Goal: Task Accomplishment & Management: Use online tool/utility

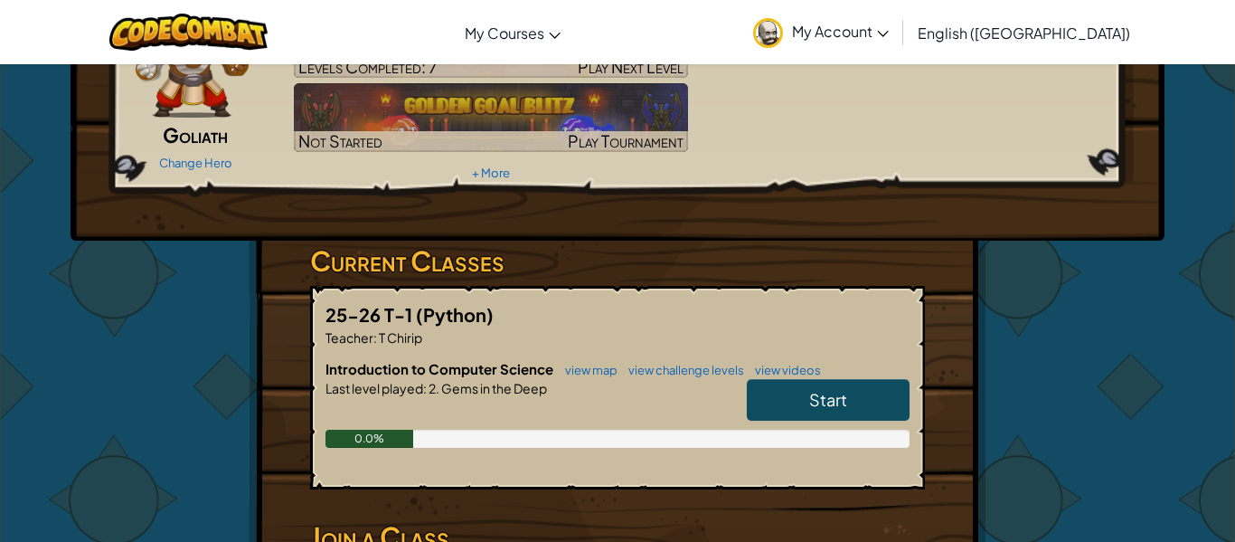
scroll to position [137, 0]
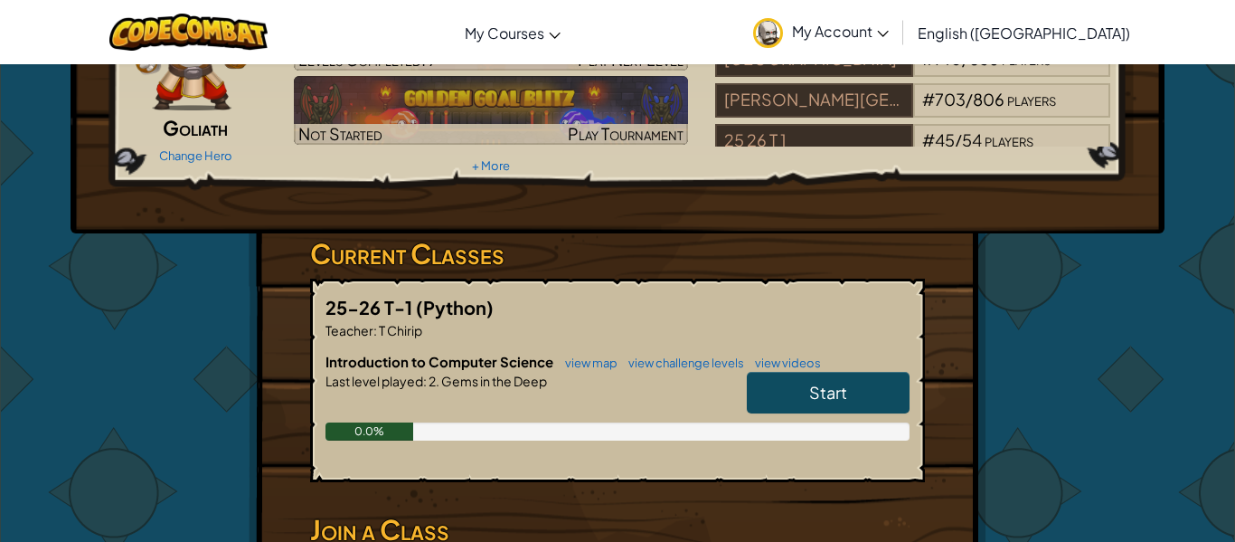
click at [816, 391] on span "Start" at bounding box center [828, 392] width 38 height 21
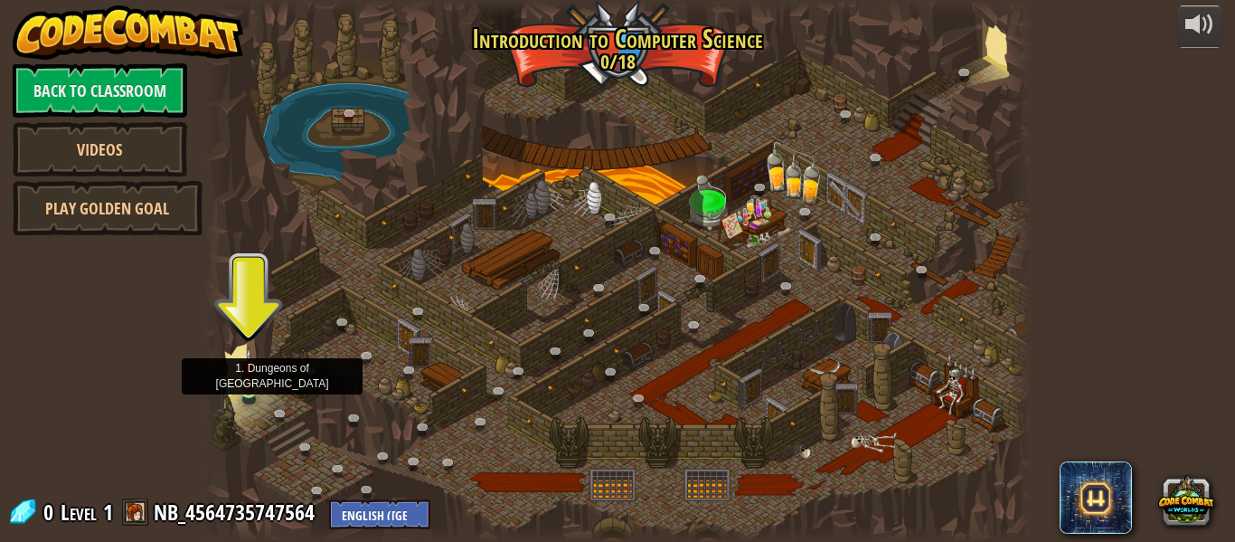
click at [249, 388] on img at bounding box center [249, 368] width 19 height 43
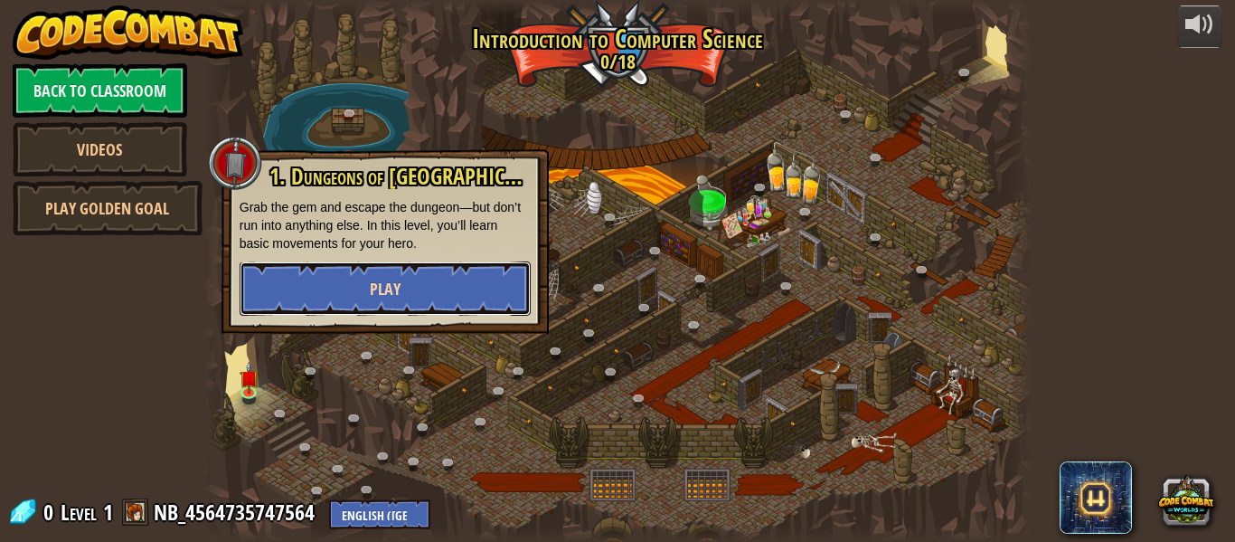
click at [362, 278] on button "Play" at bounding box center [385, 288] width 291 height 54
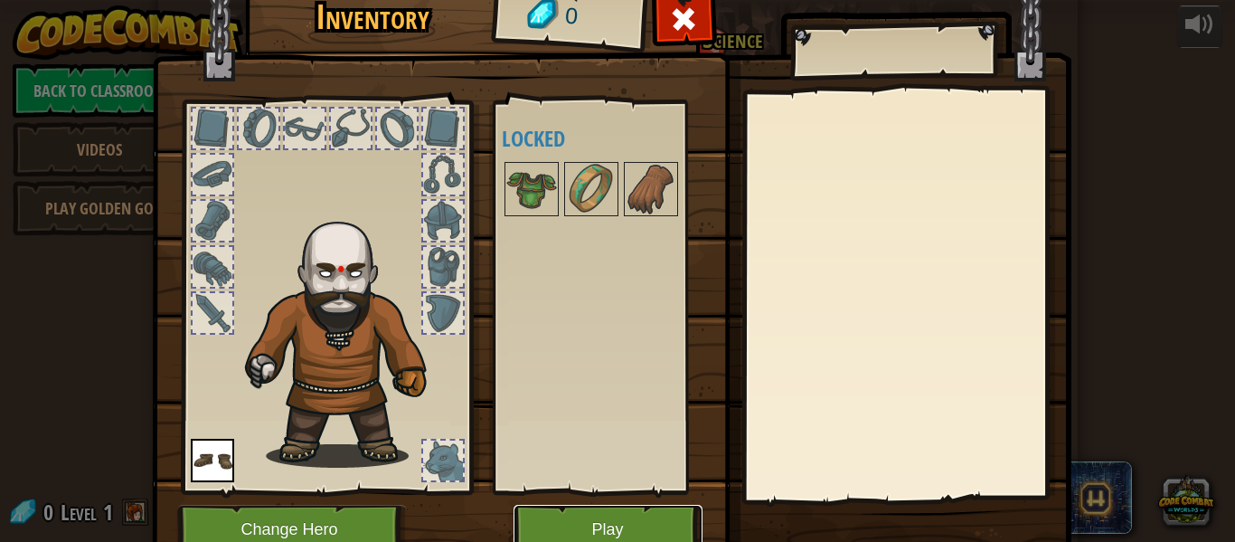
click at [604, 519] on button "Play" at bounding box center [608, 529] width 189 height 50
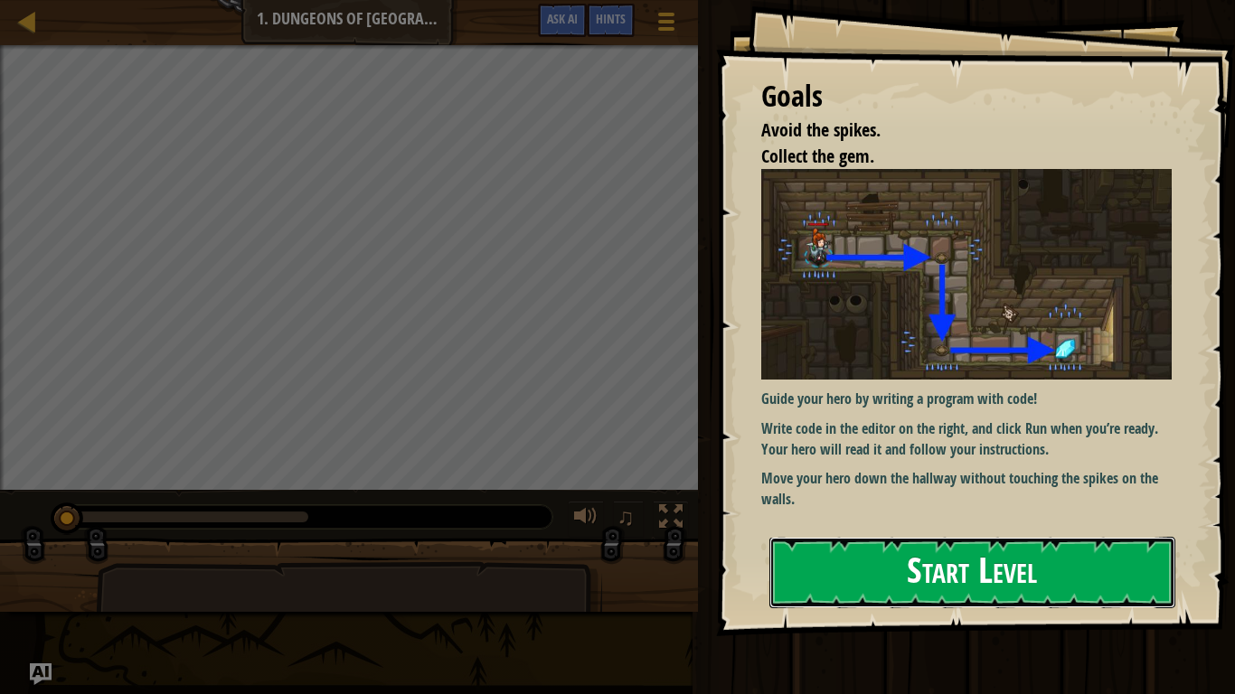
click at [985, 541] on button "Start Level" at bounding box center [972, 572] width 406 height 71
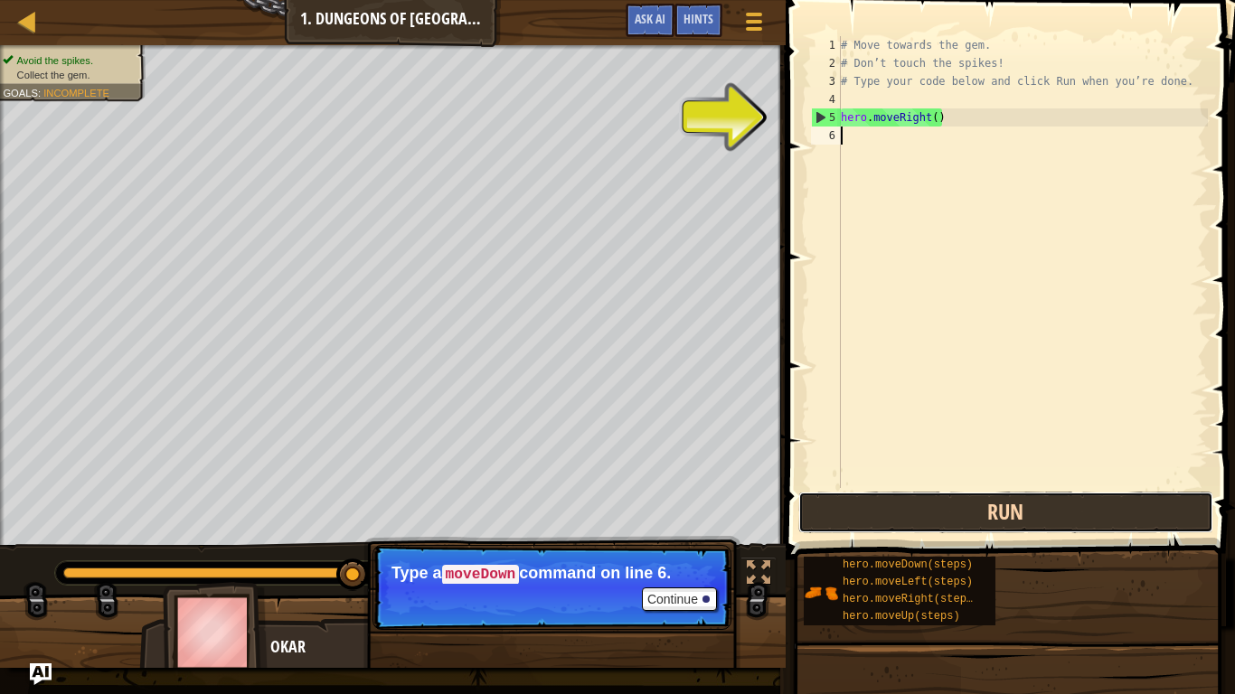
click at [1107, 493] on button "Run" at bounding box center [1005, 513] width 415 height 42
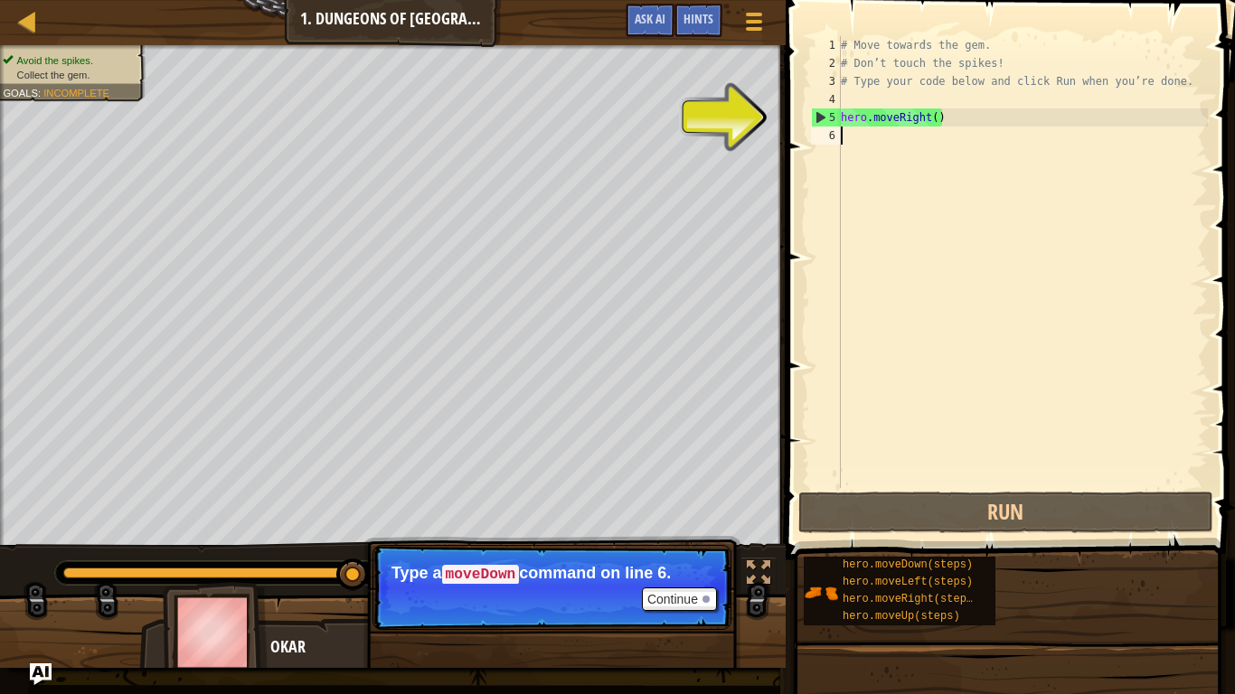
click at [990, 165] on div "# Move towards the gem. # Don’t touch the spikes! # Type your code below and cl…" at bounding box center [1022, 280] width 371 height 488
type textarea "m"
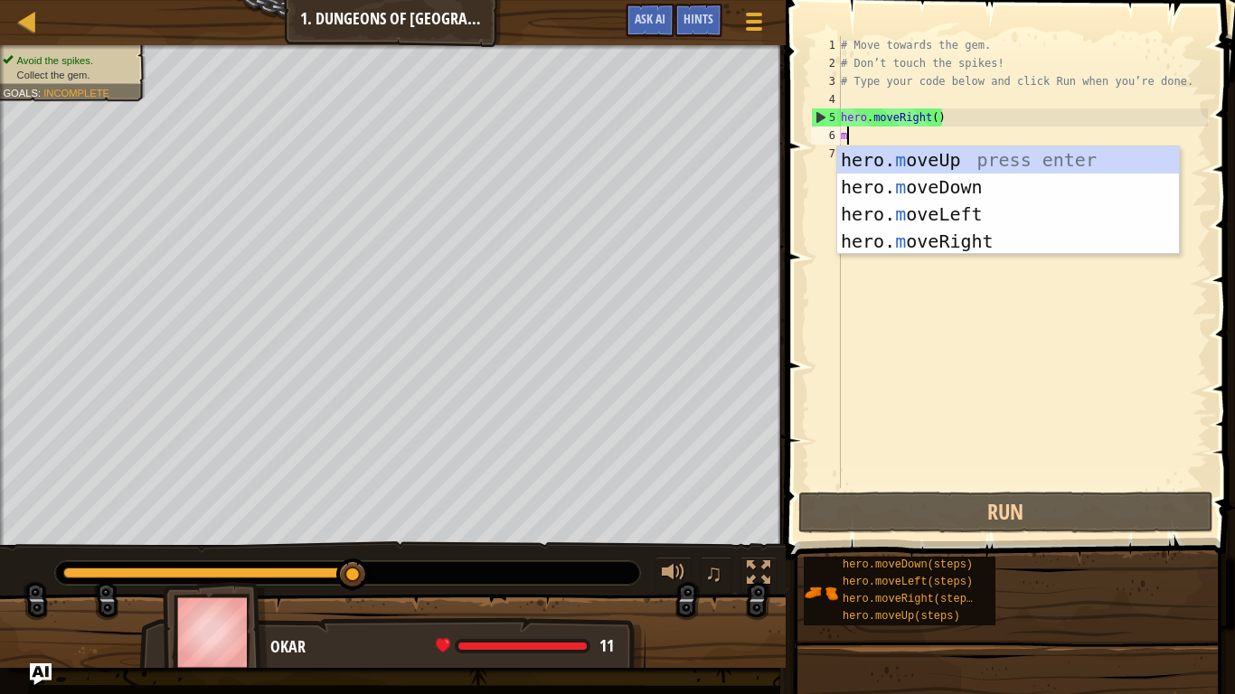
scroll to position [8, 0]
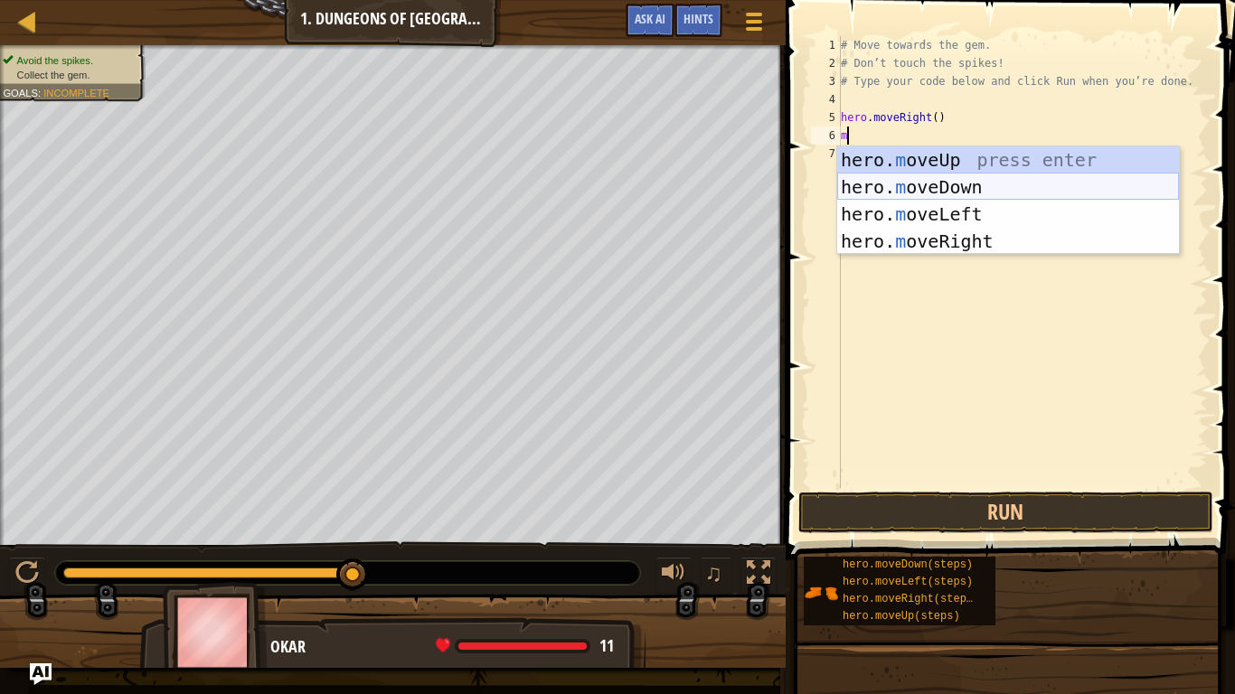
click at [946, 190] on div "hero. m oveUp press enter hero. m oveDown press enter hero. m oveLeft press ent…" at bounding box center [1008, 227] width 342 height 163
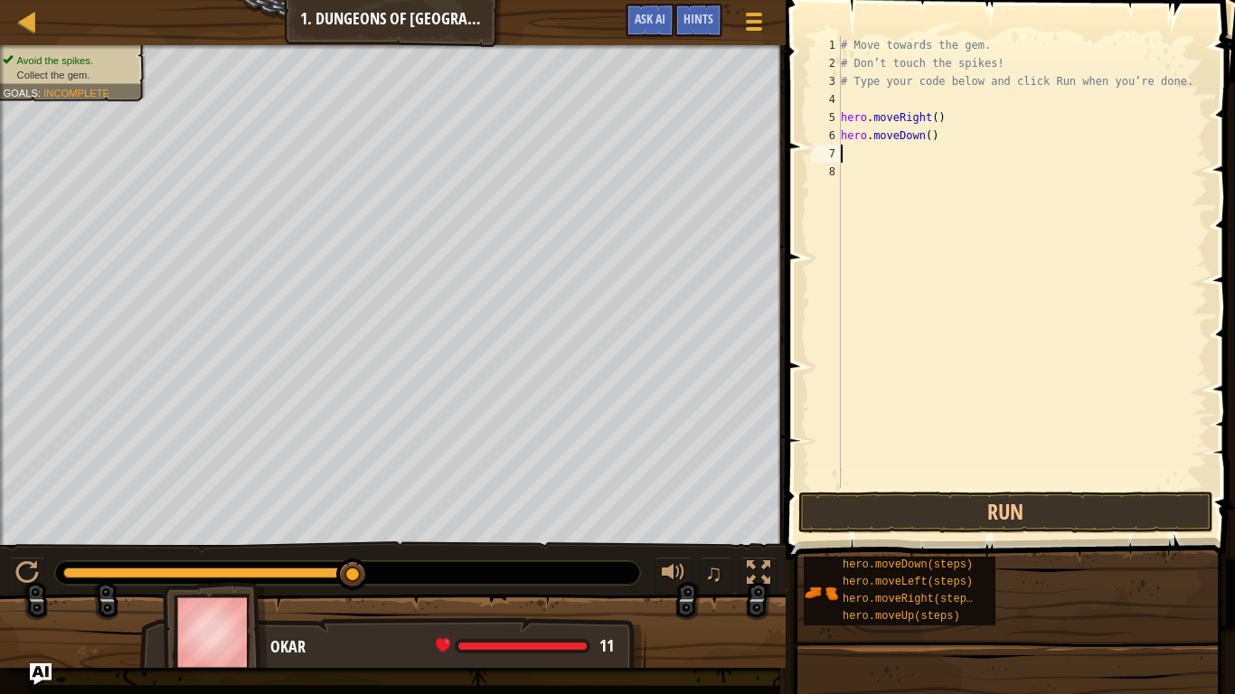
click at [903, 174] on div "# Move towards the gem. # Don’t touch the spikes! # Type your code below and cl…" at bounding box center [1022, 280] width 371 height 488
click at [900, 159] on div "# Move towards the gem. # Don’t touch the spikes! # Type your code below and cl…" at bounding box center [1022, 280] width 371 height 488
type textarea "m"
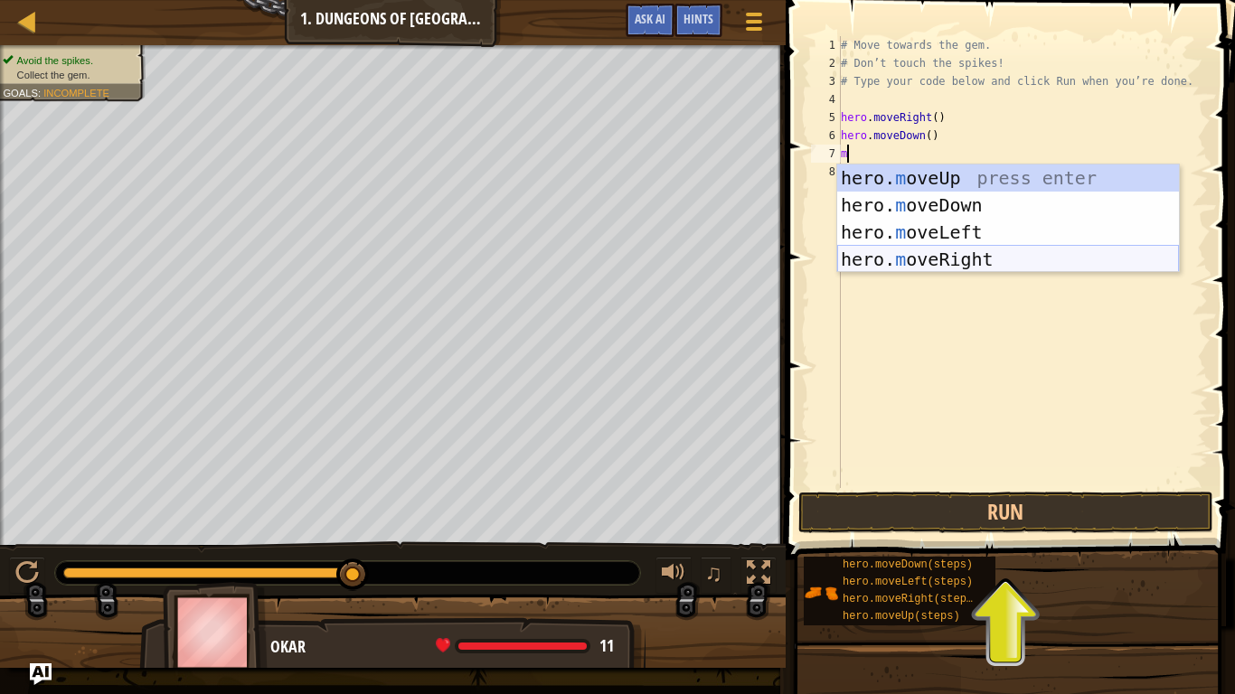
click at [949, 258] on div "hero. m oveUp press enter hero. m oveDown press enter hero. m oveLeft press ent…" at bounding box center [1008, 246] width 342 height 163
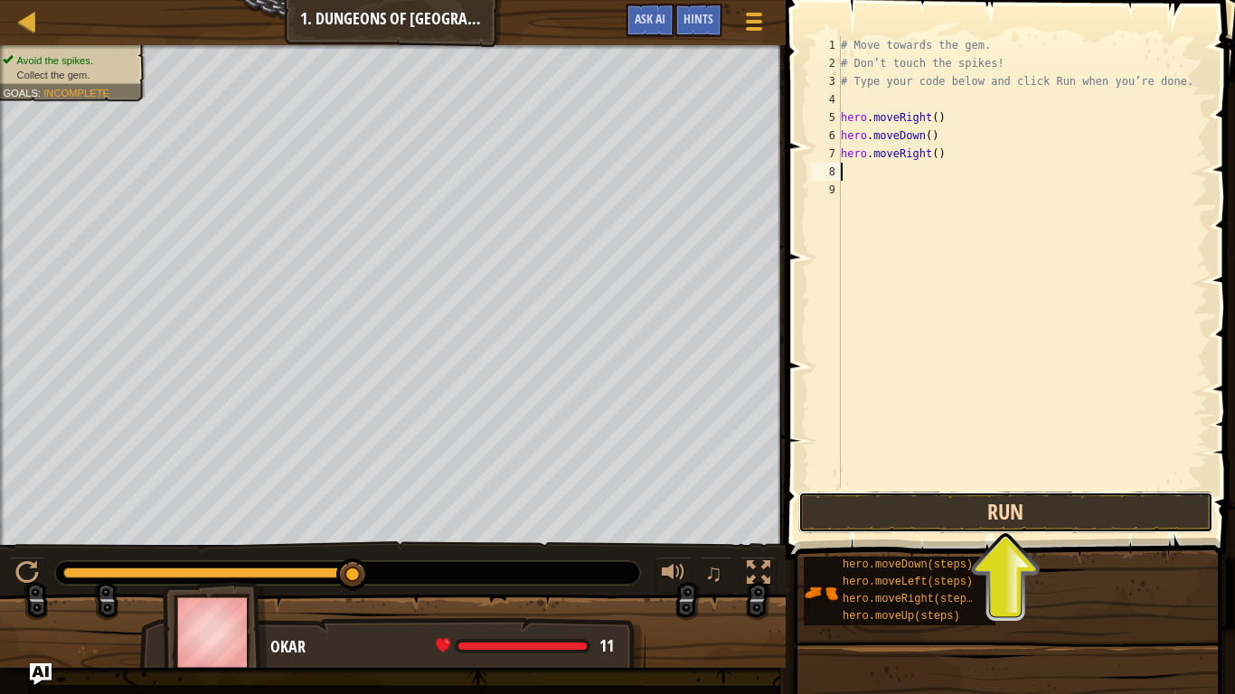
click at [989, 510] on button "Run" at bounding box center [1005, 513] width 415 height 42
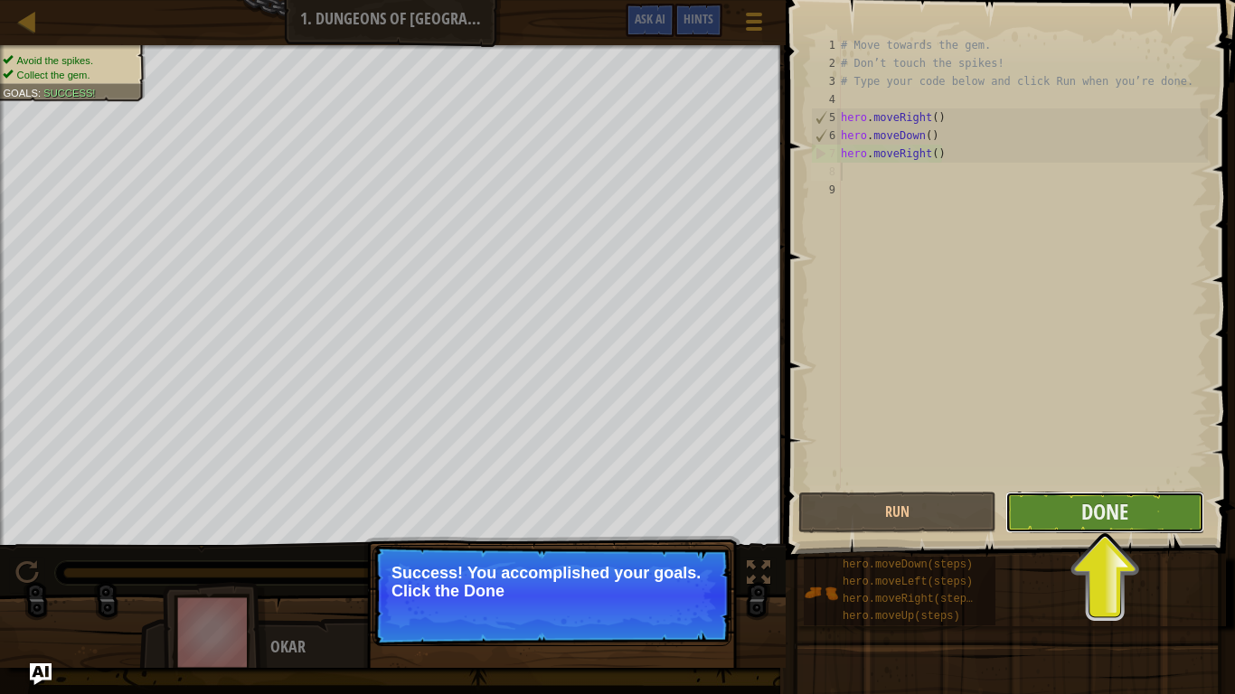
click at [1073, 509] on button "Done" at bounding box center [1104, 513] width 198 height 42
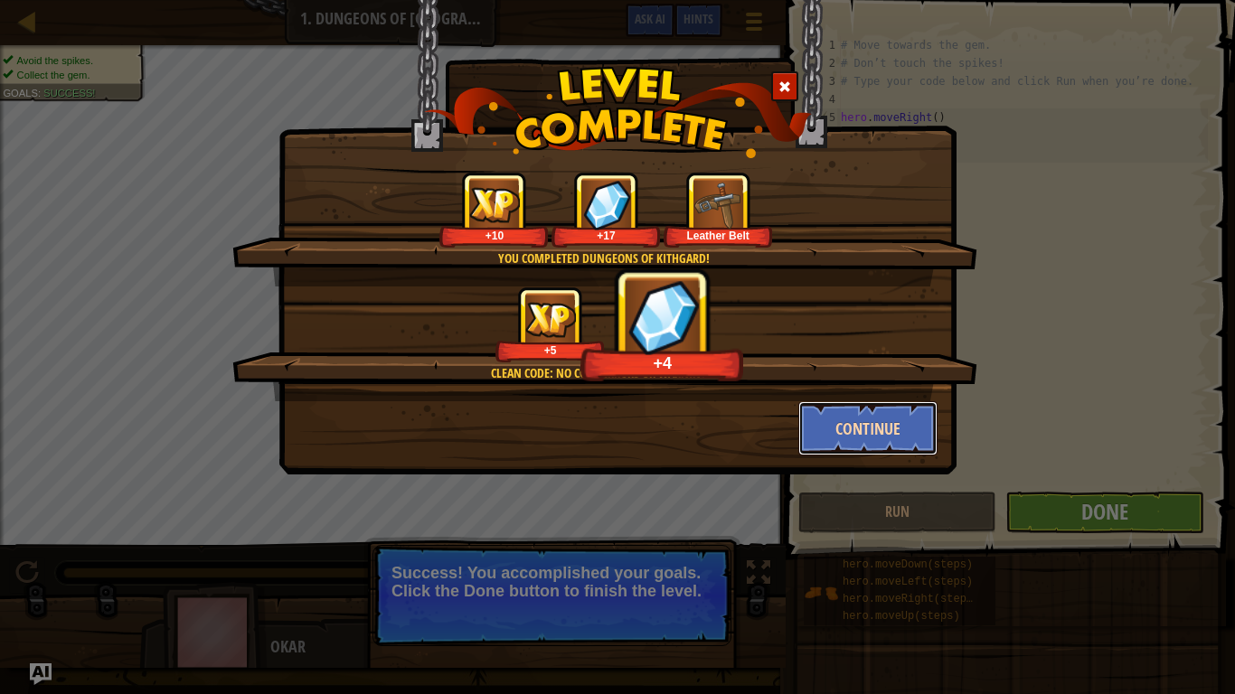
click at [846, 433] on button "Continue" at bounding box center [868, 428] width 140 height 54
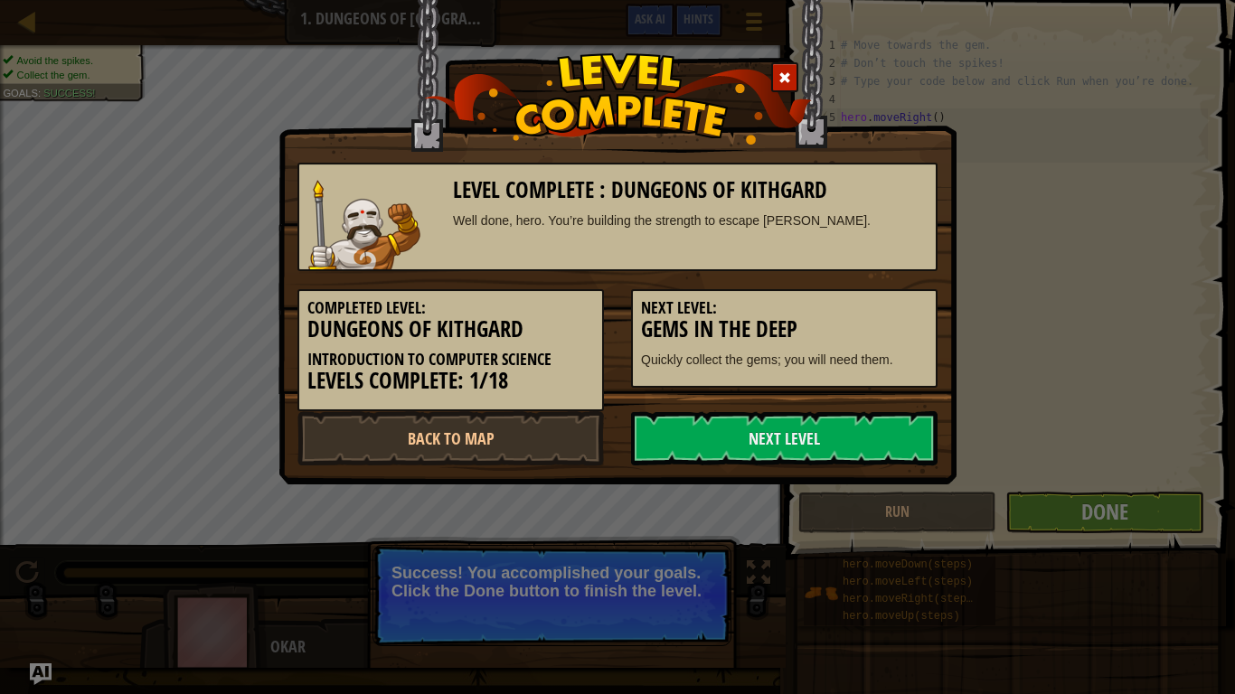
click at [840, 435] on link "Next Level" at bounding box center [784, 438] width 306 height 54
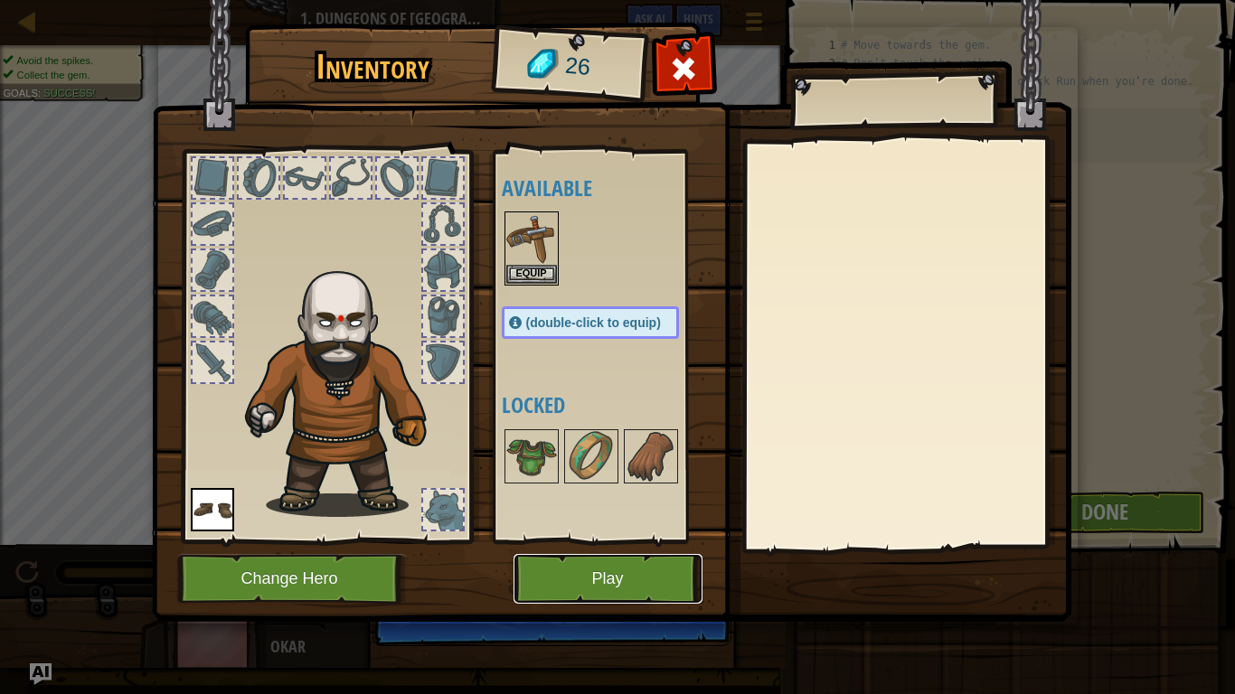
click at [638, 541] on button "Play" at bounding box center [608, 579] width 189 height 50
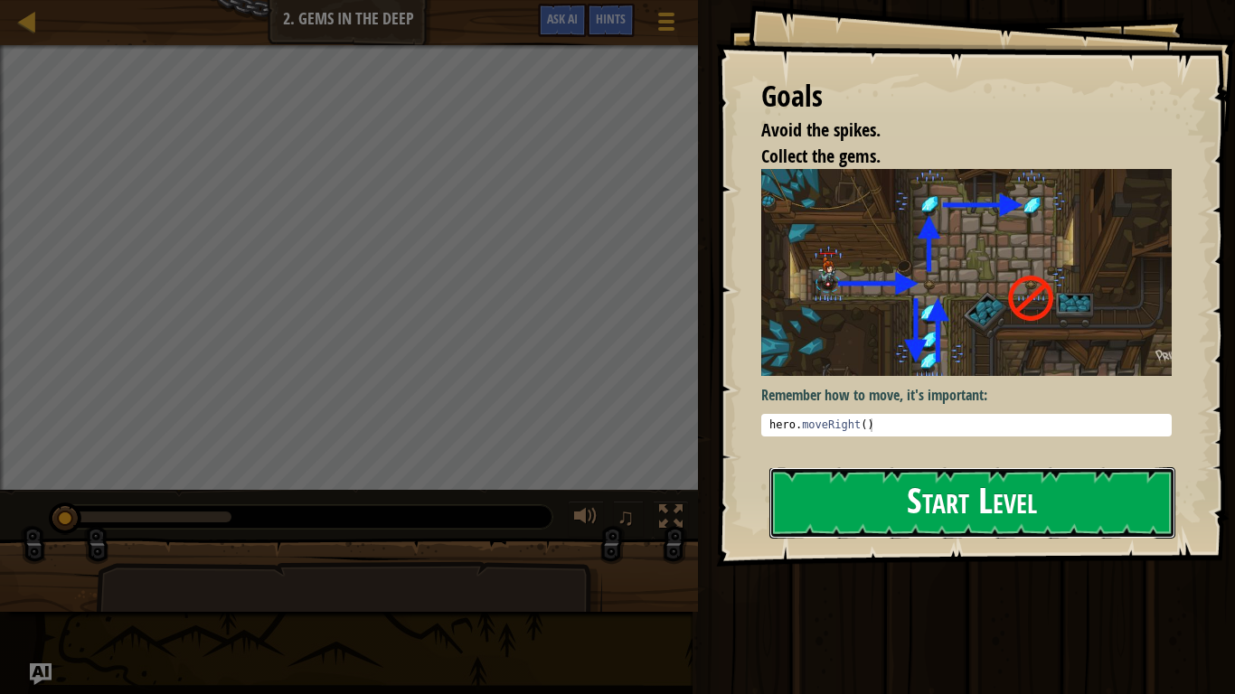
click at [859, 533] on button "Start Level" at bounding box center [972, 502] width 406 height 71
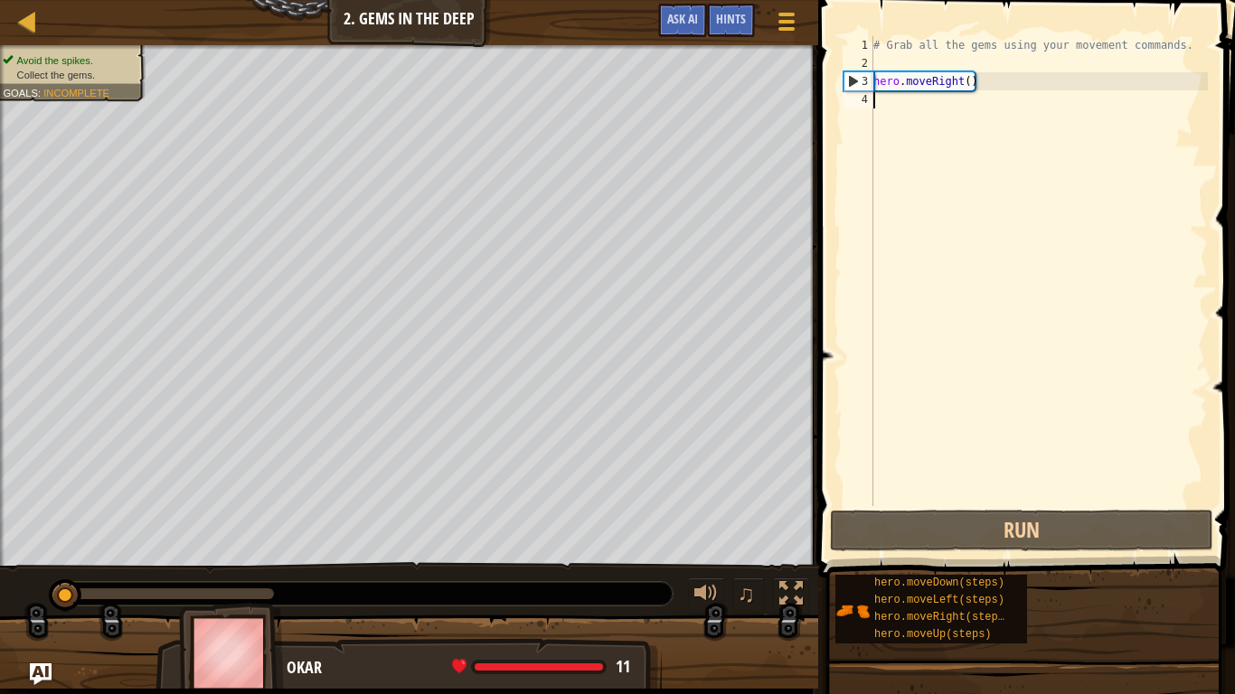
type textarea "m"
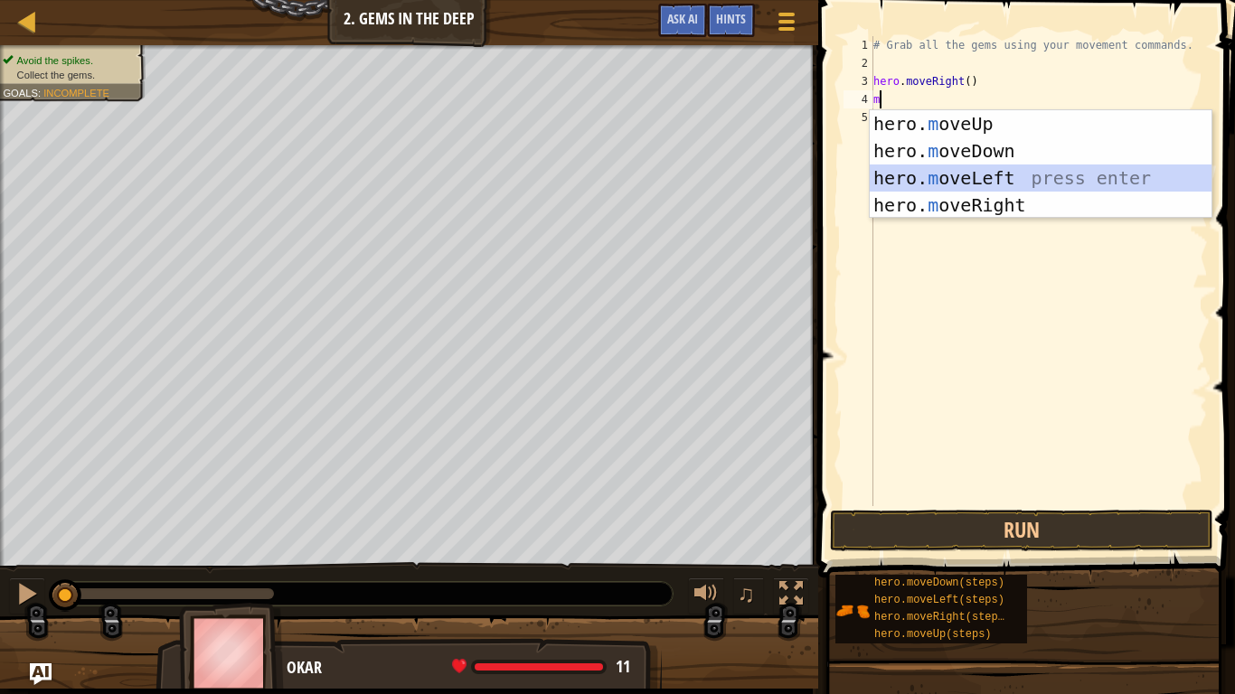
click at [980, 181] on div "hero. m oveUp press enter hero. m oveDown press enter hero. m oveLeft press ent…" at bounding box center [1041, 191] width 342 height 163
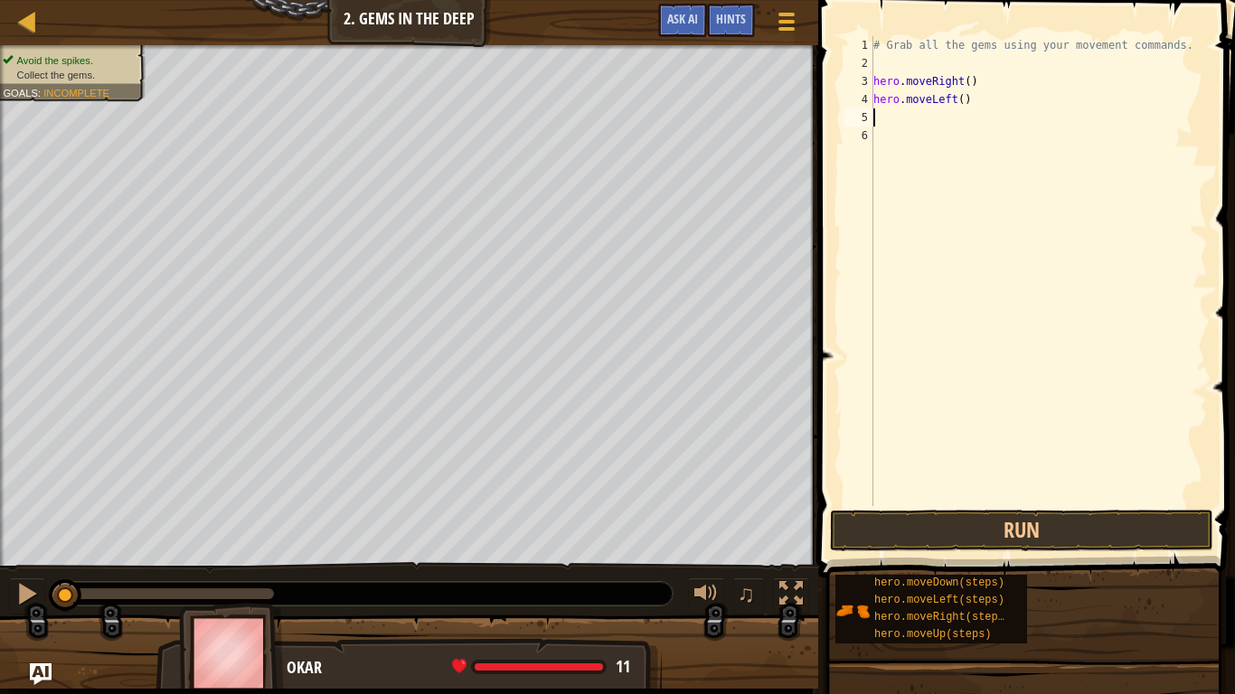
click at [1046, 112] on div "# Grab all the gems using your movement commands. hero . moveRight ( ) hero . m…" at bounding box center [1039, 289] width 338 height 506
click at [991, 99] on div "# Grab all the gems using your movement commands. hero . moveRight ( ) hero . m…" at bounding box center [1039, 289] width 338 height 506
type textarea "h"
type textarea "m"
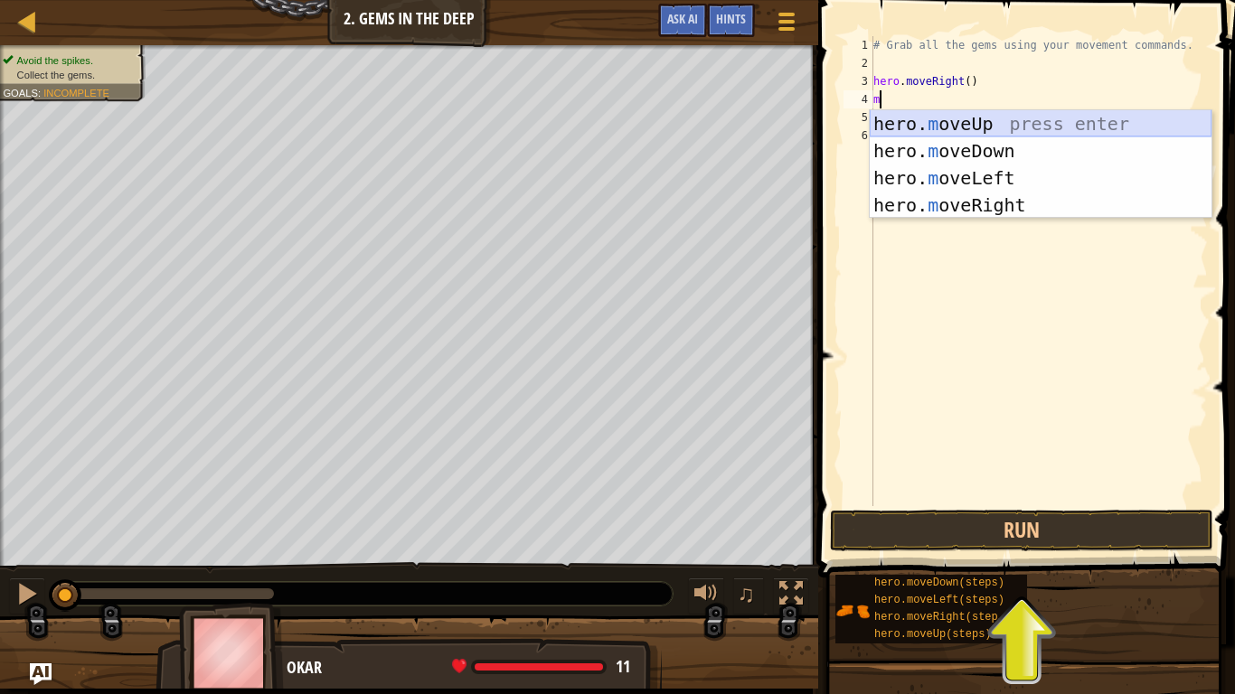
click at [1006, 125] on div "hero. m oveUp press enter hero. m oveDown press enter hero. m oveLeft press ent…" at bounding box center [1041, 191] width 342 height 163
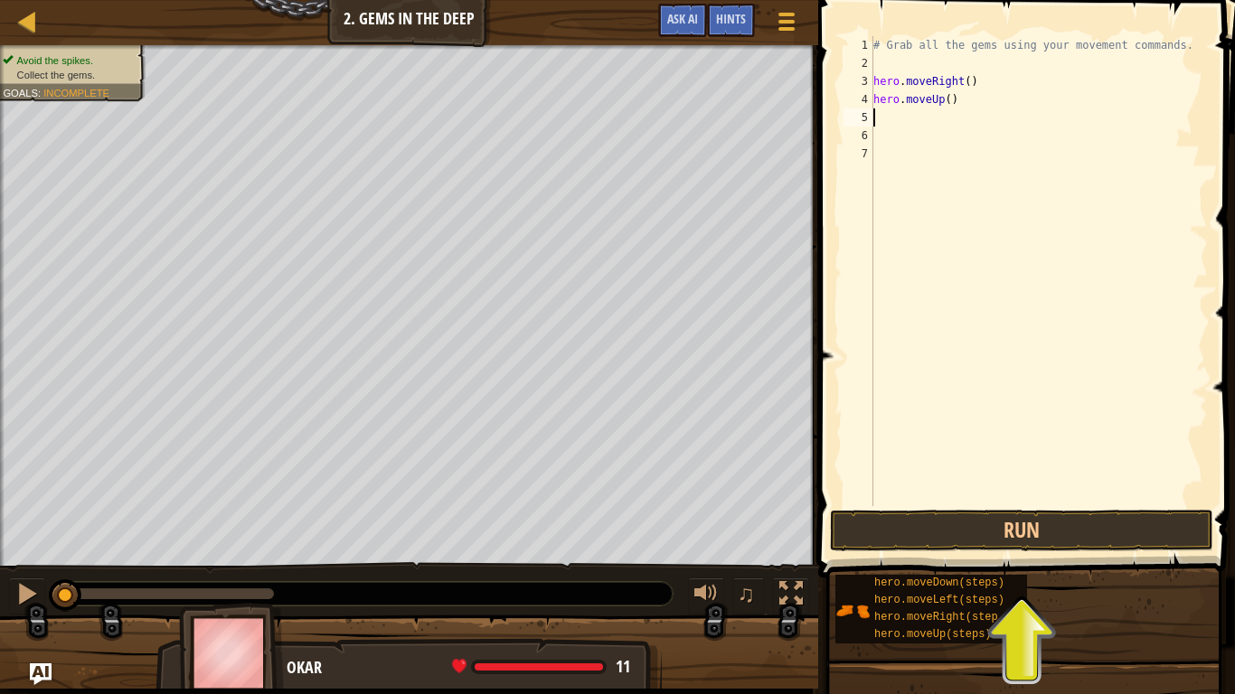
type textarea "r"
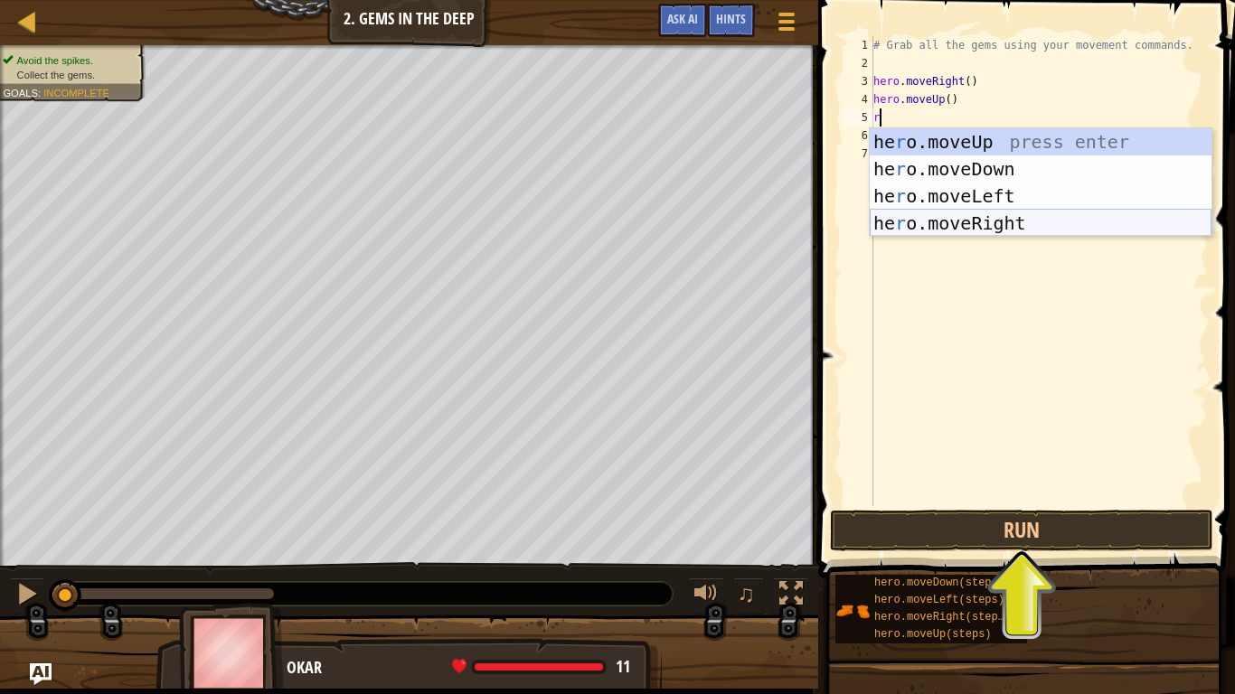
click at [1013, 224] on div "he r o.moveUp press enter he r o.moveDown press enter he r o.moveLeft press ent…" at bounding box center [1041, 209] width 342 height 163
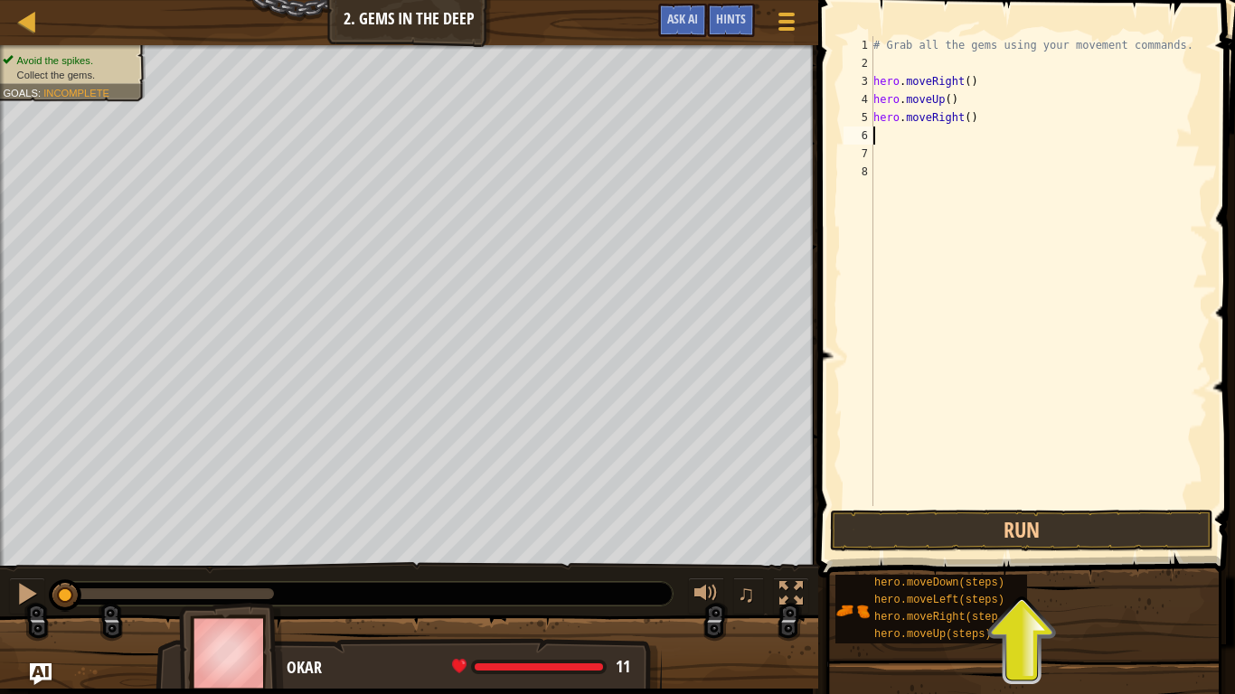
type textarea "m"
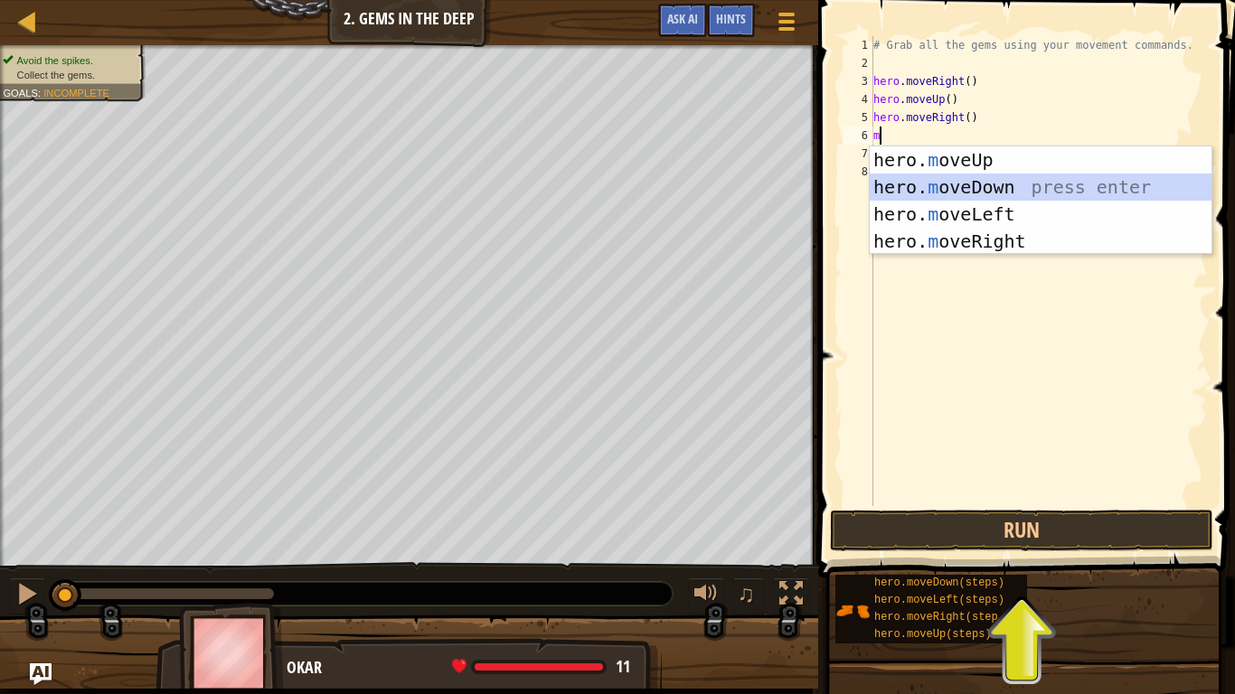
click at [977, 196] on div "hero. m oveUp press enter hero. m oveDown press enter hero. m oveLeft press ent…" at bounding box center [1041, 227] width 342 height 163
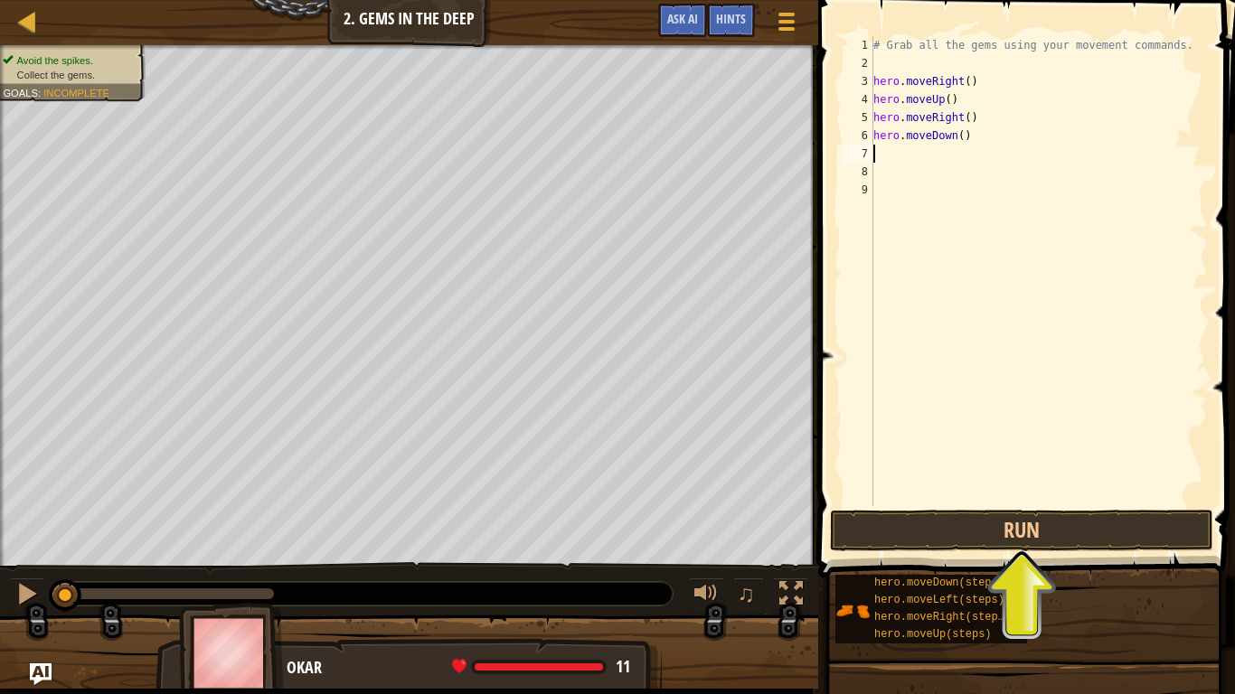
type textarea "m"
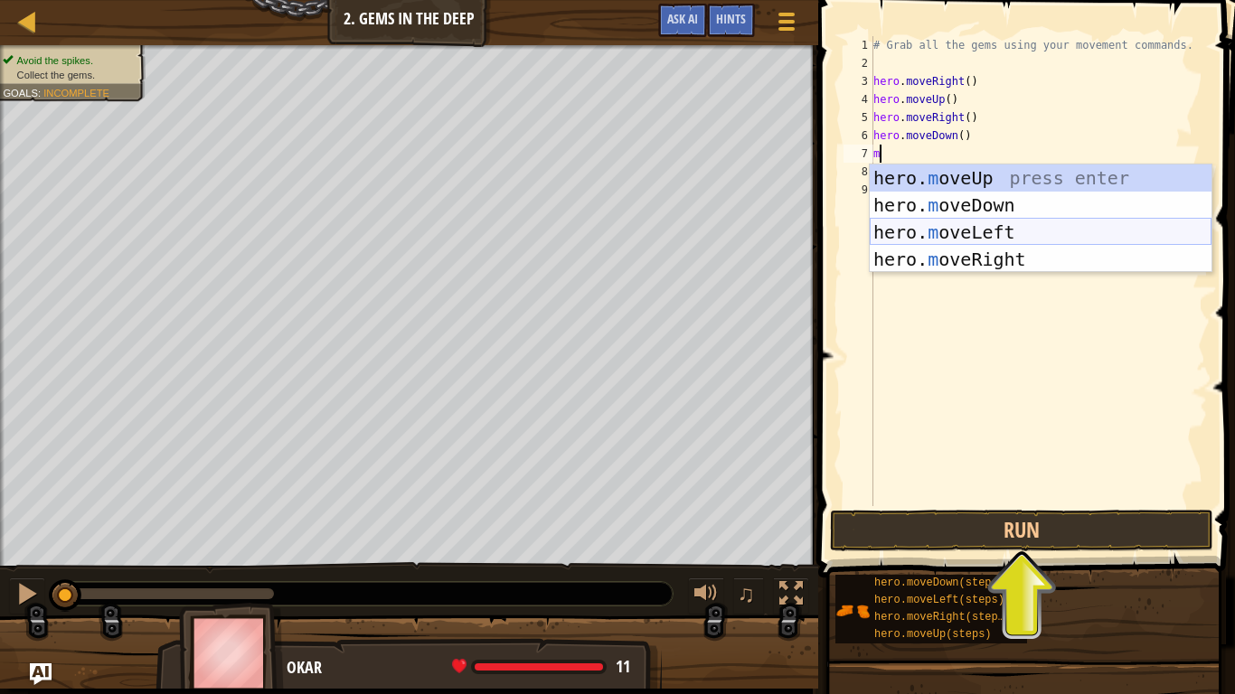
click at [974, 234] on div "hero. m oveUp press enter hero. m oveDown press enter hero. m oveLeft press ent…" at bounding box center [1041, 246] width 342 height 163
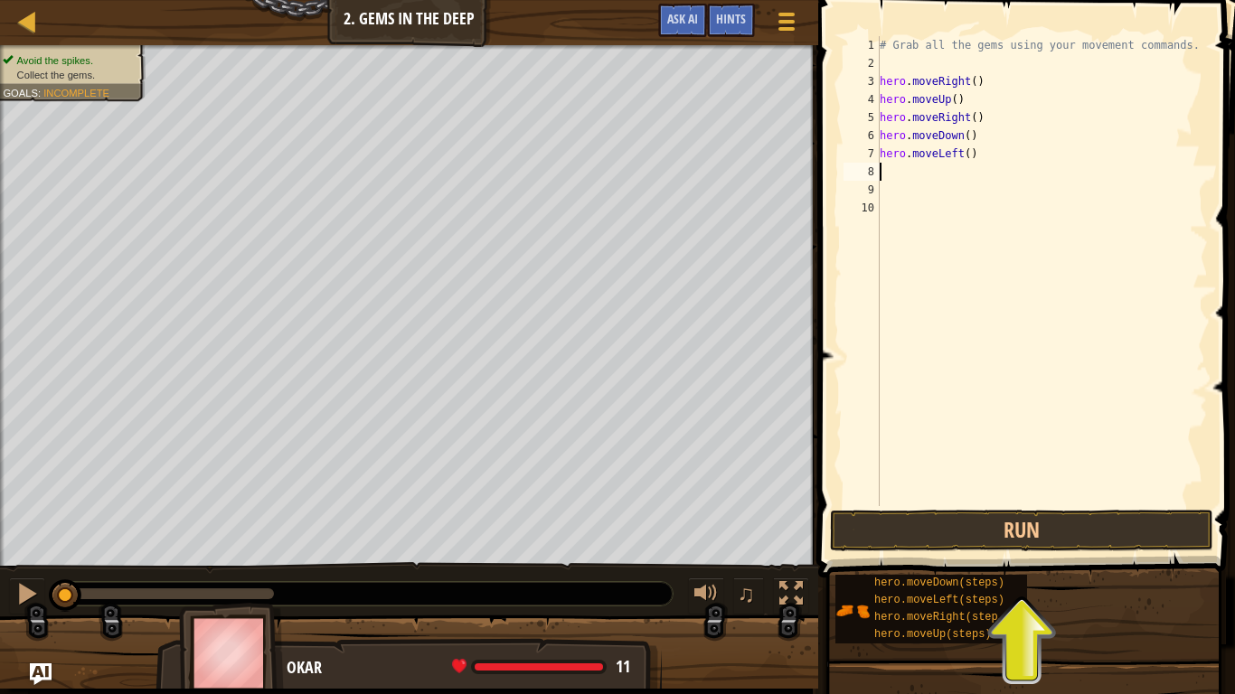
type textarea "b"
type textarea "d"
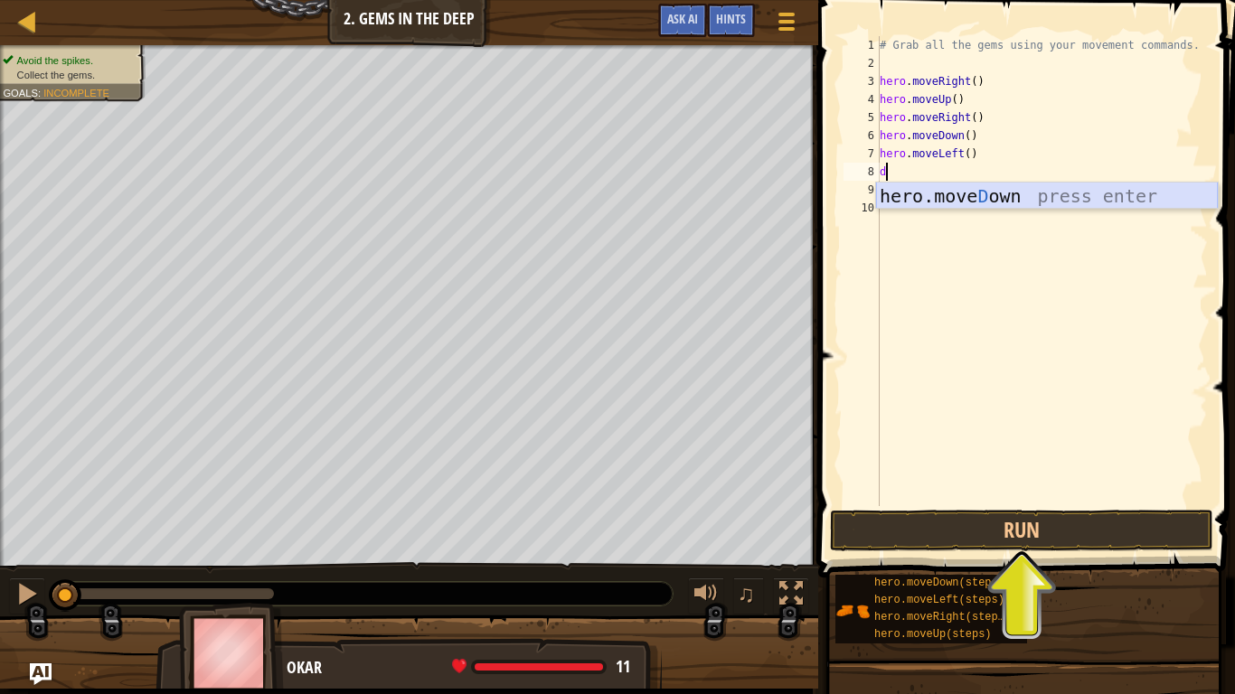
click at [963, 195] on div "hero.[PERSON_NAME] own press enter" at bounding box center [1047, 223] width 342 height 81
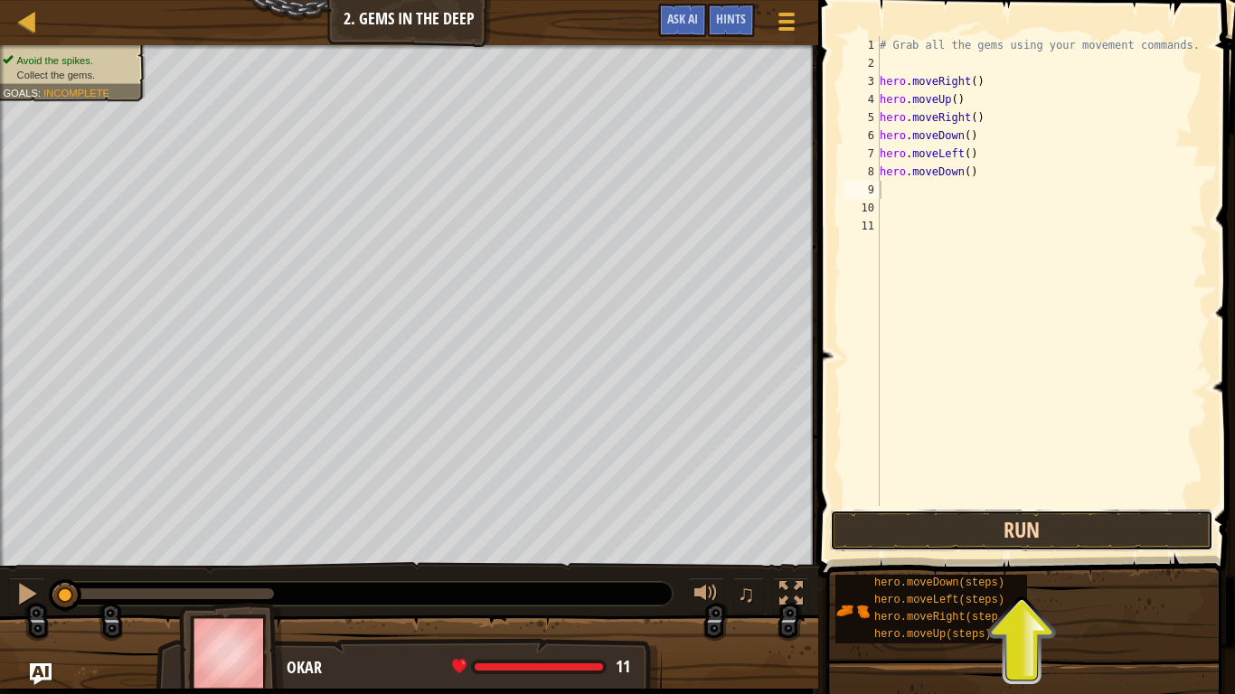
click at [973, 516] on button "Run" at bounding box center [1021, 531] width 383 height 42
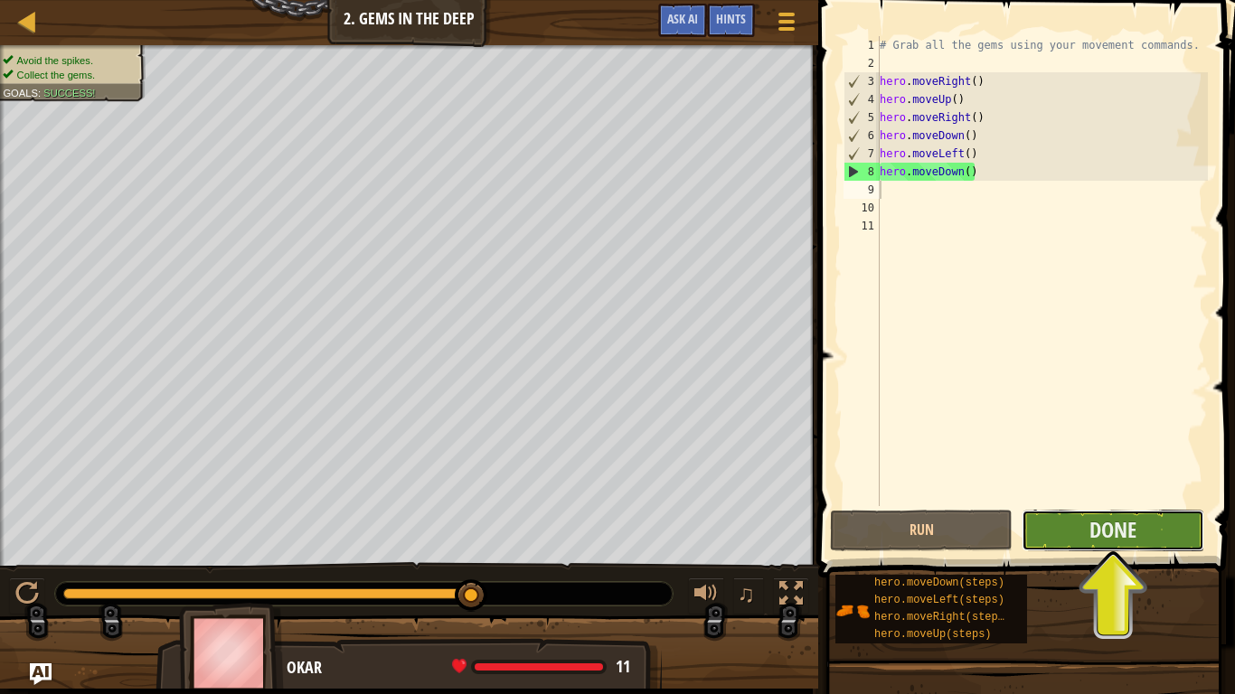
click at [1140, 535] on button "Done" at bounding box center [1113, 531] width 183 height 42
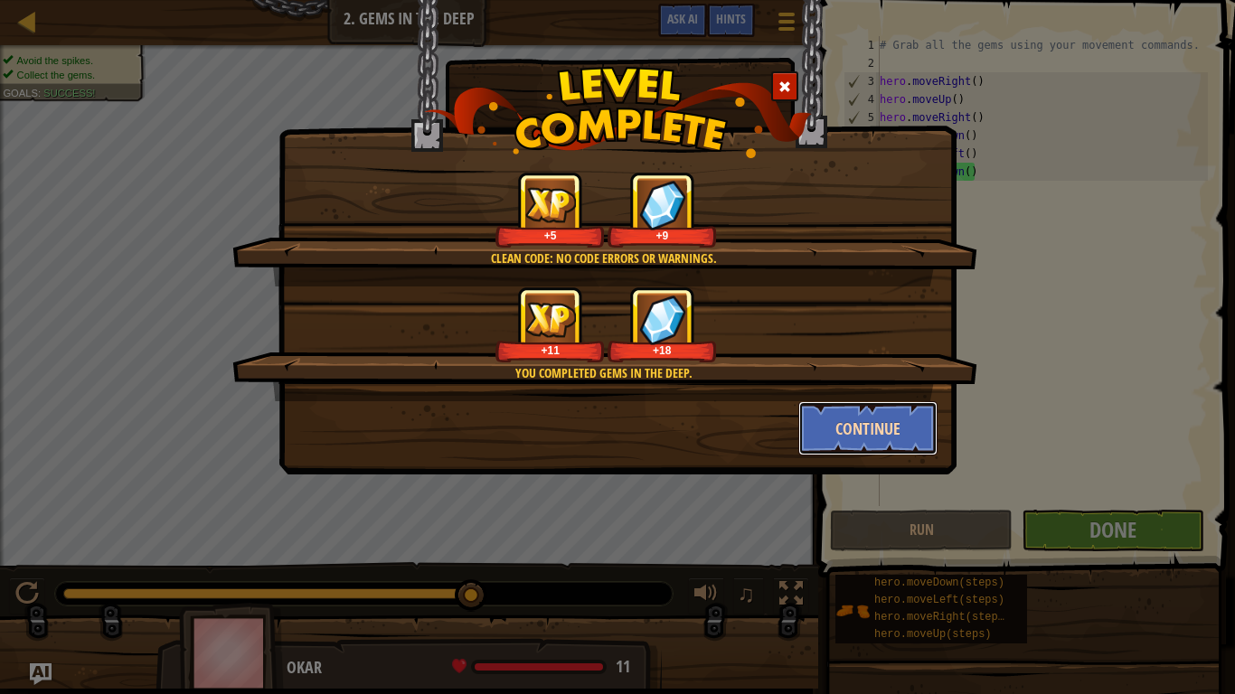
click at [886, 429] on button "Continue" at bounding box center [868, 428] width 140 height 54
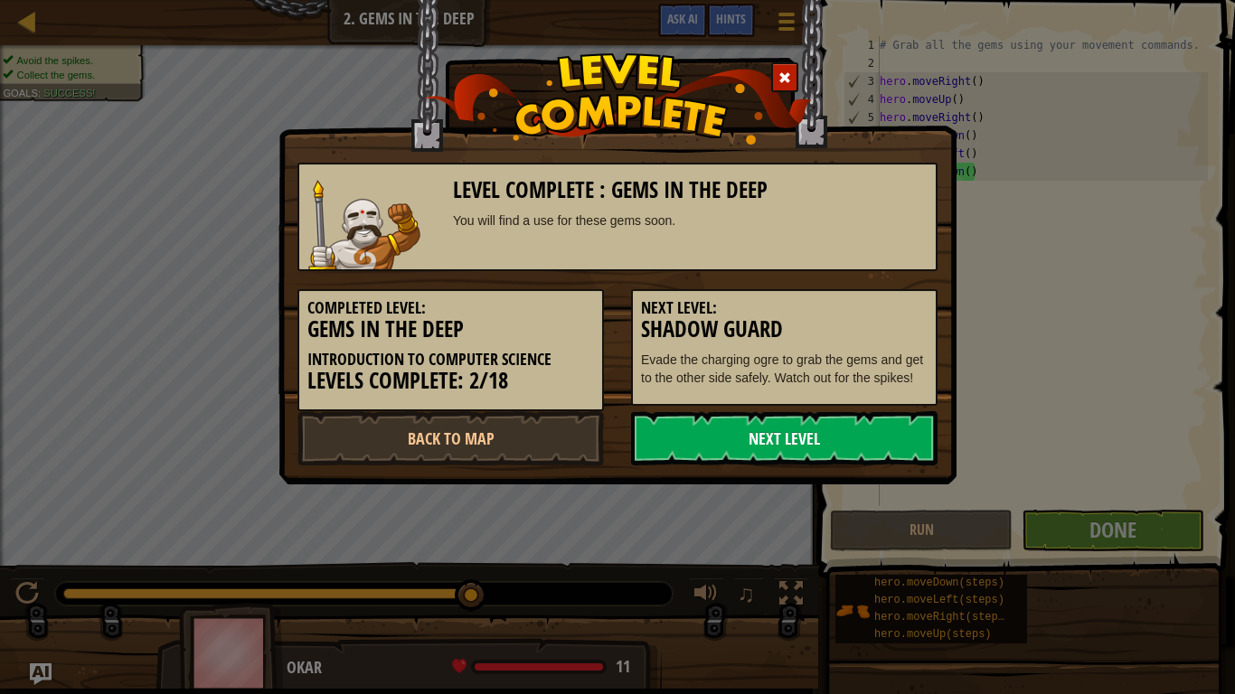
click at [829, 441] on link "Next Level" at bounding box center [784, 438] width 306 height 54
click at [660, 454] on link "Next Level" at bounding box center [784, 438] width 306 height 54
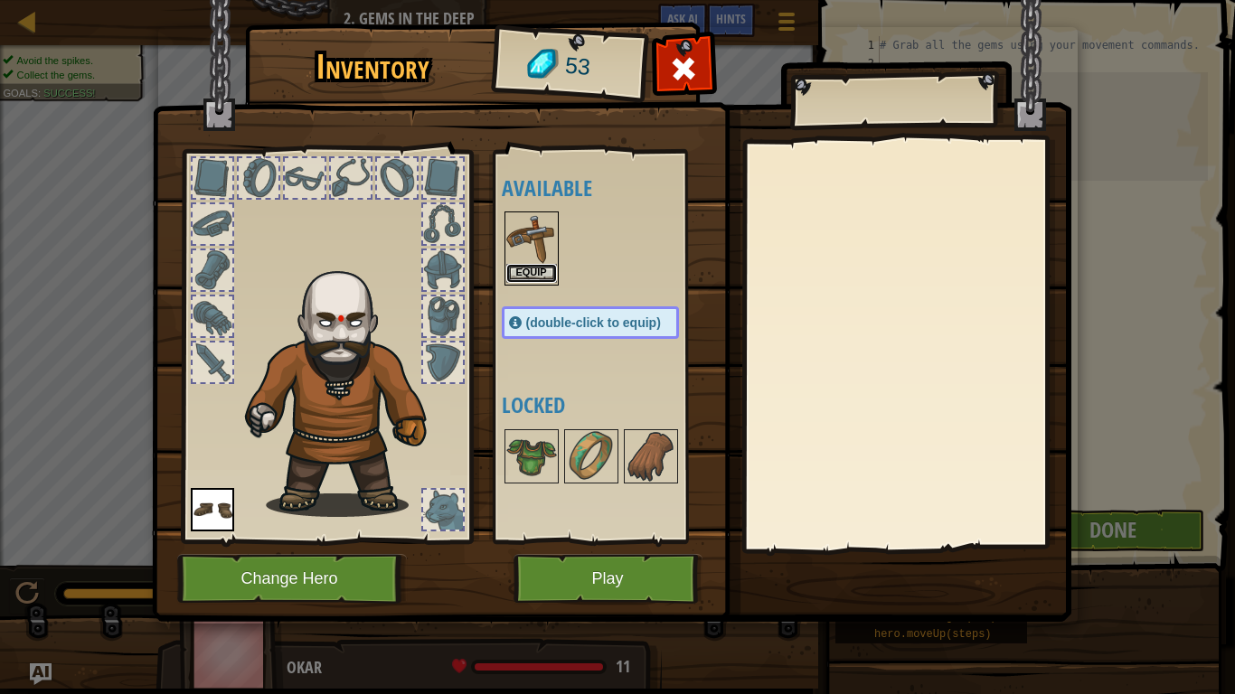
click at [525, 269] on button "Equip" at bounding box center [531, 273] width 51 height 19
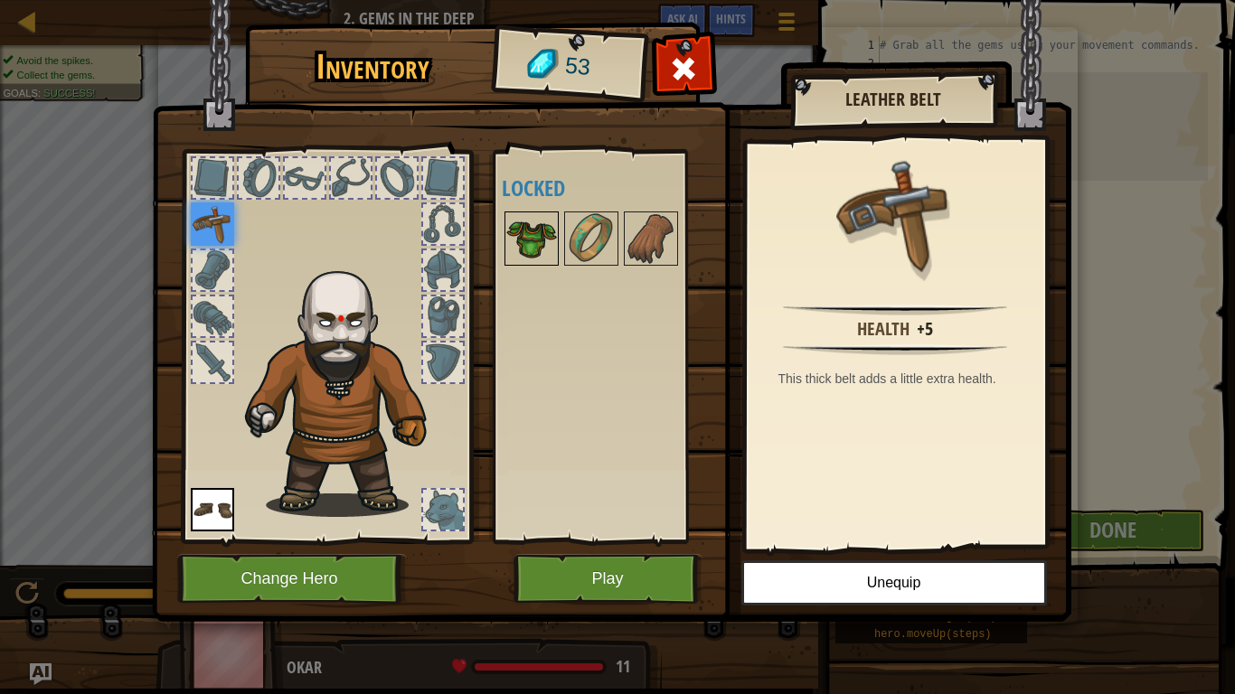
click at [517, 234] on img at bounding box center [531, 238] width 51 height 51
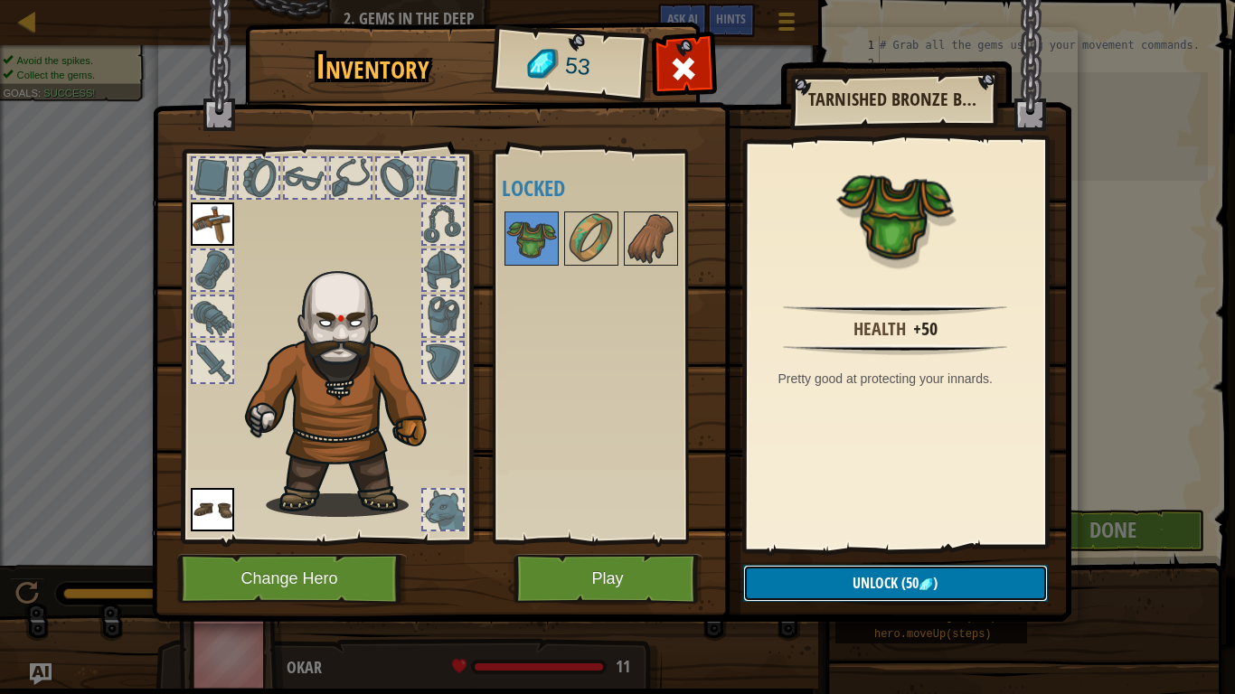
click at [1006, 541] on button "Unlock (50 )" at bounding box center [895, 583] width 305 height 37
click at [832, 541] on button "Confirm" at bounding box center [895, 583] width 305 height 37
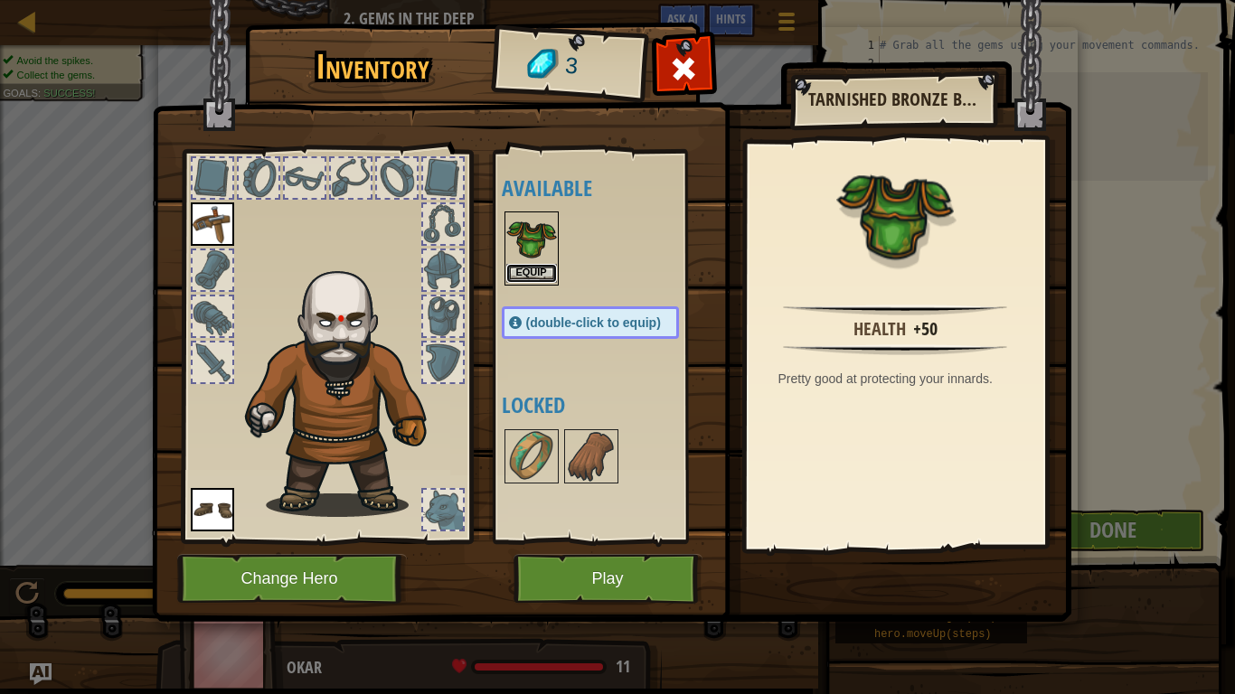
click at [524, 270] on button "Equip" at bounding box center [531, 273] width 51 height 19
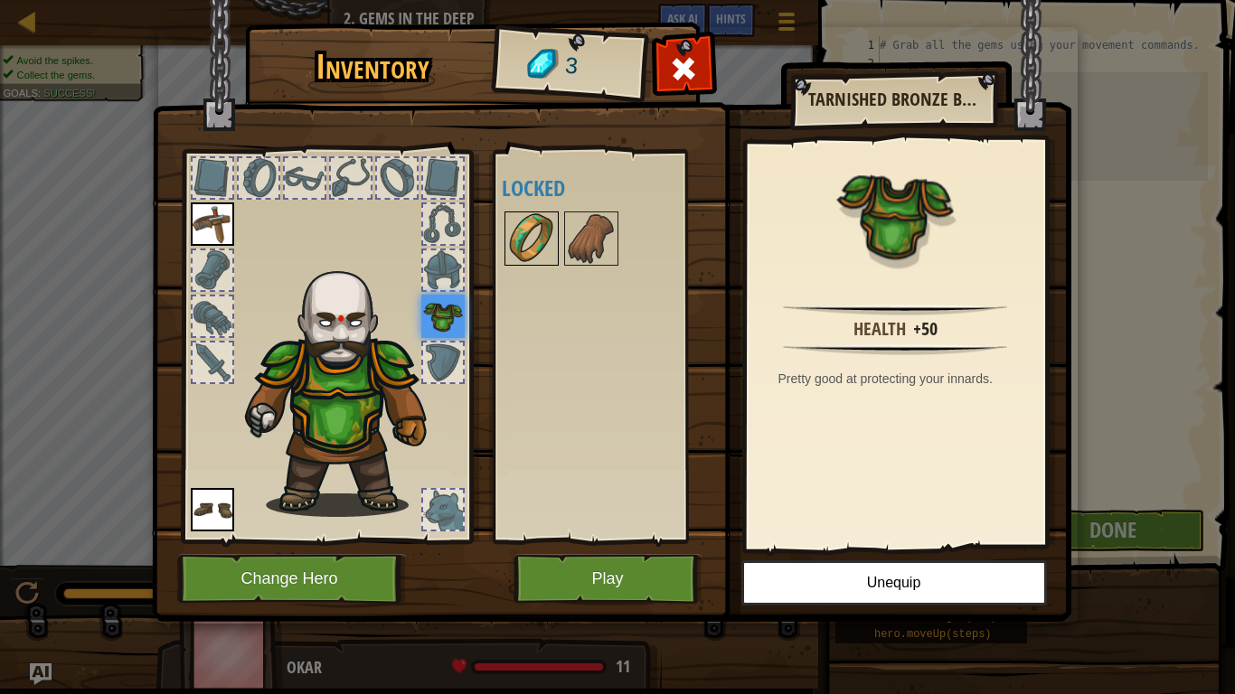
click at [535, 239] on img at bounding box center [531, 238] width 51 height 51
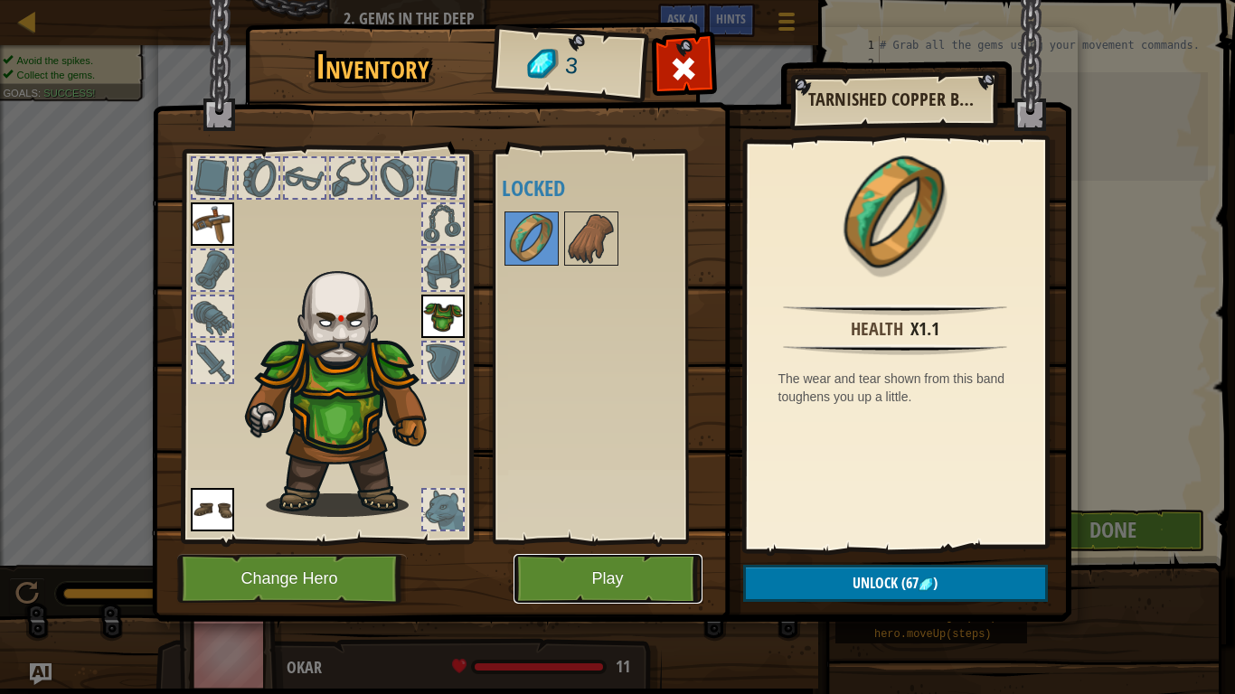
click at [645, 541] on button "Play" at bounding box center [608, 579] width 189 height 50
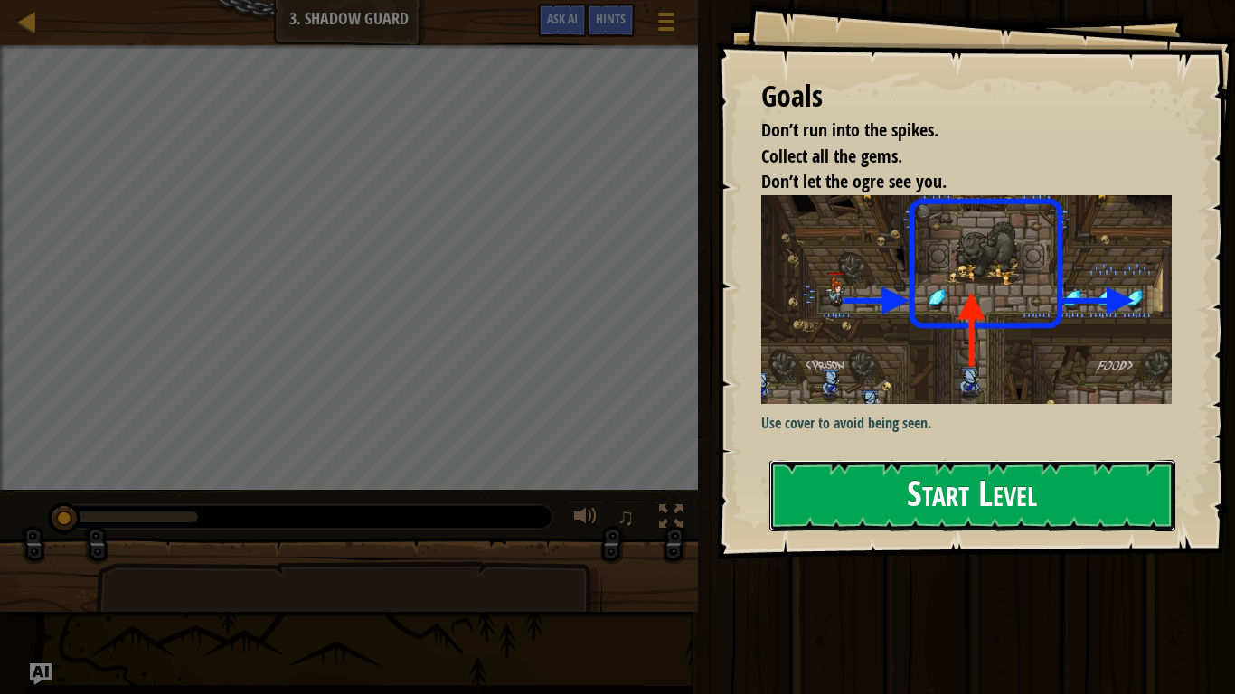
click at [799, 513] on button "Start Level" at bounding box center [972, 495] width 406 height 71
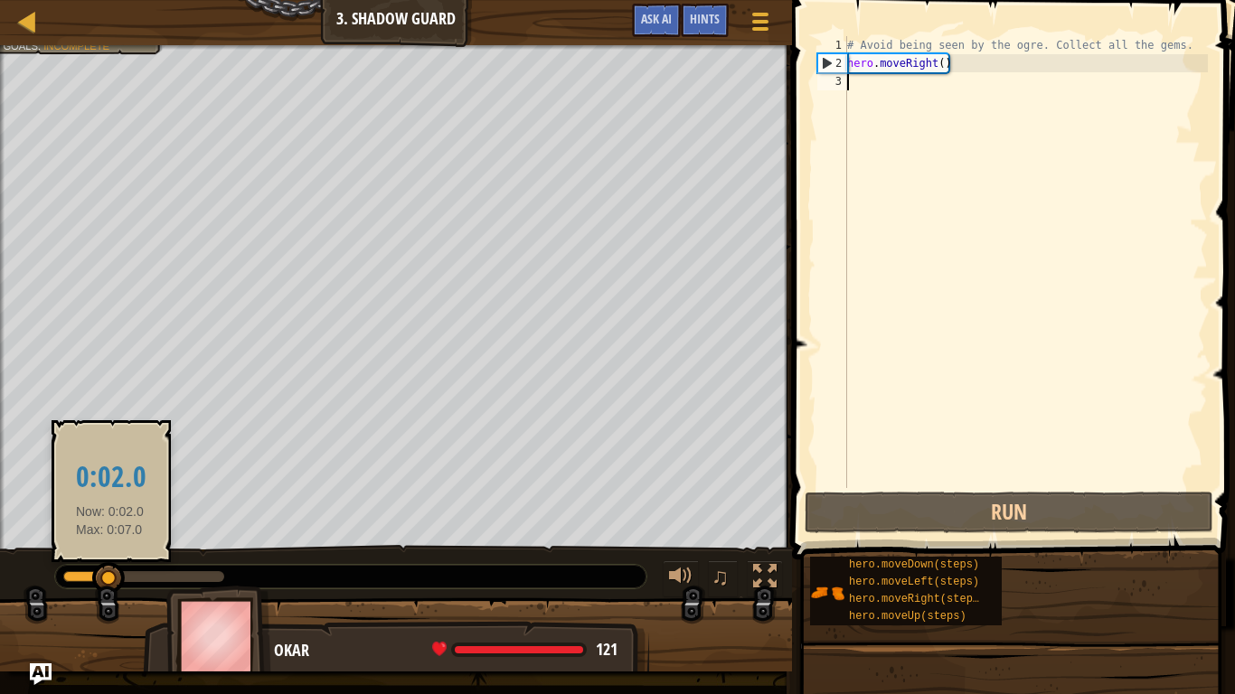
drag, startPoint x: 228, startPoint y: 574, endPoint x: 110, endPoint y: 577, distance: 117.6
click at [110, 541] on div at bounding box center [108, 578] width 33 height 33
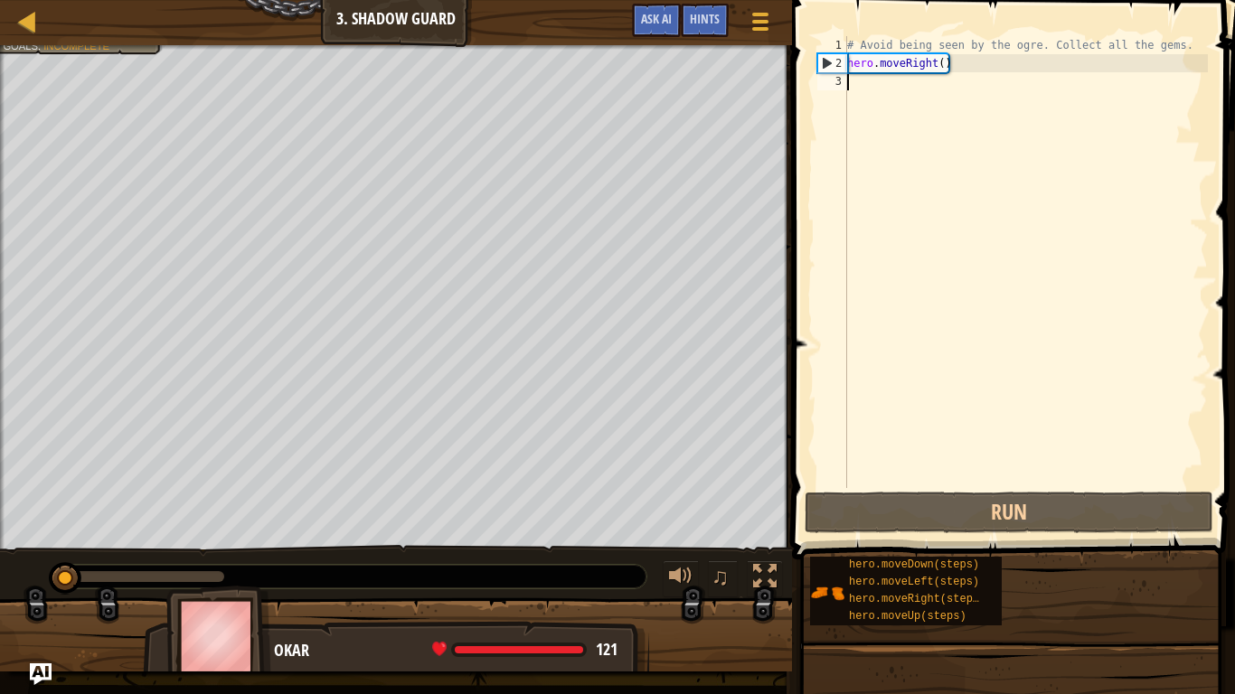
drag, startPoint x: 107, startPoint y: 573, endPoint x: 34, endPoint y: 583, distance: 73.0
click at [34, 541] on div "♫" at bounding box center [396, 572] width 792 height 54
type textarea "m"
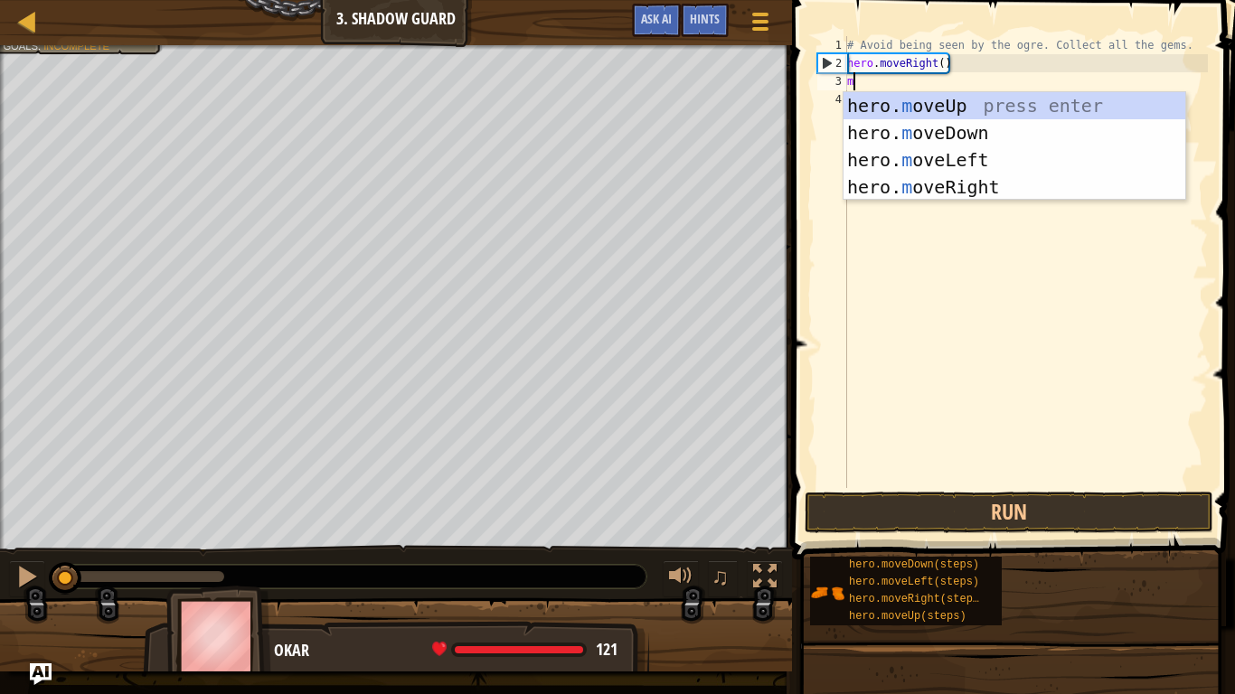
scroll to position [8, 0]
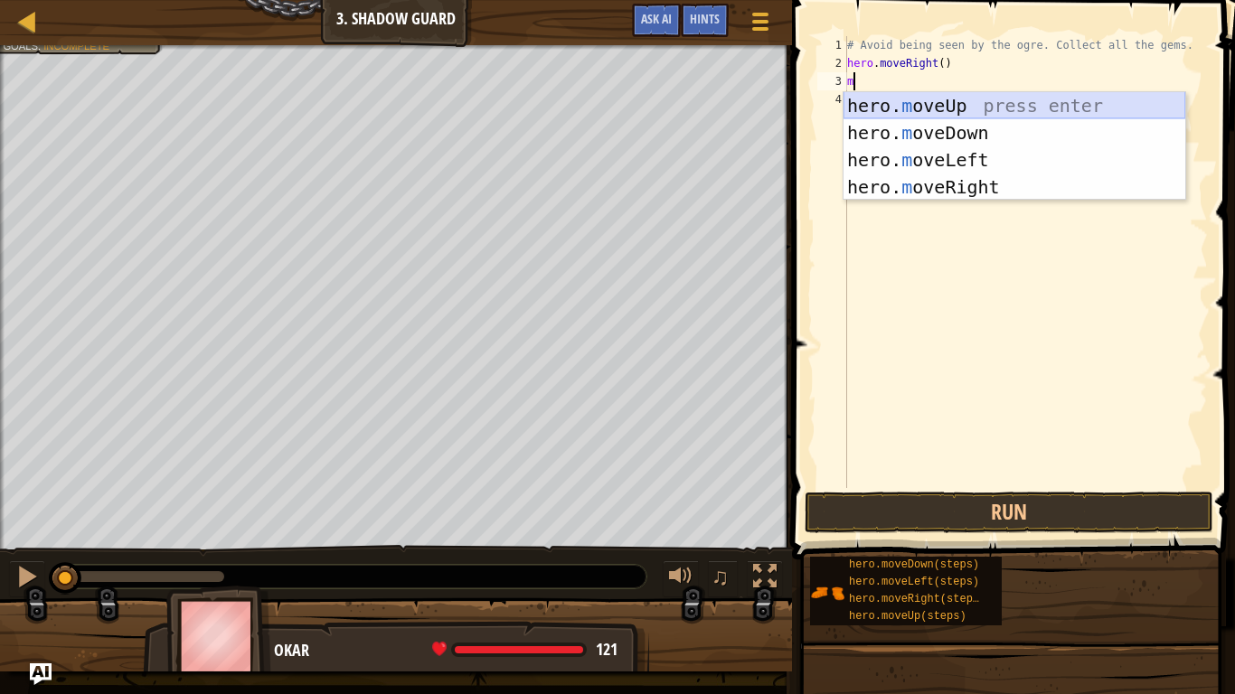
click at [954, 106] on div "hero. m oveUp press enter hero. m oveDown press enter hero. m oveLeft press ent…" at bounding box center [1015, 173] width 342 height 163
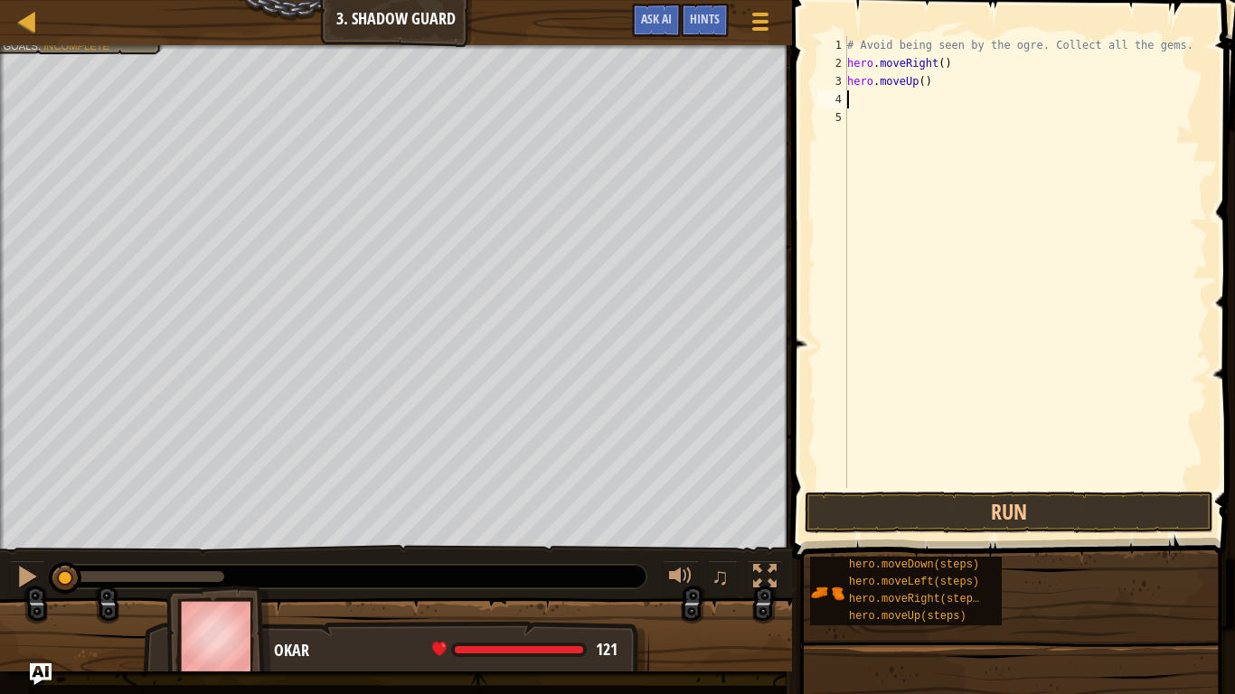
type textarea "m"
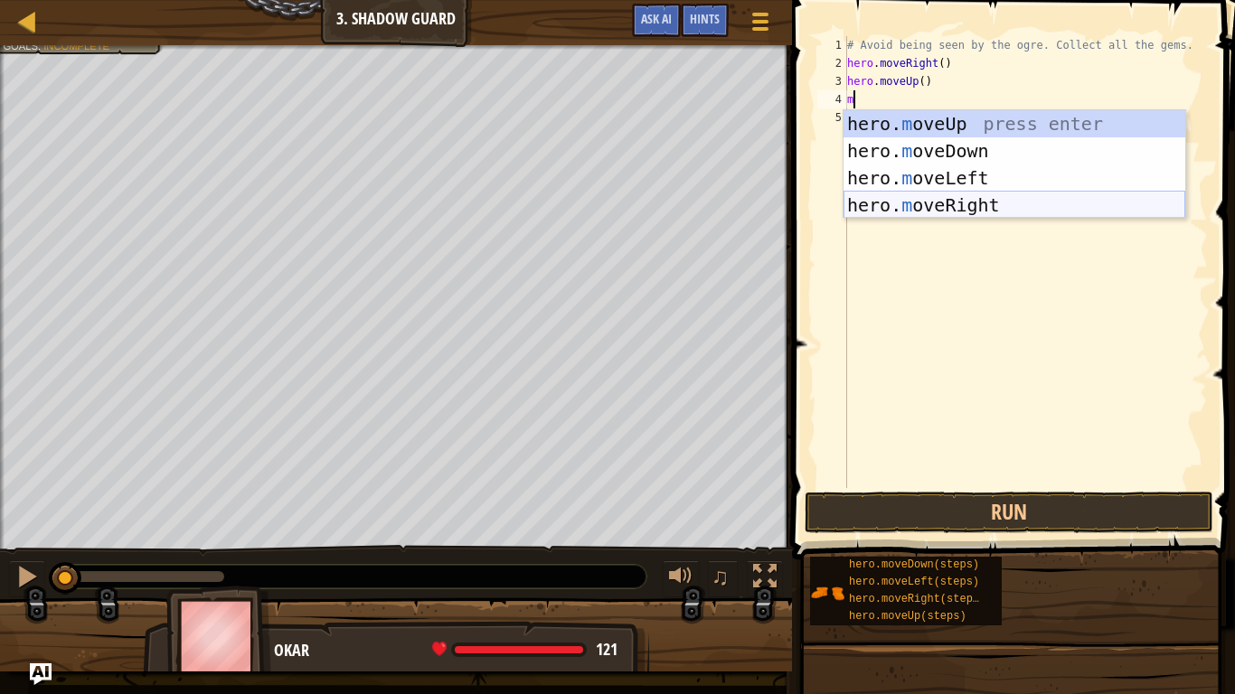
click at [949, 198] on div "hero. m oveUp press enter hero. m oveDown press enter hero. m oveLeft press ent…" at bounding box center [1015, 191] width 342 height 163
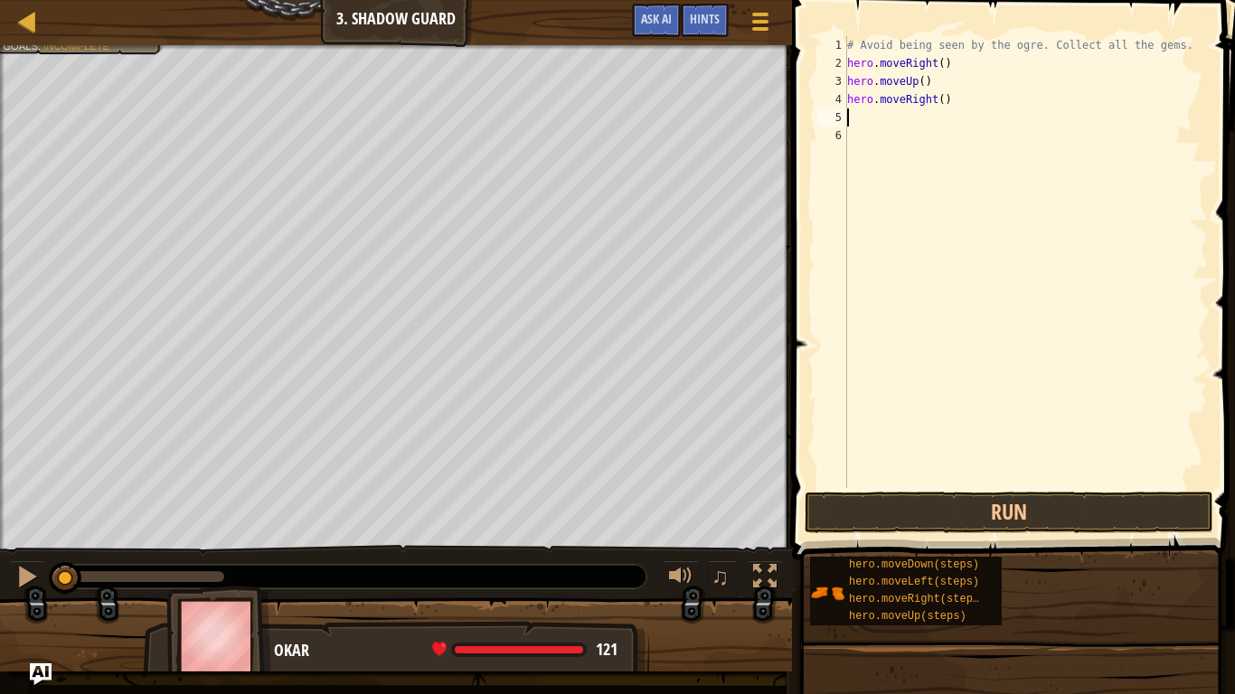
type textarea "m"
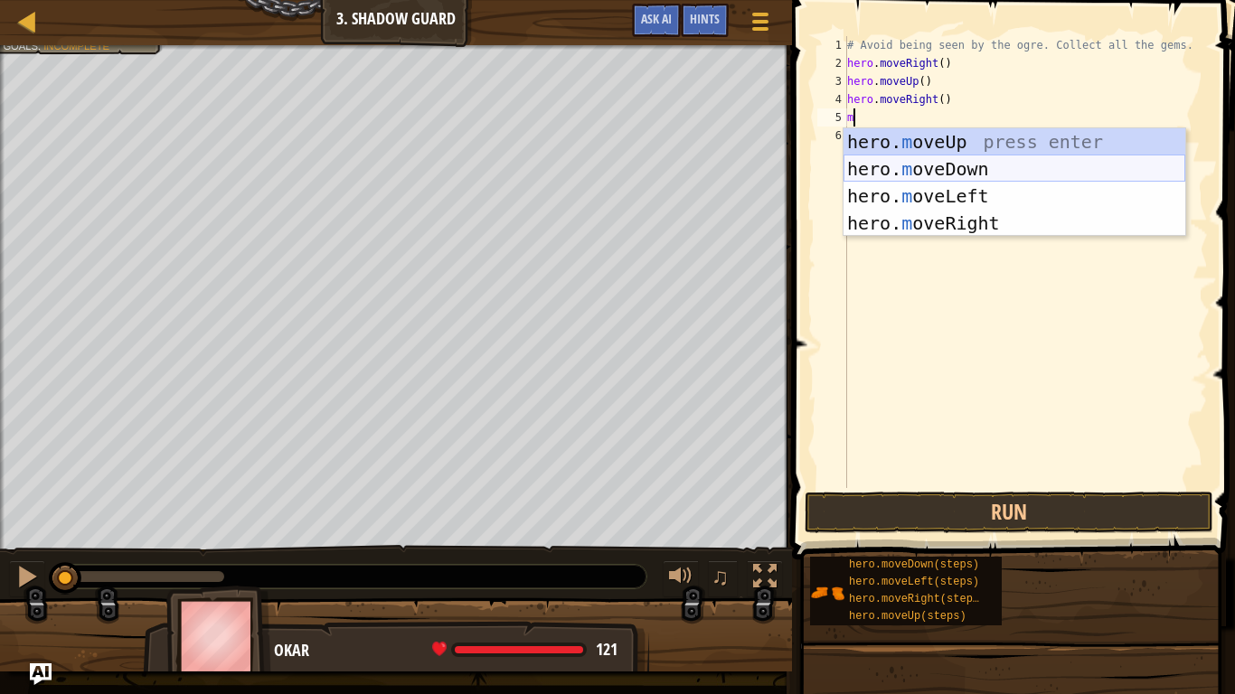
click at [938, 167] on div "hero. m oveUp press enter hero. m oveDown press enter hero. m oveLeft press ent…" at bounding box center [1015, 209] width 342 height 163
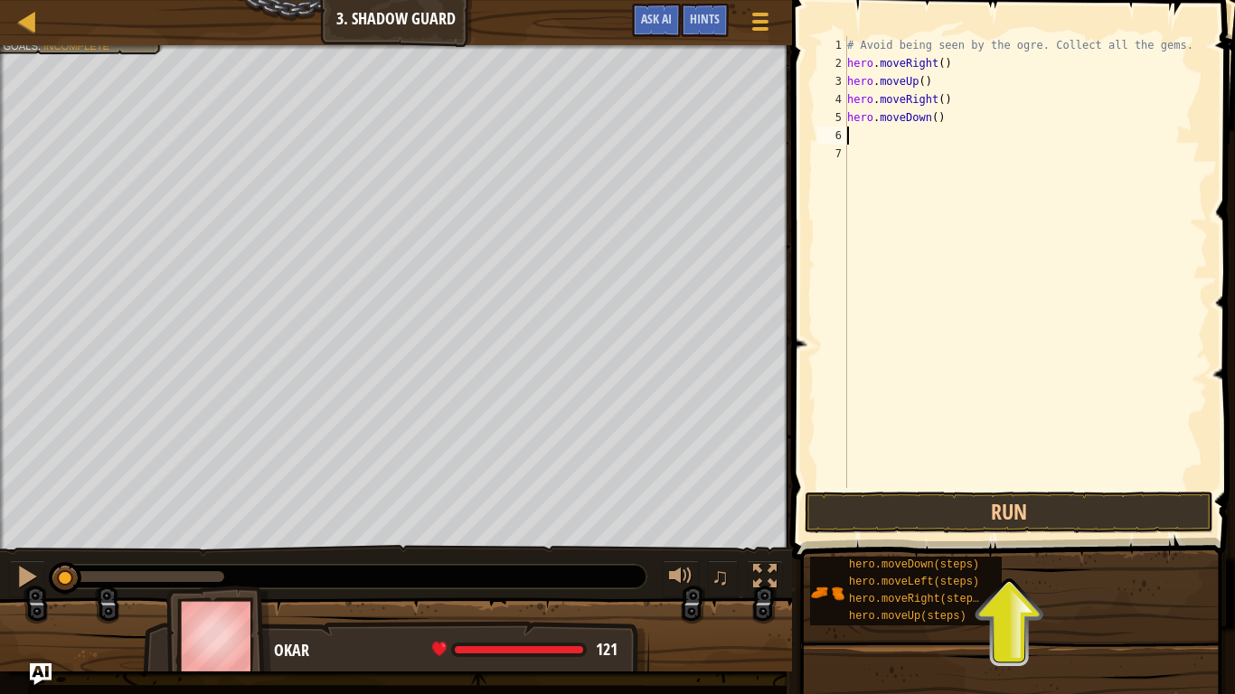
type textarea "m"
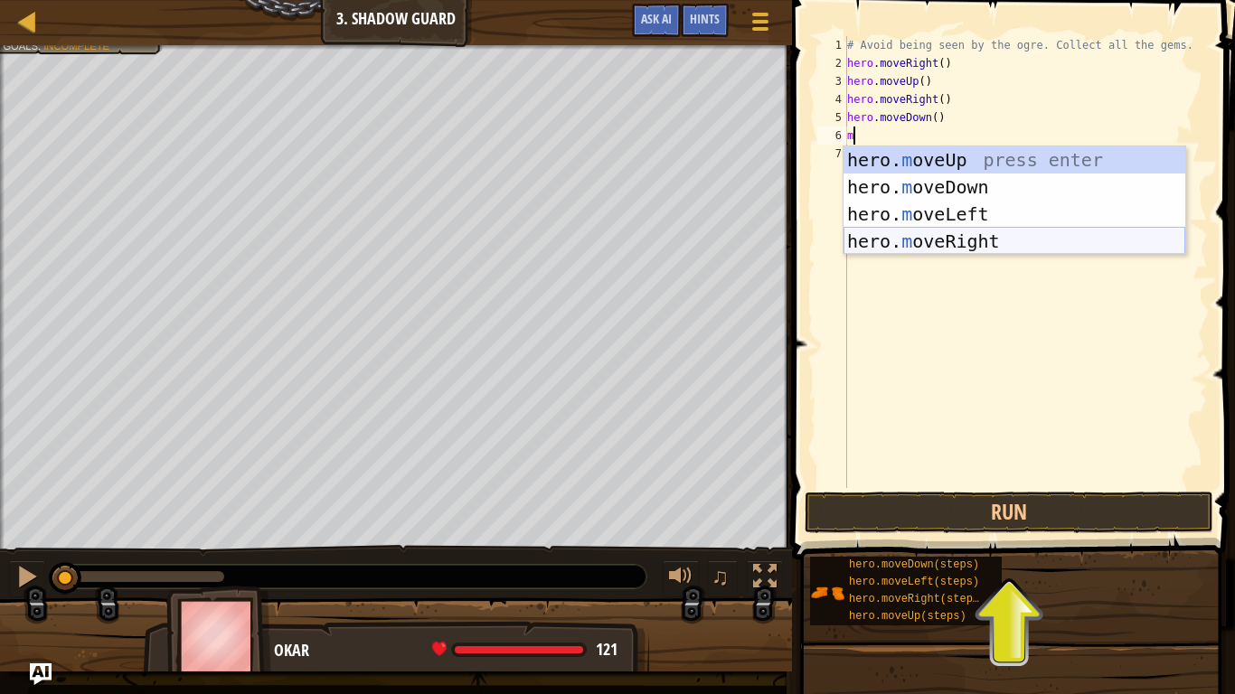
click at [955, 231] on div "hero. m oveUp press enter hero. m oveDown press enter hero. m oveLeft press ent…" at bounding box center [1015, 227] width 342 height 163
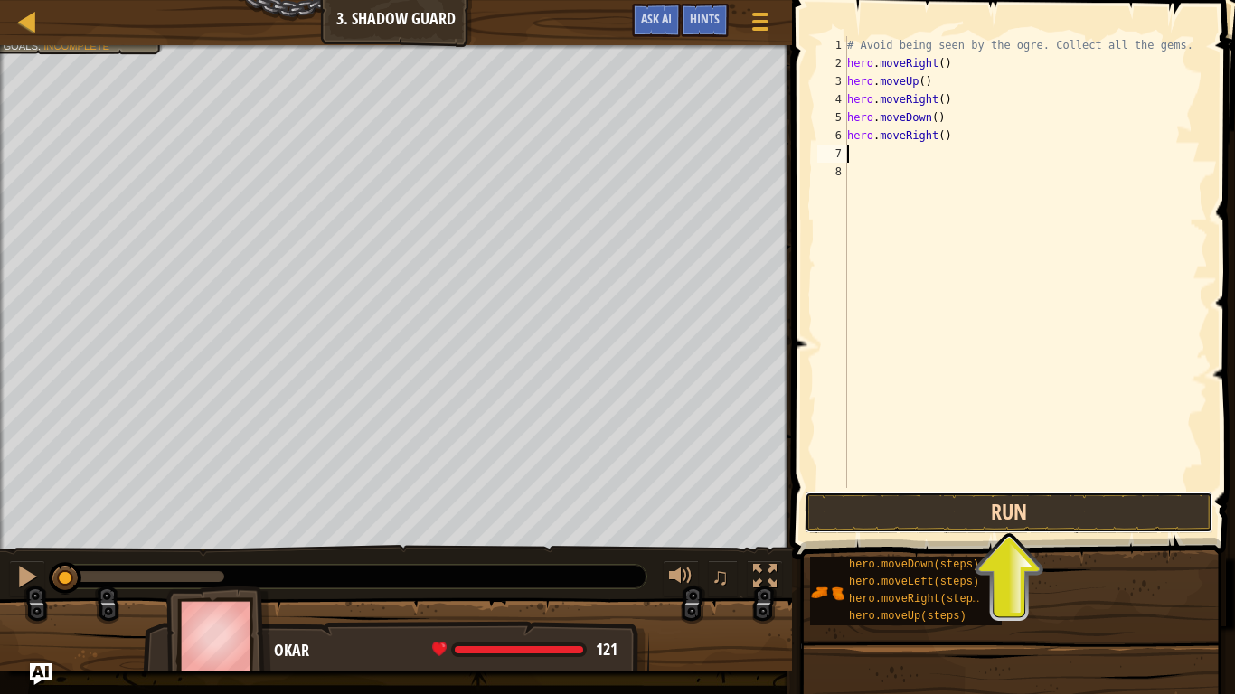
click at [986, 514] on button "Run" at bounding box center [1009, 513] width 409 height 42
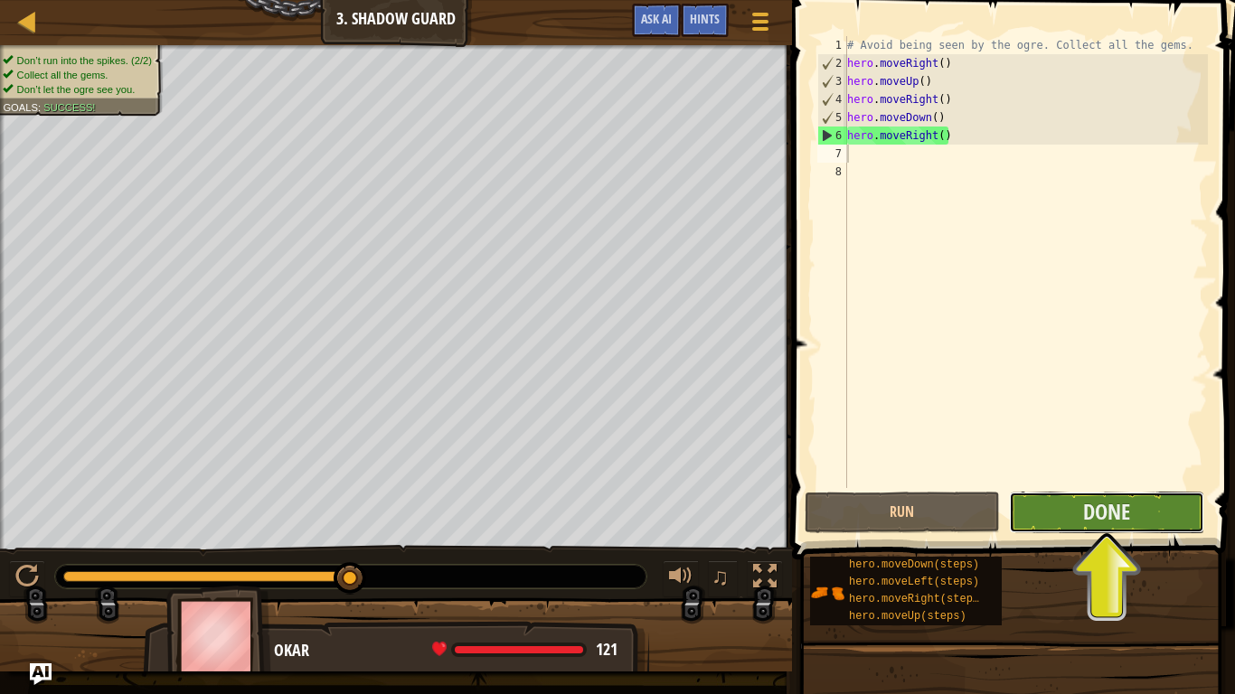
click at [1159, 507] on button "Done" at bounding box center [1106, 513] width 195 height 42
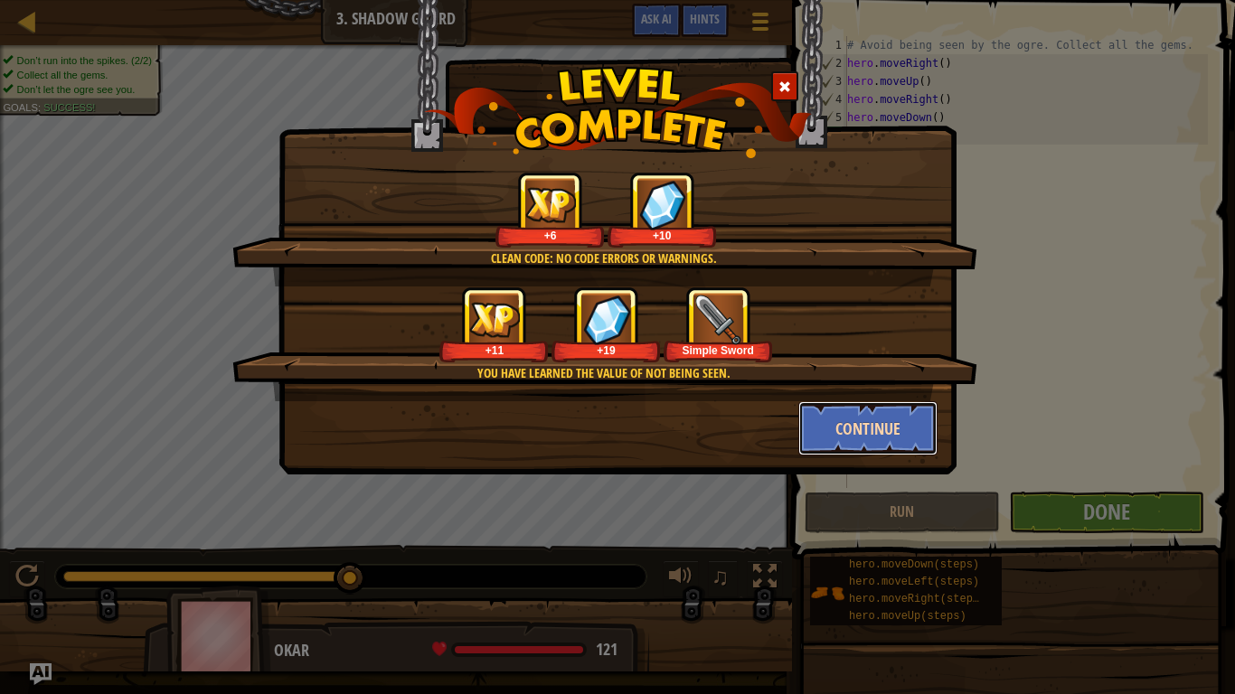
click at [922, 441] on button "Continue" at bounding box center [868, 428] width 140 height 54
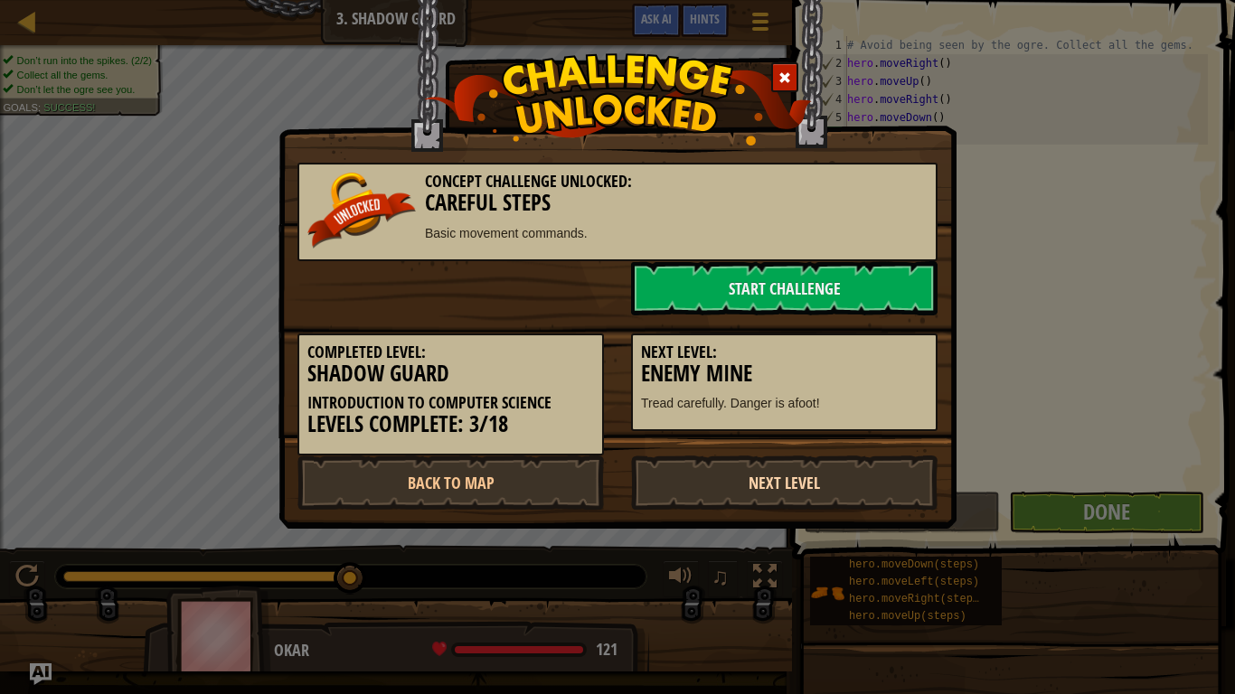
click at [747, 485] on link "Next Level" at bounding box center [784, 483] width 306 height 54
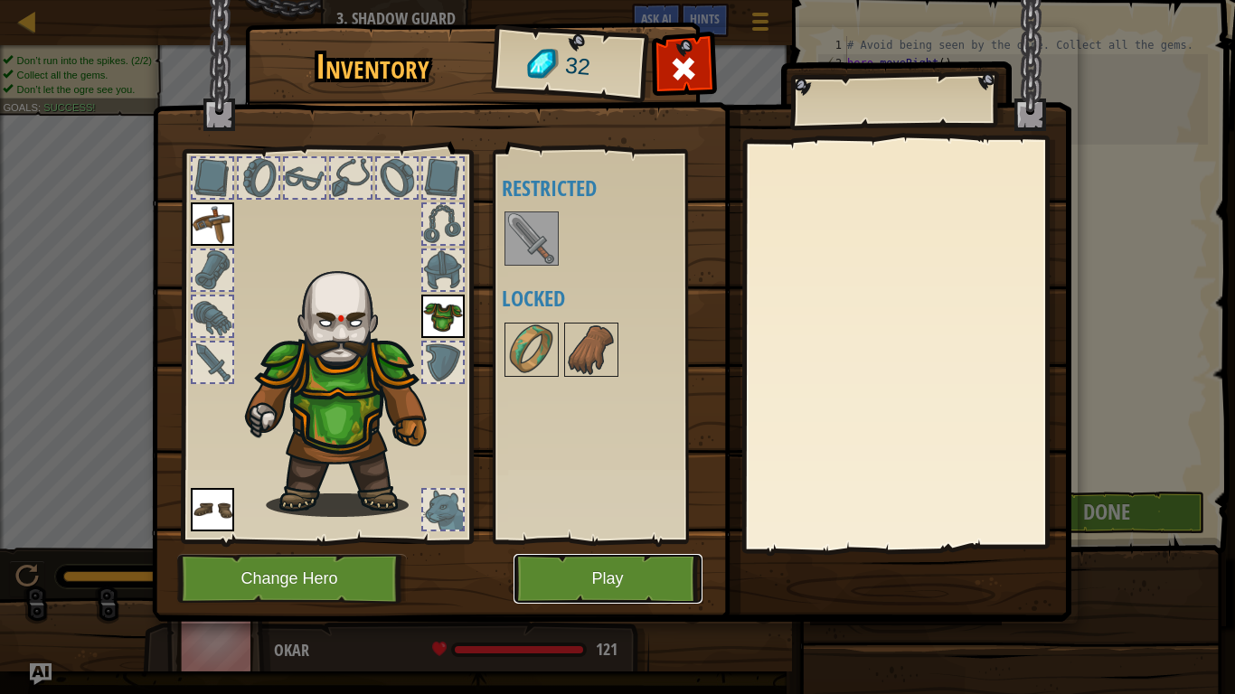
click at [587, 541] on button "Play" at bounding box center [608, 579] width 189 height 50
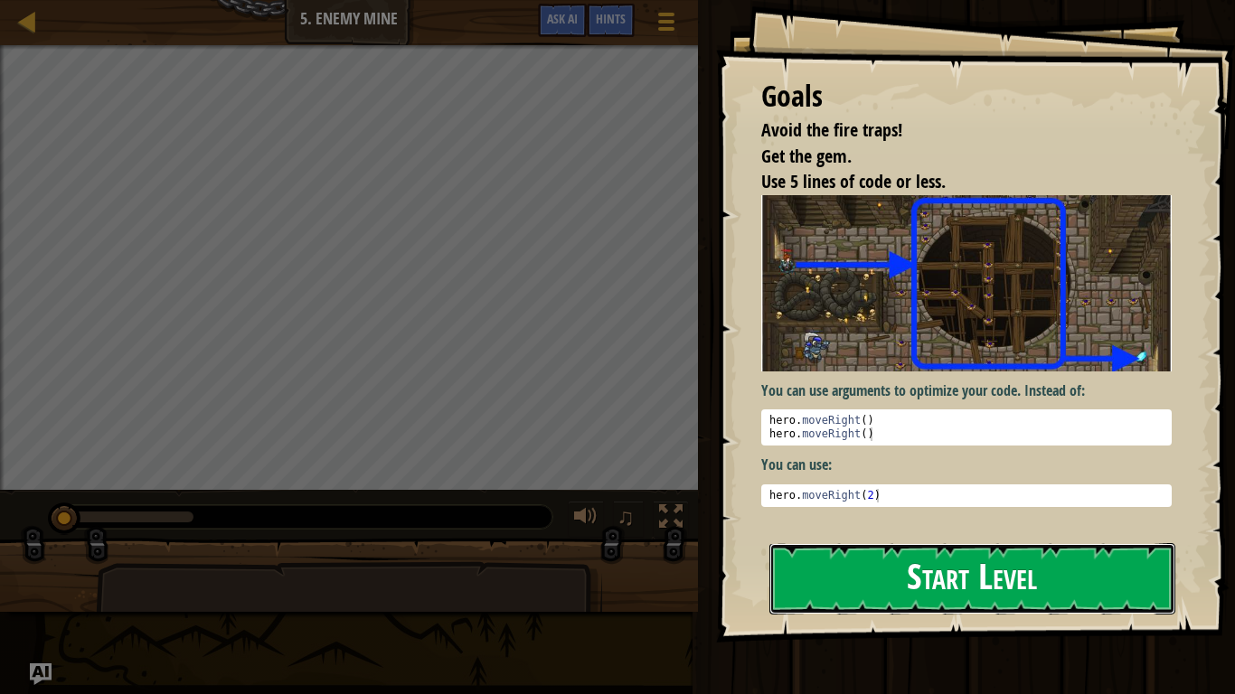
click at [893, 541] on button "Start Level" at bounding box center [972, 578] width 406 height 71
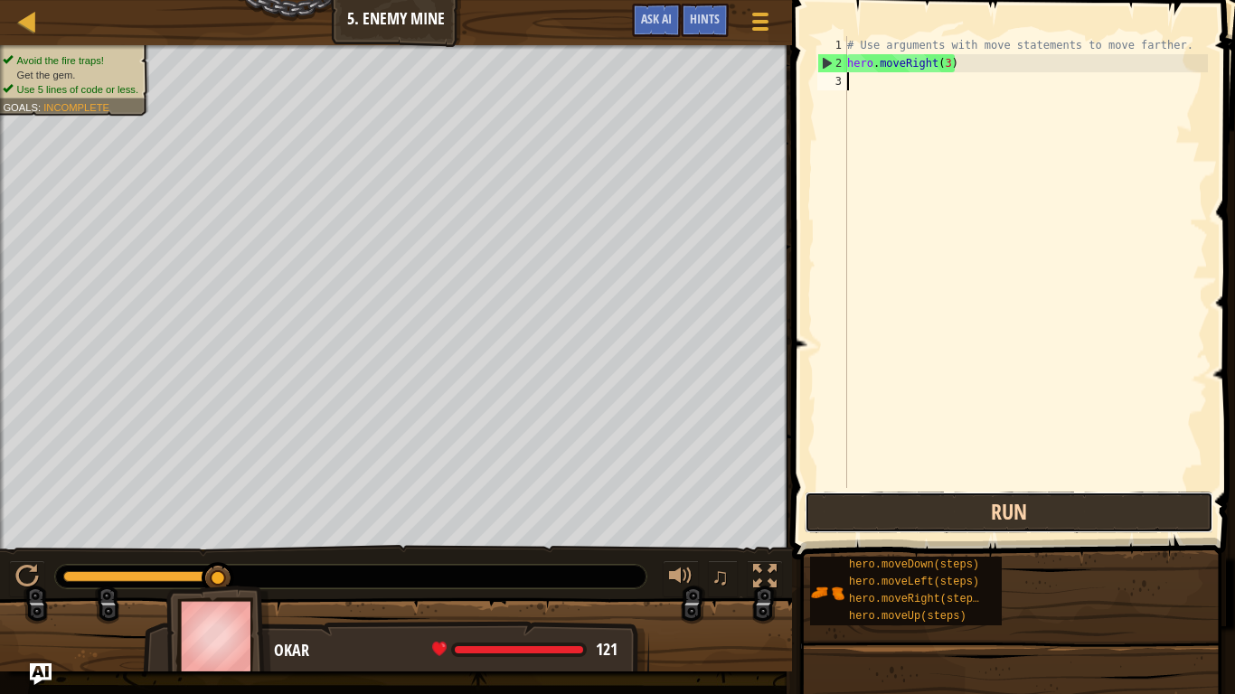
click at [941, 522] on button "Run" at bounding box center [1009, 513] width 409 height 42
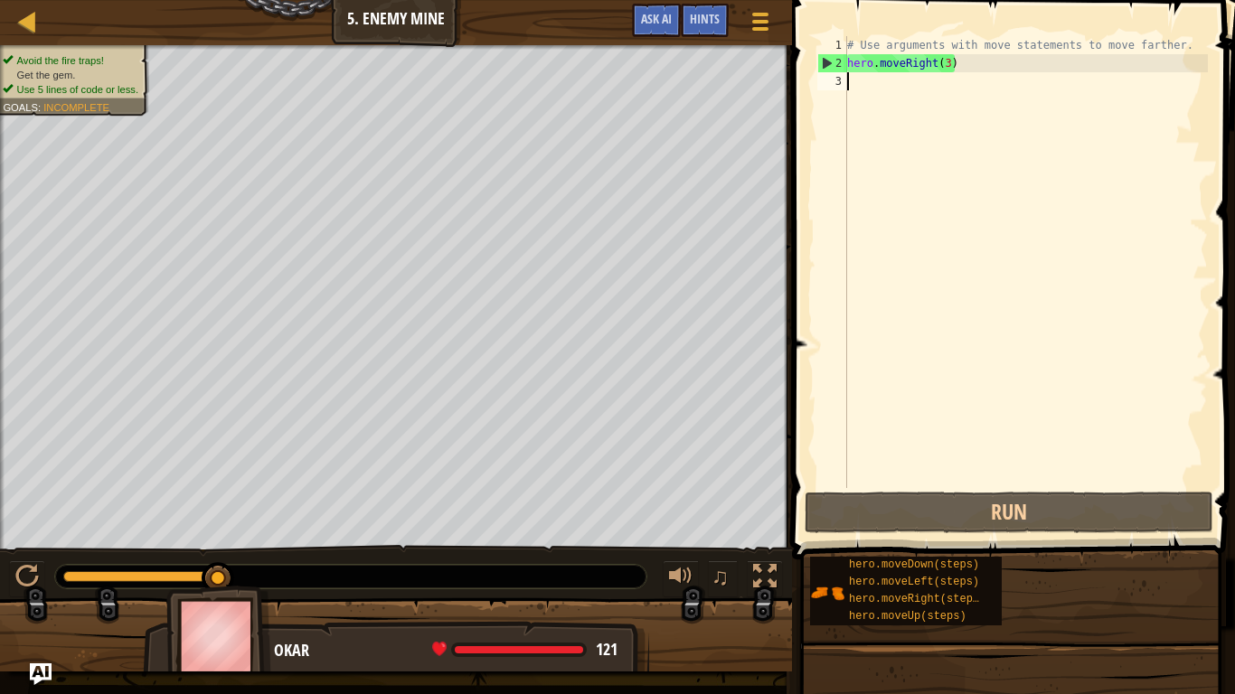
type textarea "m"
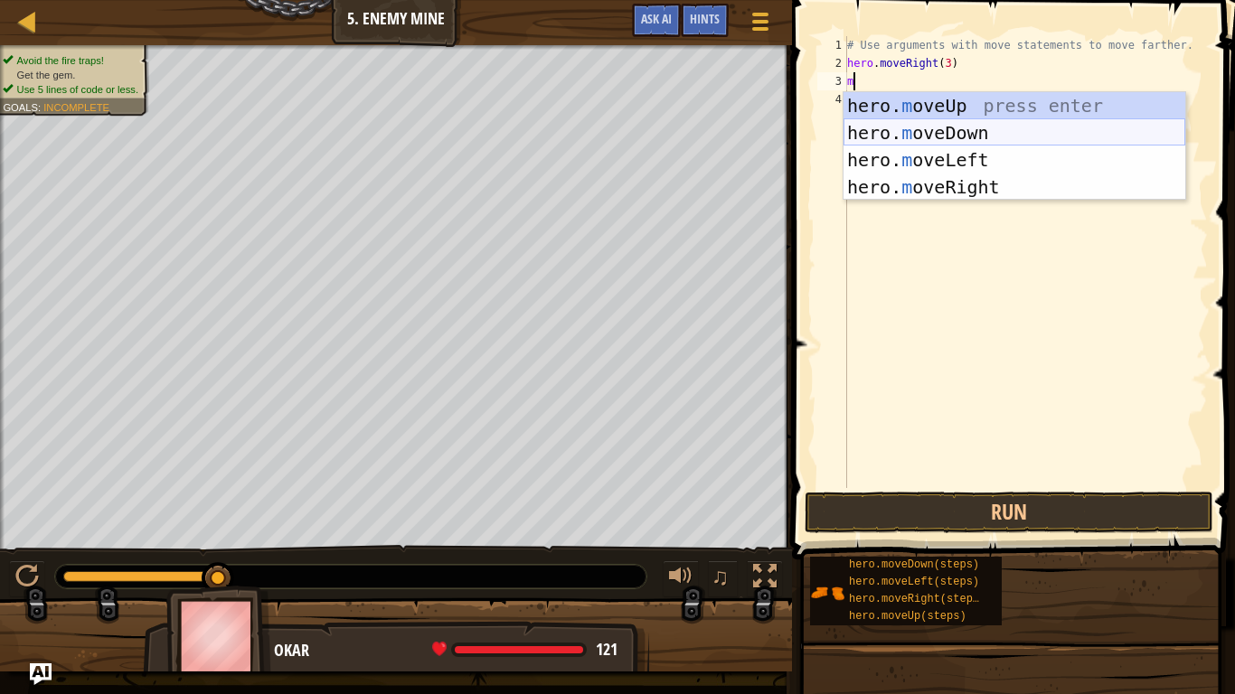
click at [973, 123] on div "hero. m oveUp press enter hero. m oveDown press enter hero. m oveLeft press ent…" at bounding box center [1015, 173] width 342 height 163
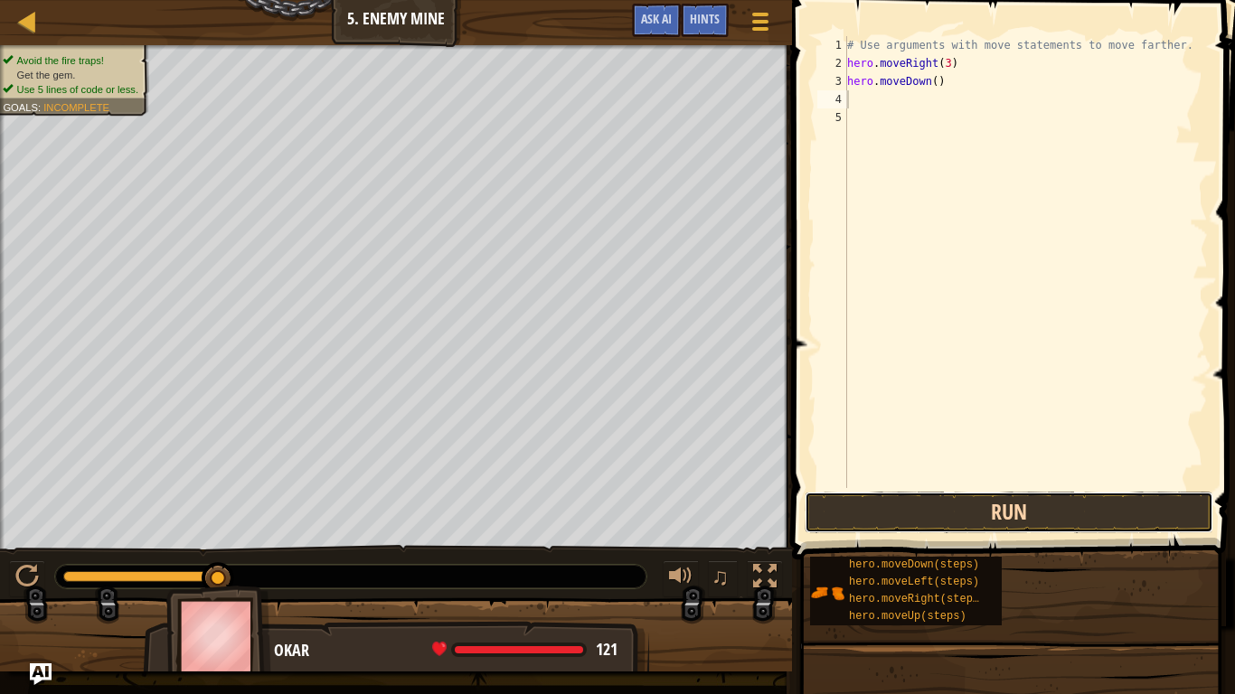
click at [964, 517] on button "Run" at bounding box center [1009, 513] width 409 height 42
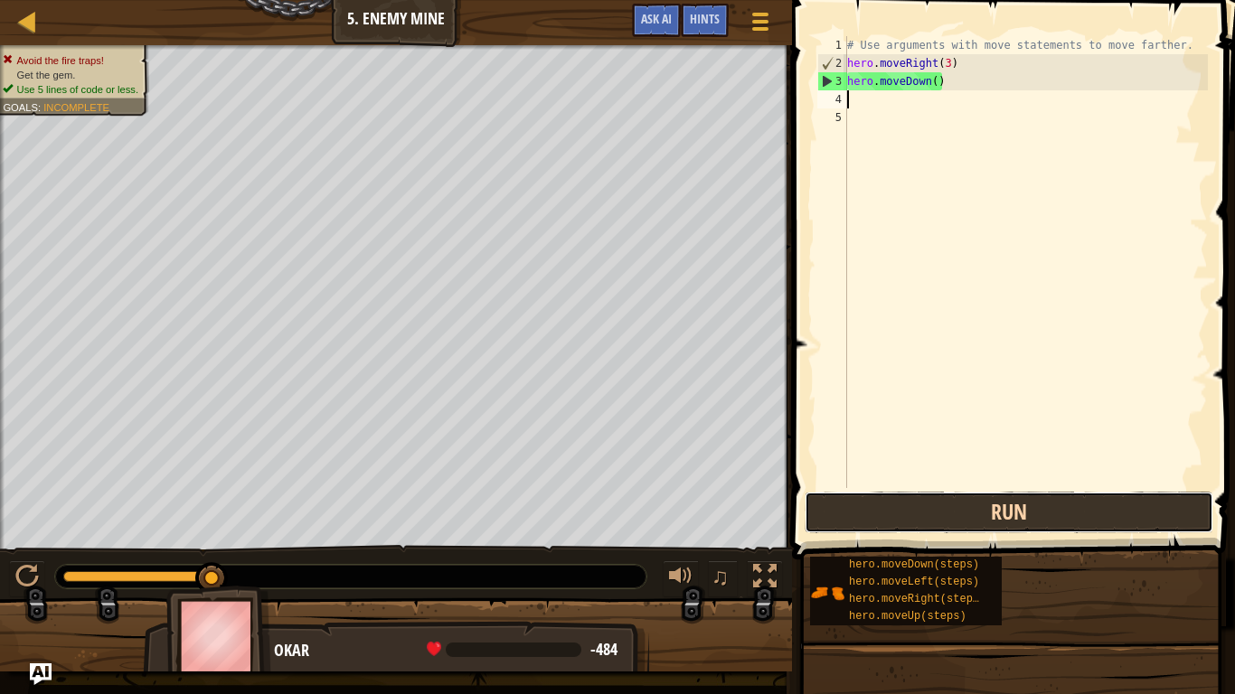
click at [960, 512] on button "Run" at bounding box center [1009, 513] width 409 height 42
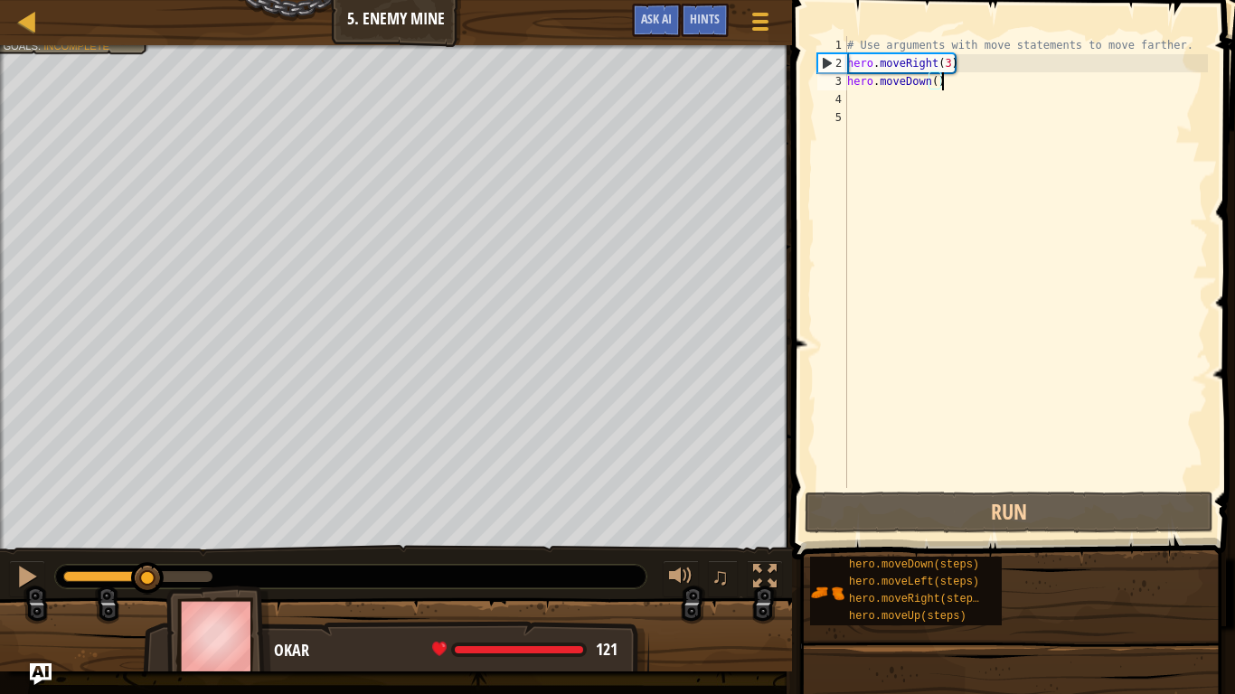
click at [958, 88] on div "# Use arguments with move statements to move farther. hero . moveRight ( 3 ) he…" at bounding box center [1026, 280] width 364 height 488
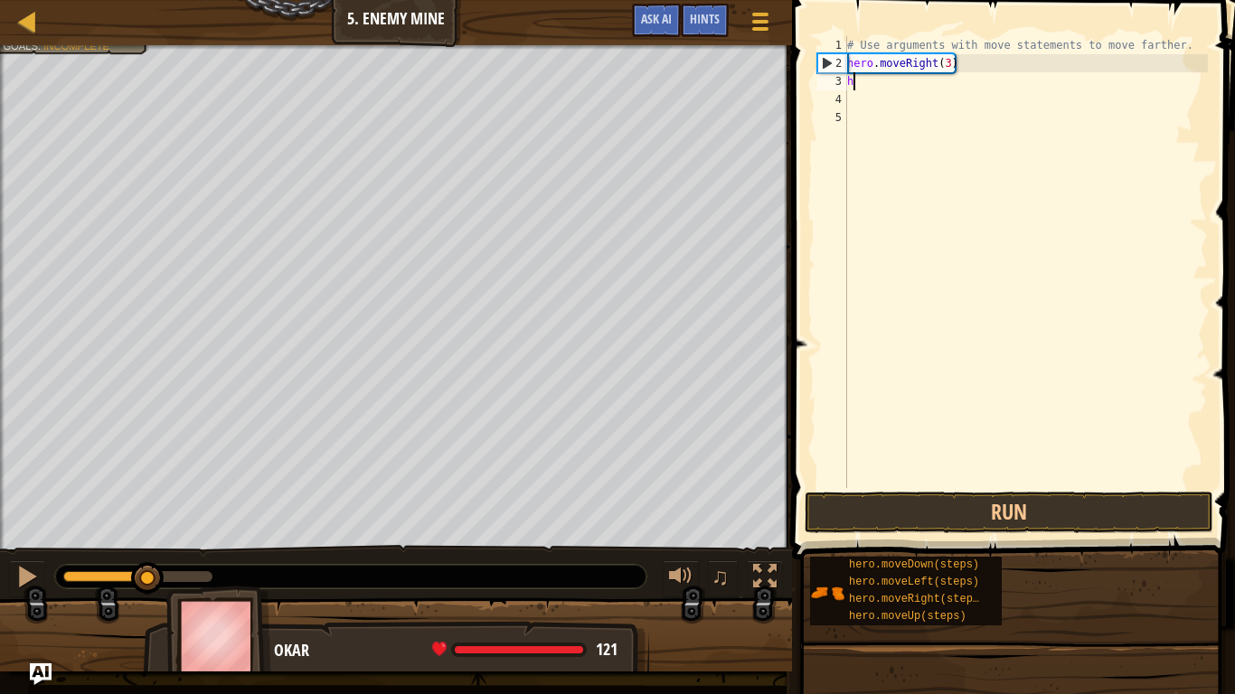
type textarea "h"
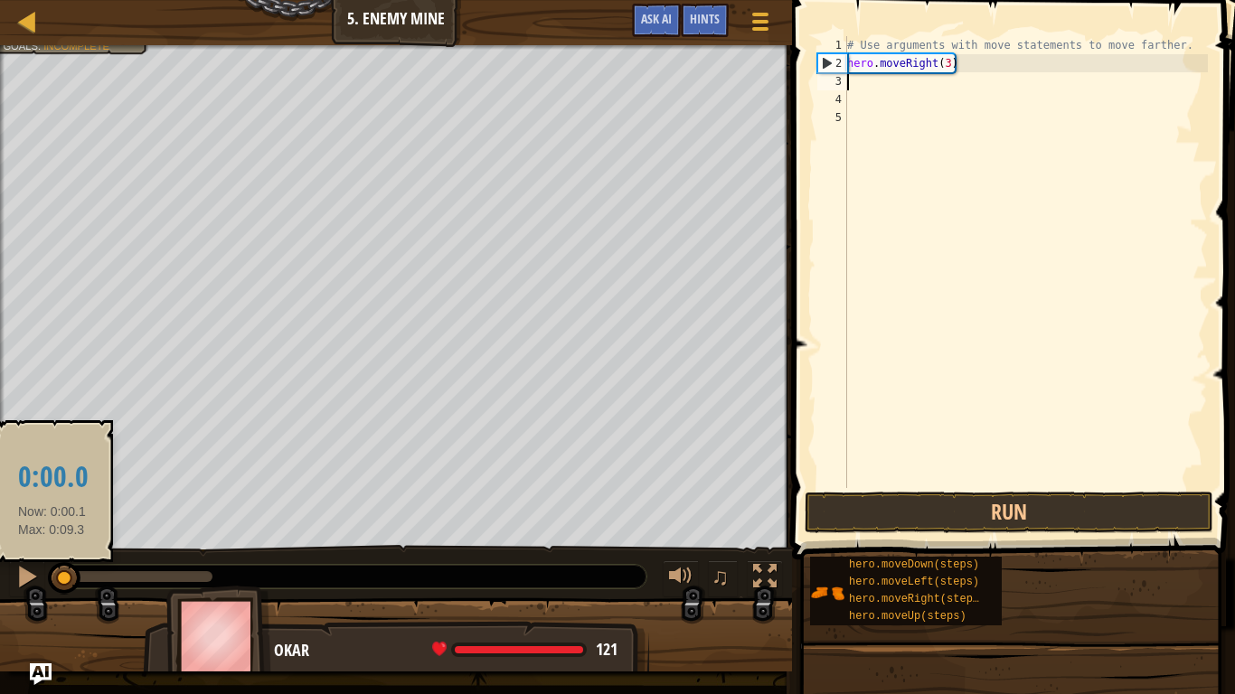
drag, startPoint x: 143, startPoint y: 568, endPoint x: 51, endPoint y: 582, distance: 93.3
click at [51, 541] on div at bounding box center [64, 578] width 33 height 33
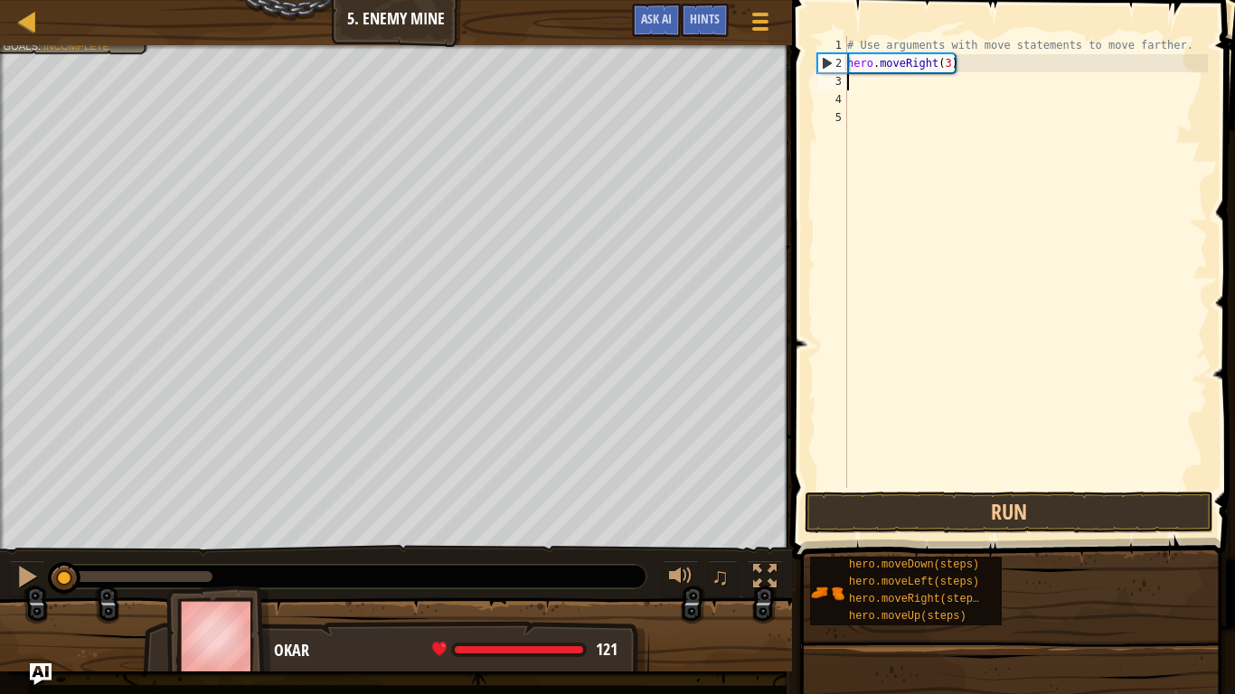
type textarea "u"
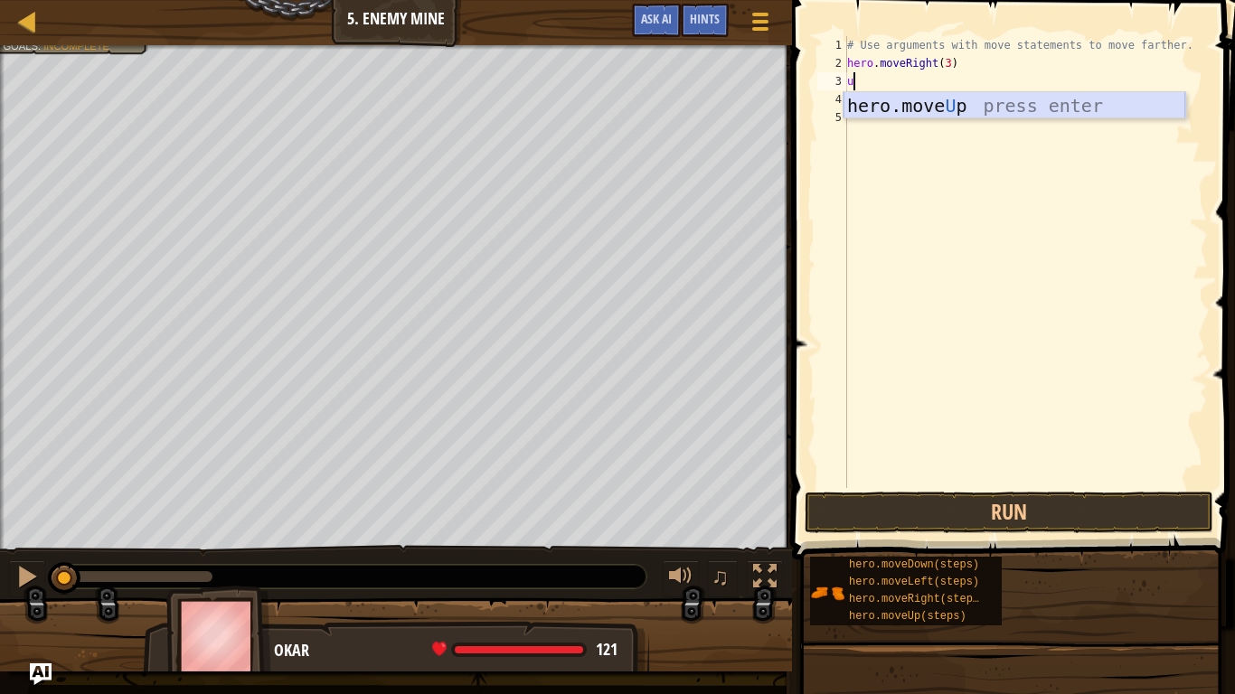
click at [1053, 105] on div "hero.move U p press enter" at bounding box center [1015, 132] width 342 height 81
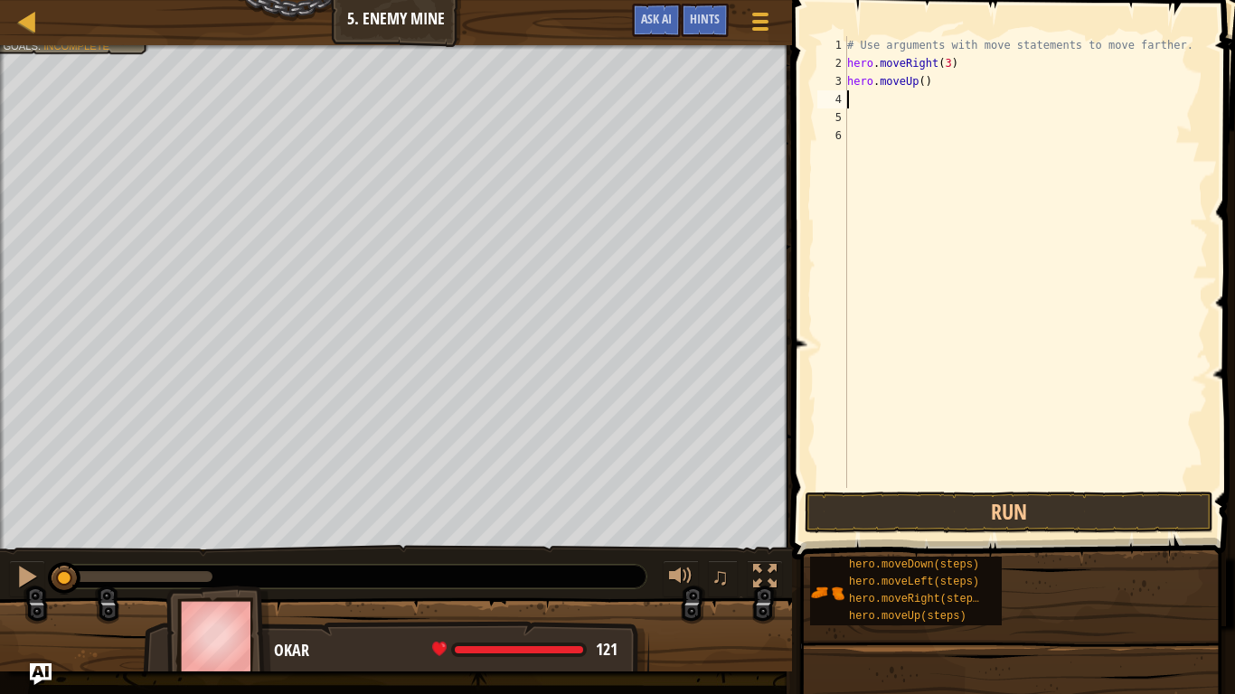
type textarea "r"
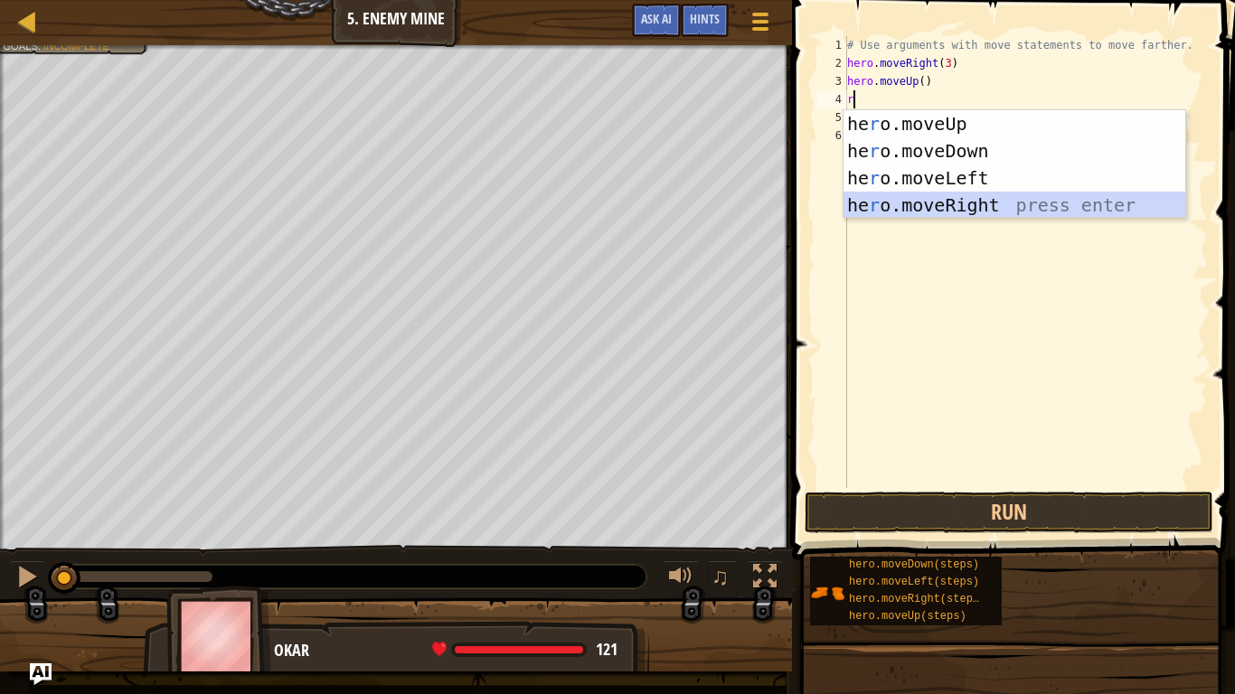
click at [951, 193] on div "he r o.moveUp press enter he r o.moveDown press enter he r o.moveLeft press ent…" at bounding box center [1015, 191] width 342 height 163
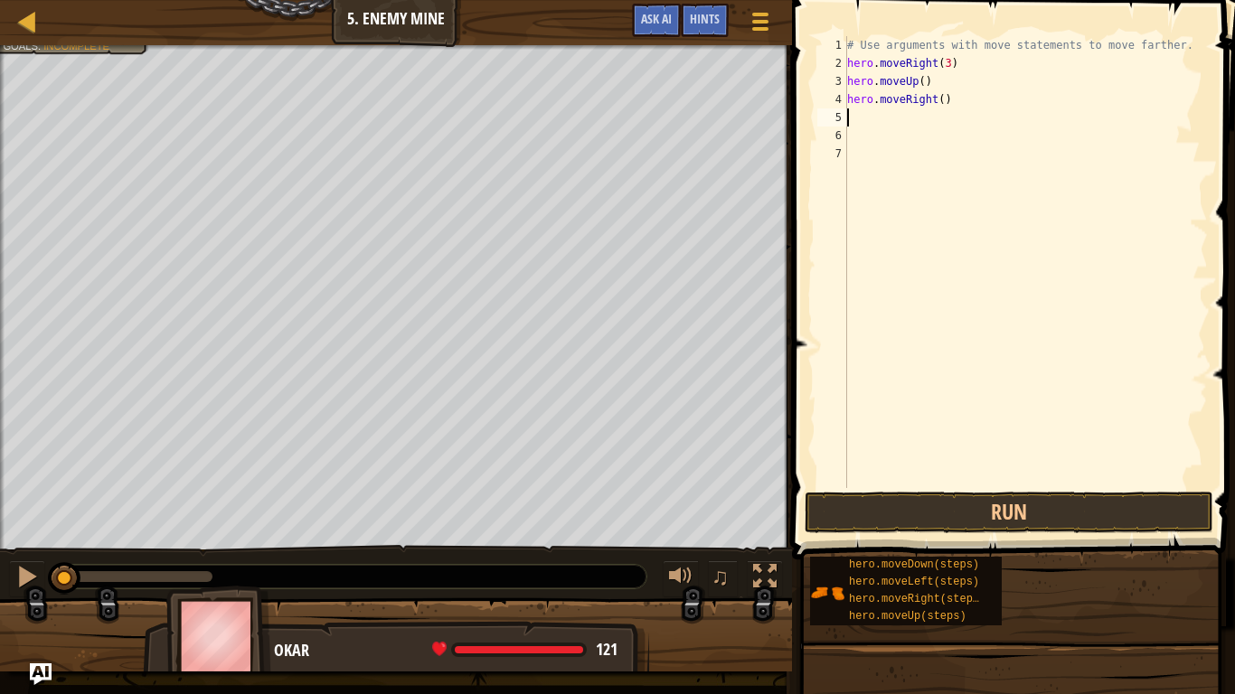
type textarea "d"
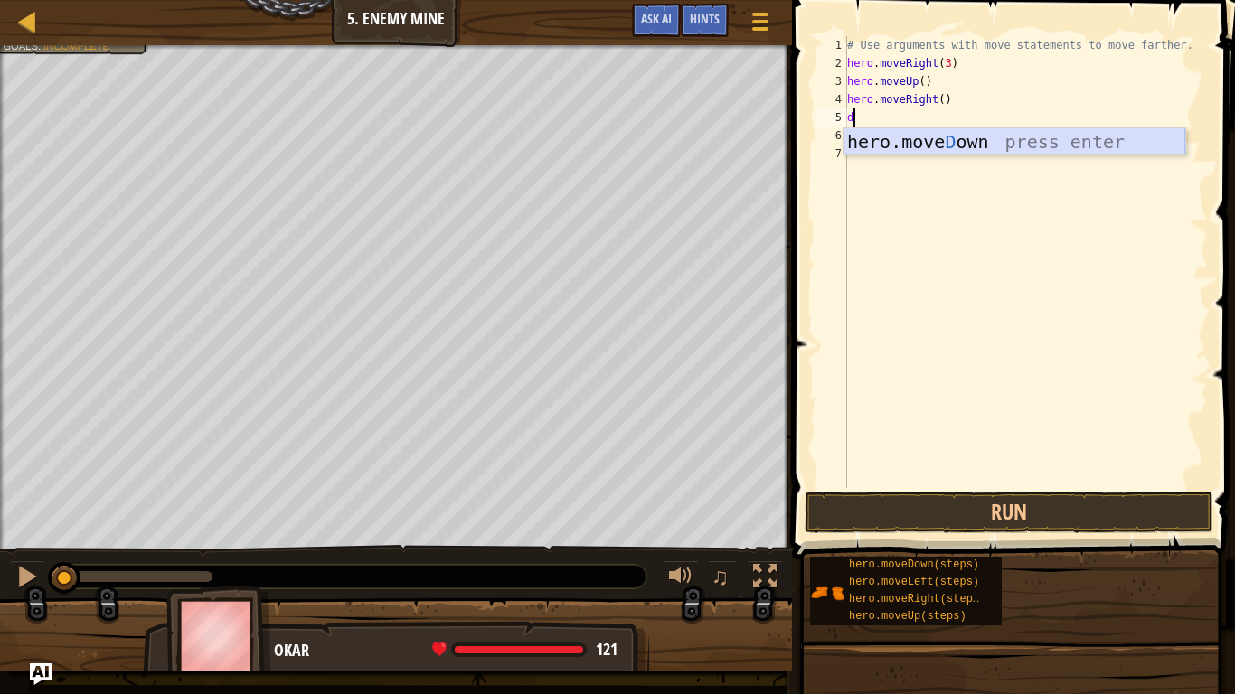
click at [939, 139] on div "hero.[PERSON_NAME] own press enter" at bounding box center [1015, 168] width 342 height 81
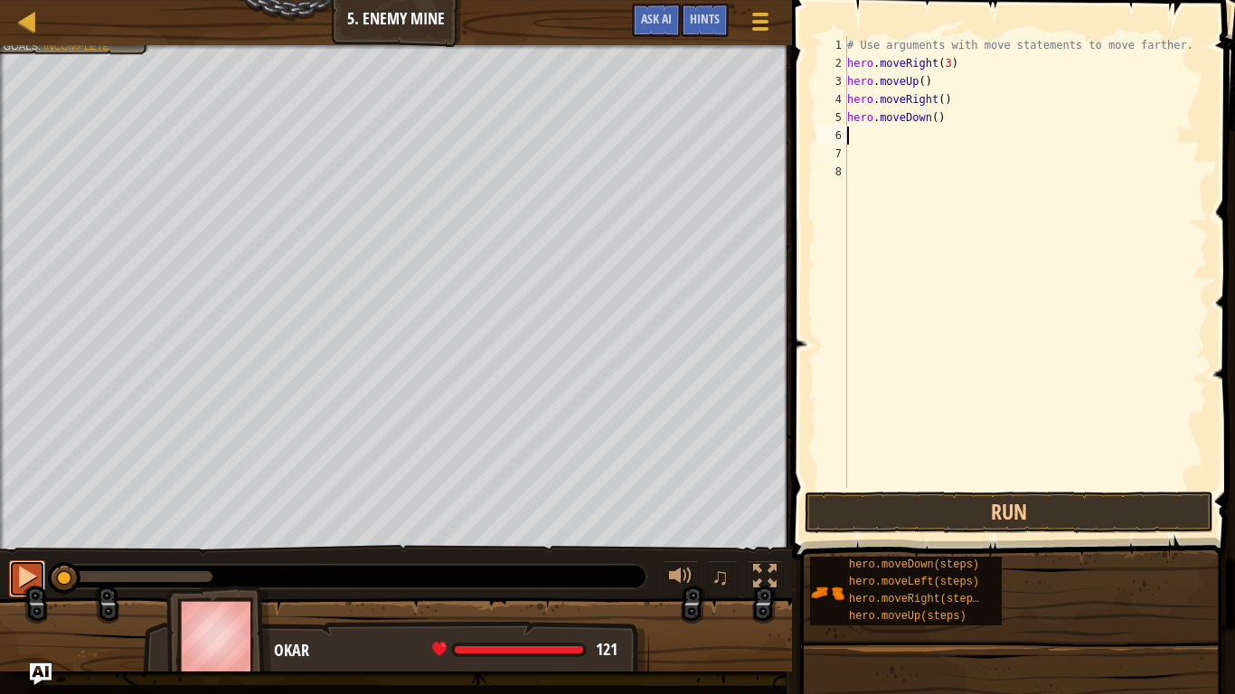
click at [10, 541] on button at bounding box center [27, 579] width 36 height 37
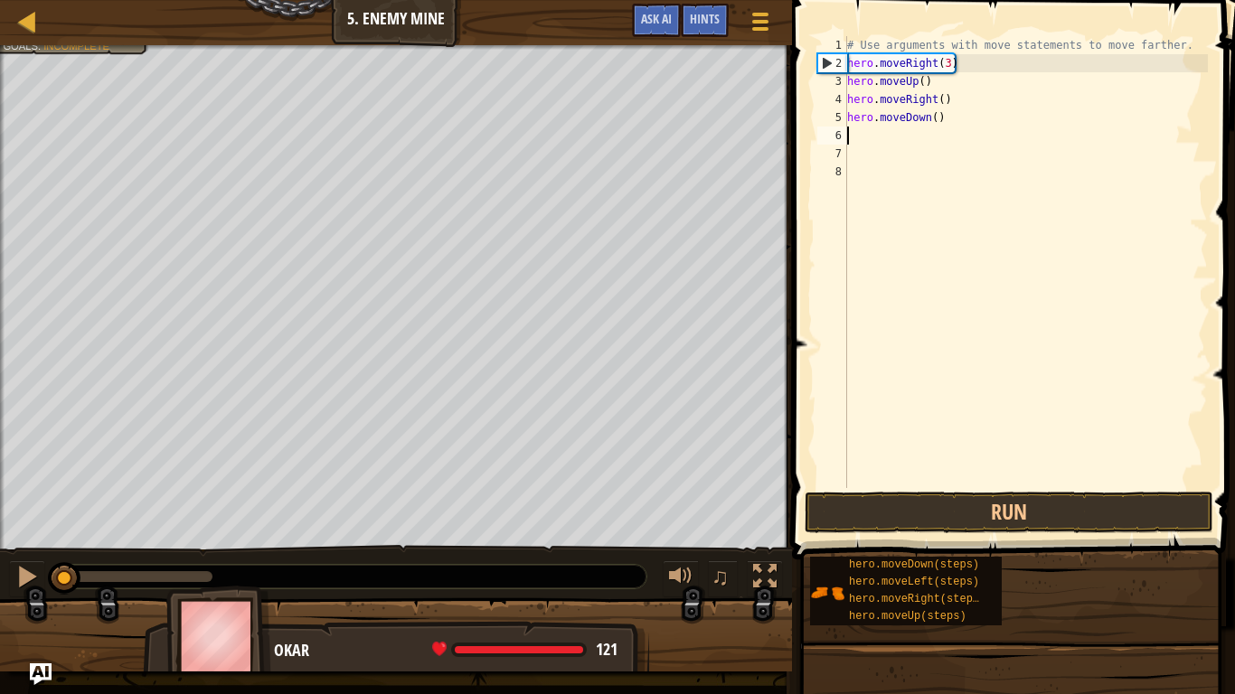
drag, startPoint x: 207, startPoint y: 584, endPoint x: 0, endPoint y: 605, distance: 208.1
click at [0, 541] on div "Avoid the fire traps! Get the gem. Use 5 lines of code or less. Goals : Incompl…" at bounding box center [617, 358] width 1235 height 627
click at [990, 77] on div "# Use arguments with move statements to move farther. hero . moveRight ( 3 ) he…" at bounding box center [1026, 280] width 364 height 488
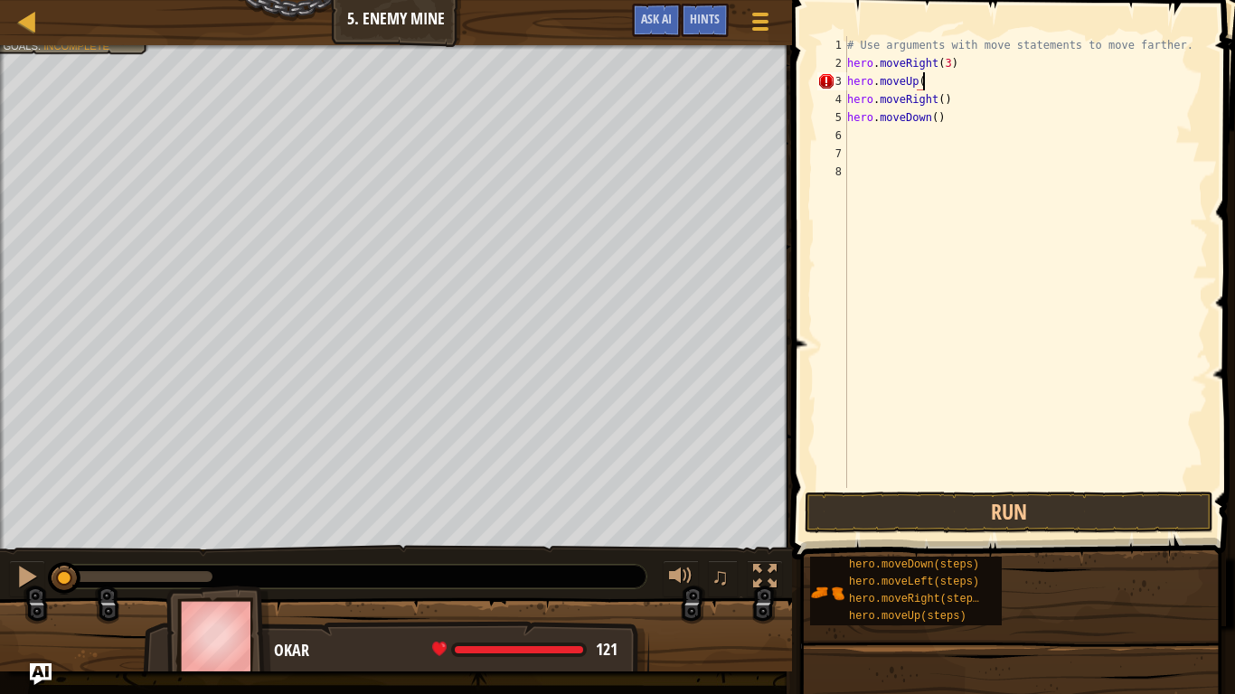
scroll to position [8, 11]
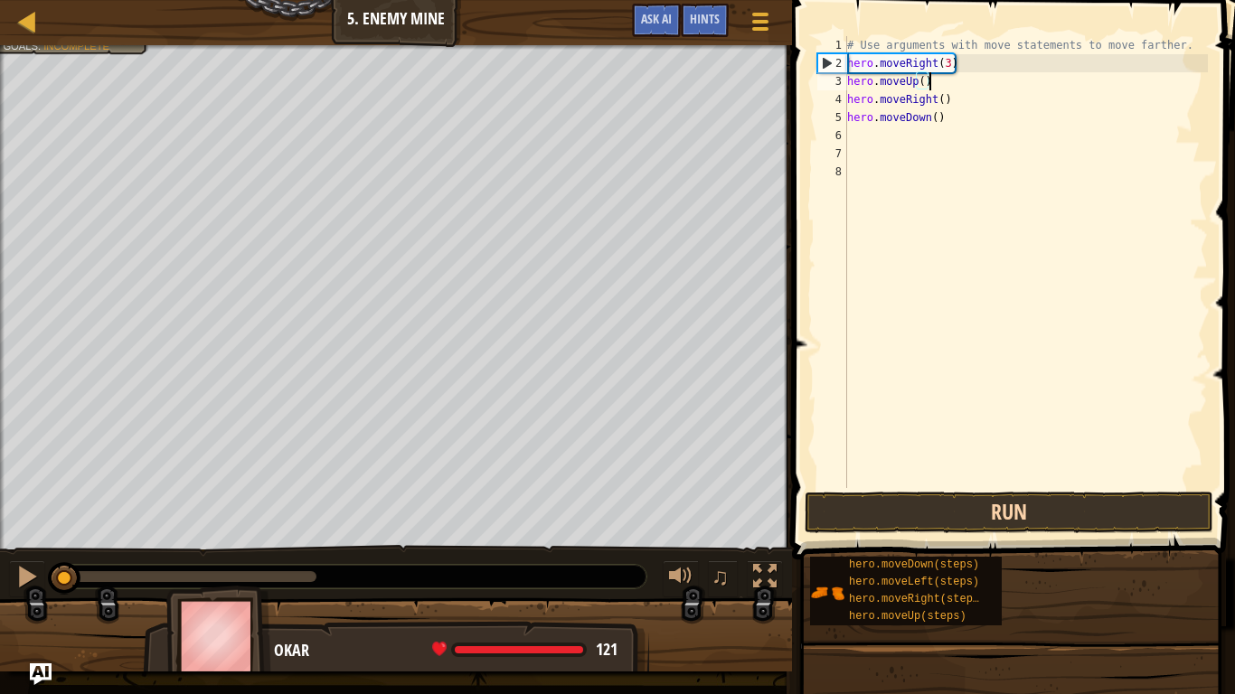
type textarea "hero.moveUp()"
click at [957, 504] on button "Run" at bounding box center [1009, 513] width 409 height 42
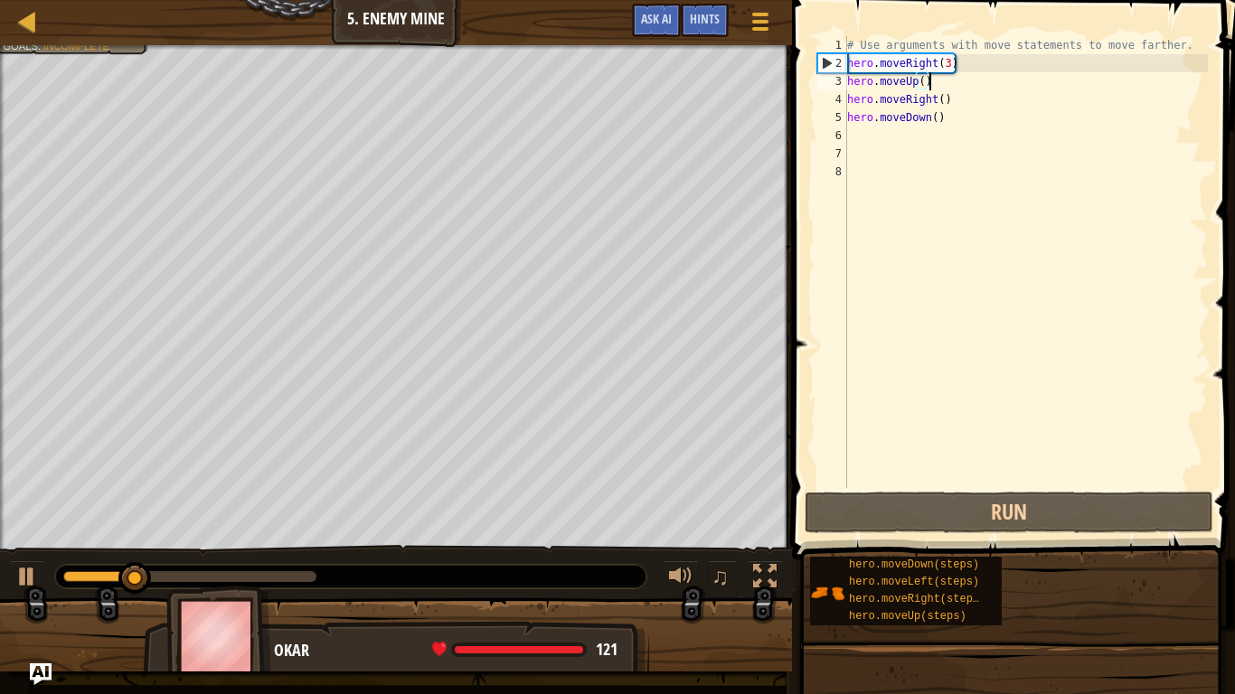
click at [913, 156] on div "# Use arguments with move statements to move farther. hero . moveRight ( 3 ) he…" at bounding box center [1026, 280] width 364 height 488
click at [910, 142] on div "# Use arguments with move statements to move farther. hero . moveRight ( 3 ) he…" at bounding box center [1026, 280] width 364 height 488
type textarea "m"
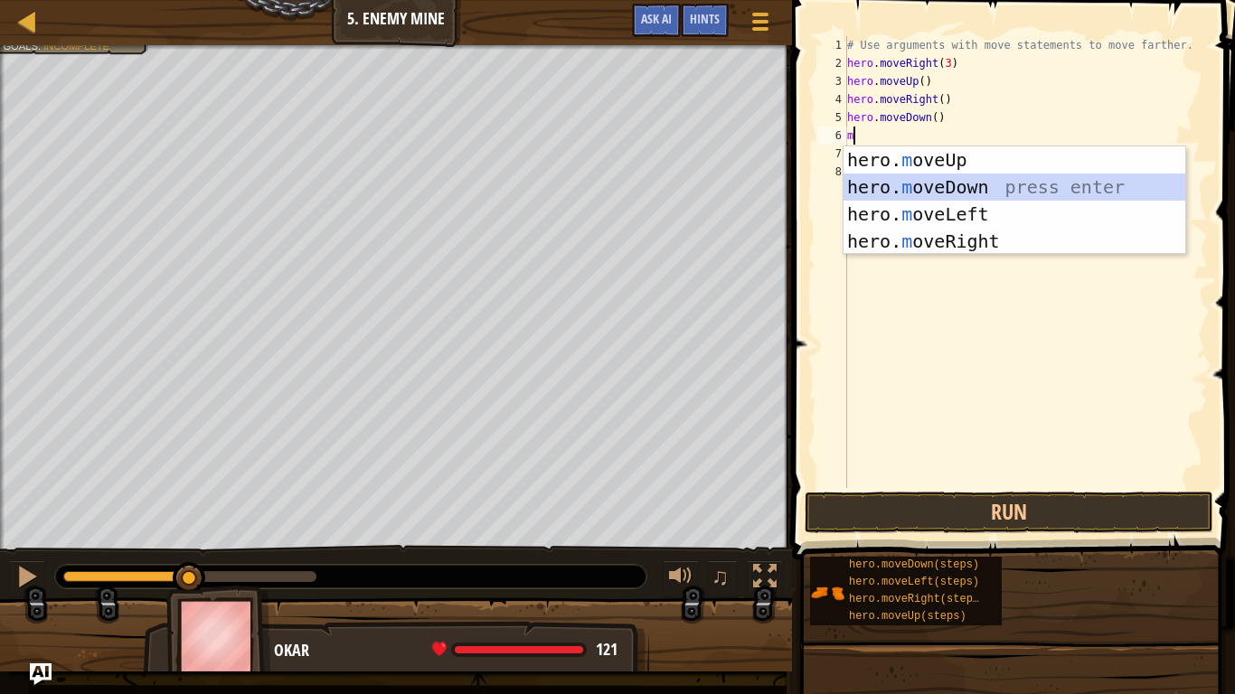
click at [947, 191] on div "hero. m oveUp press enter hero. m oveDown press enter hero. m oveLeft press ent…" at bounding box center [1015, 227] width 342 height 163
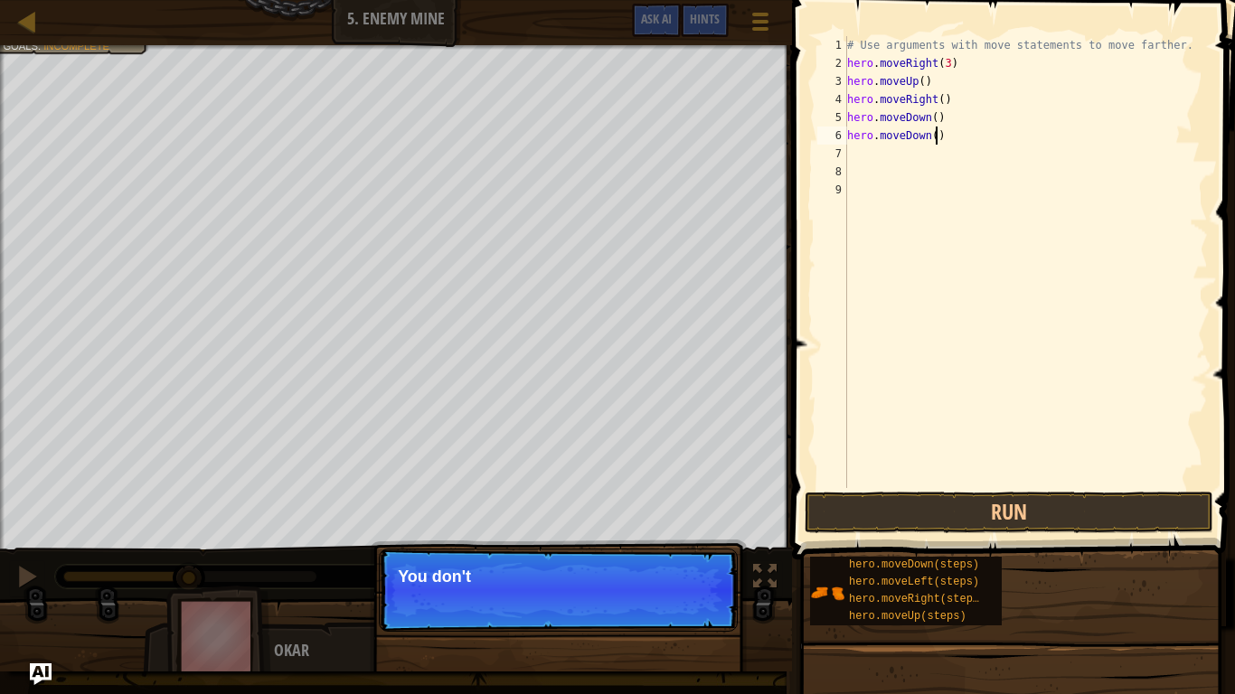
click at [937, 137] on div "# Use arguments with move statements to move farther. hero . moveRight ( 3 ) he…" at bounding box center [1026, 280] width 364 height 488
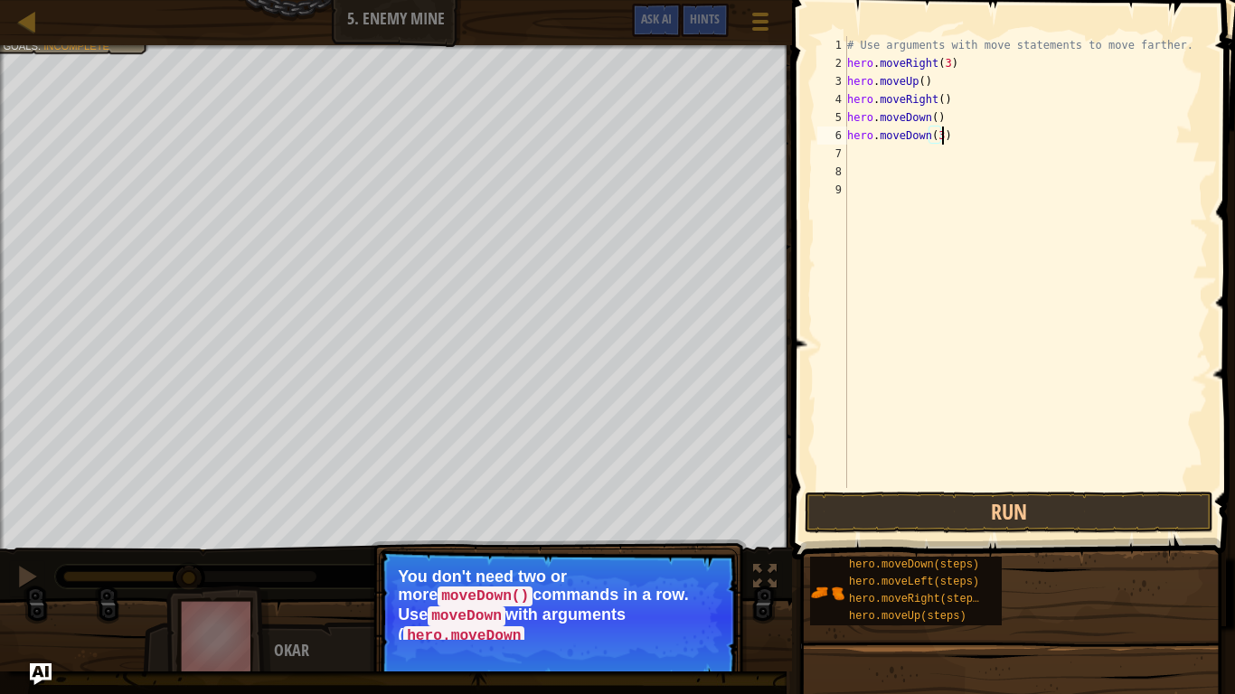
scroll to position [8, 14]
type textarea "hero.moveDown(3)"
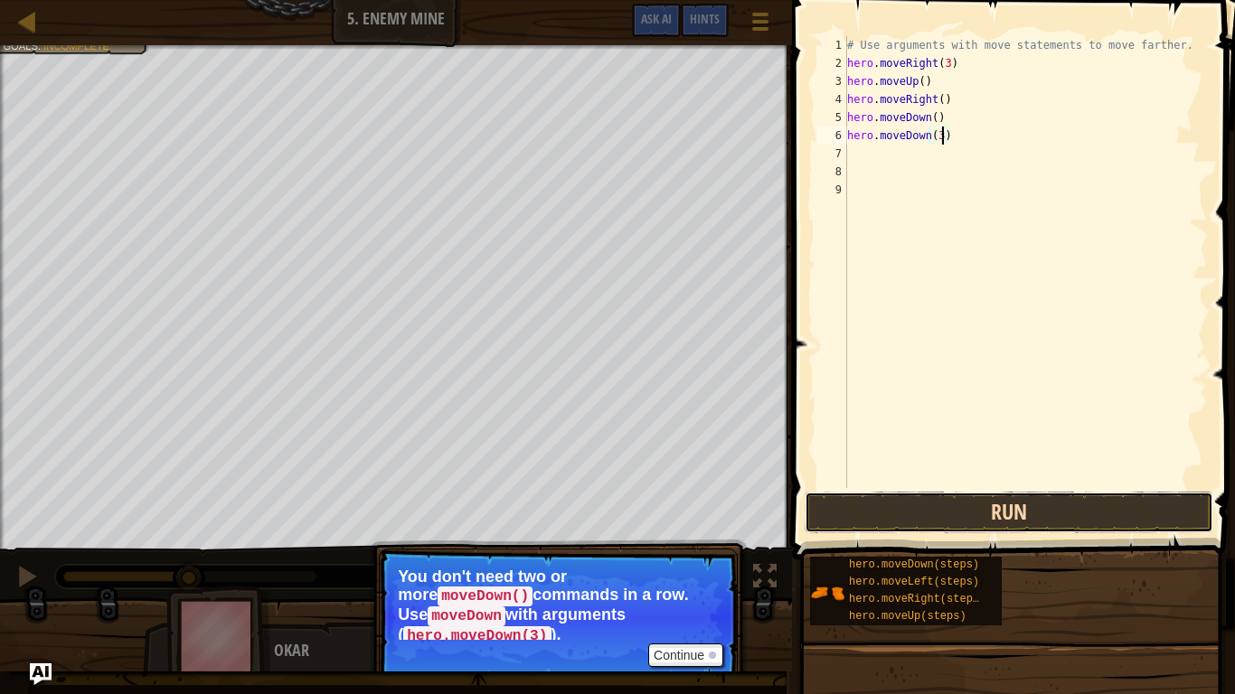
click at [912, 514] on button "Run" at bounding box center [1009, 513] width 409 height 42
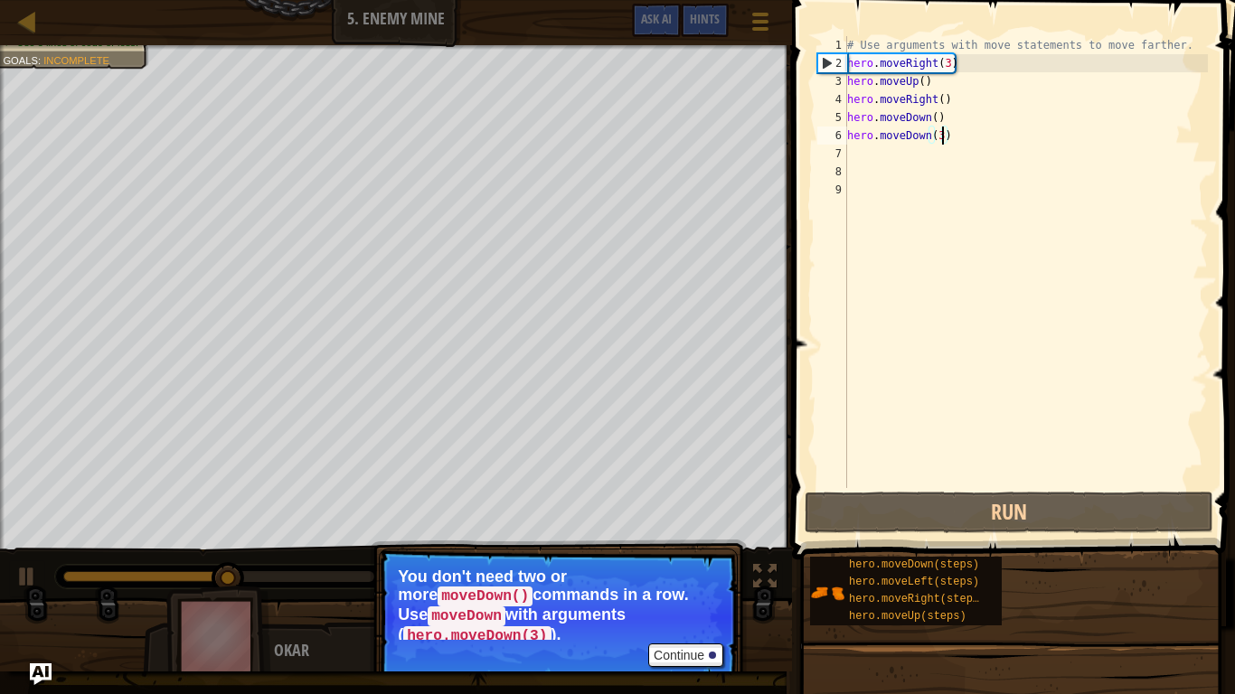
click at [926, 167] on div "# Use arguments with move statements to move farther. hero . moveRight ( 3 ) he…" at bounding box center [1026, 280] width 364 height 488
click at [914, 156] on div "# Use arguments with move statements to move farther. hero . moveRight ( 3 ) he…" at bounding box center [1026, 280] width 364 height 488
type textarea "r"
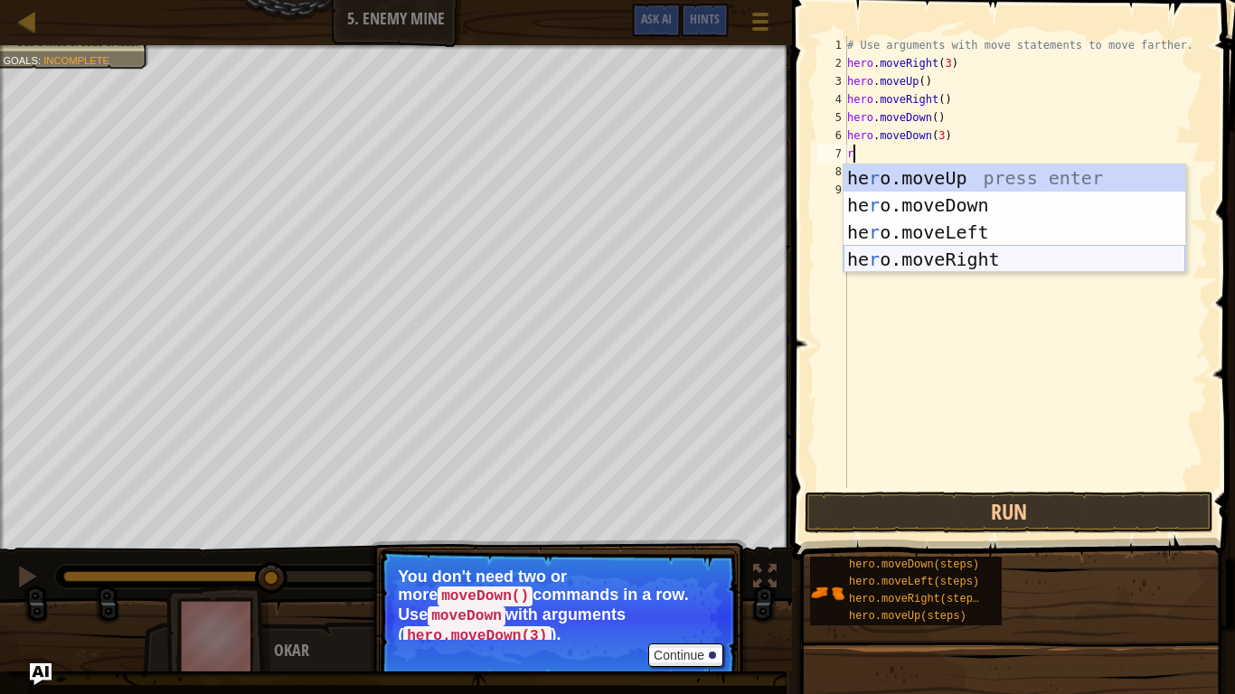
click at [964, 253] on div "he r o.moveUp press enter he r o.moveDown press enter he r o.moveLeft press ent…" at bounding box center [1015, 246] width 342 height 163
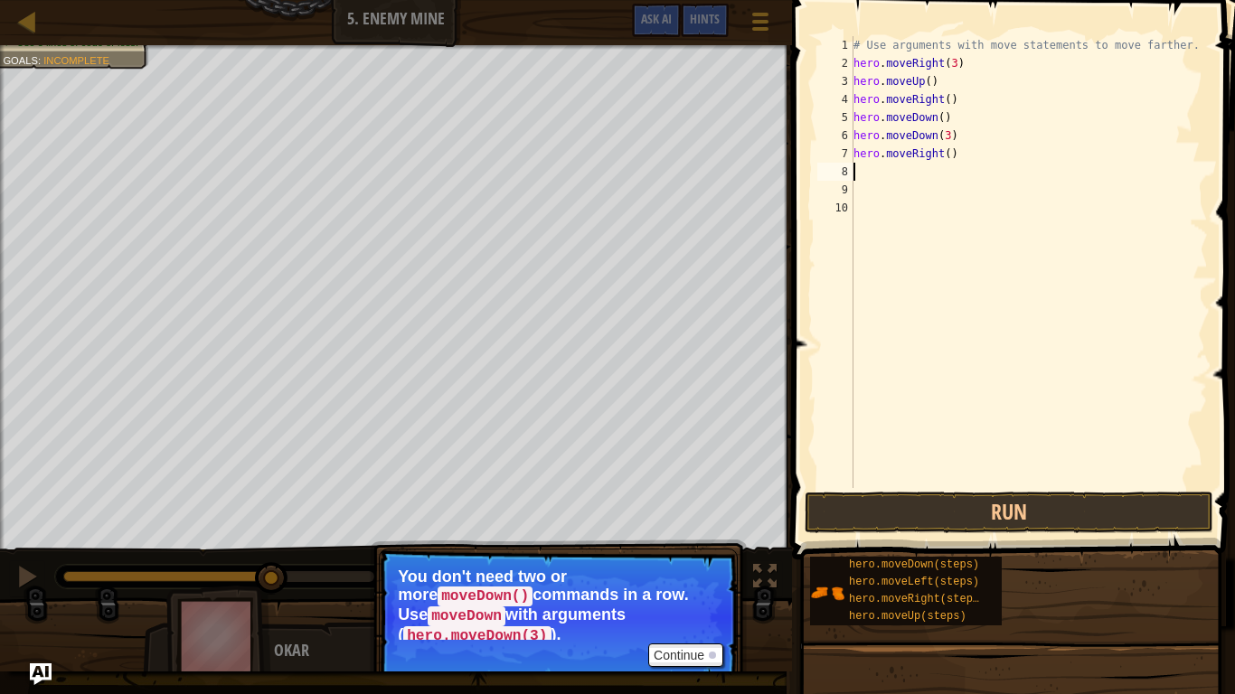
click at [524, 541] on code "hero.moveDown(3)" at bounding box center [476, 637] width 147 height 20
click at [679, 541] on button "Continue" at bounding box center [685, 656] width 75 height 24
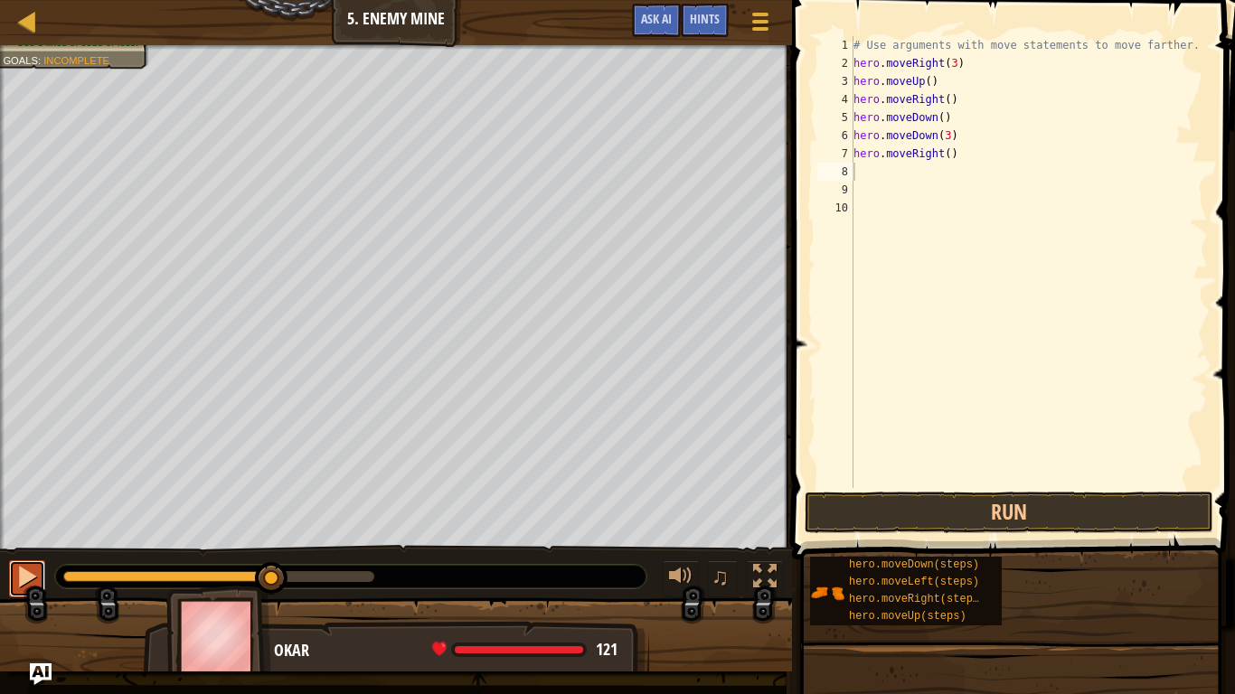
click at [20, 541] on div at bounding box center [27, 577] width 24 height 24
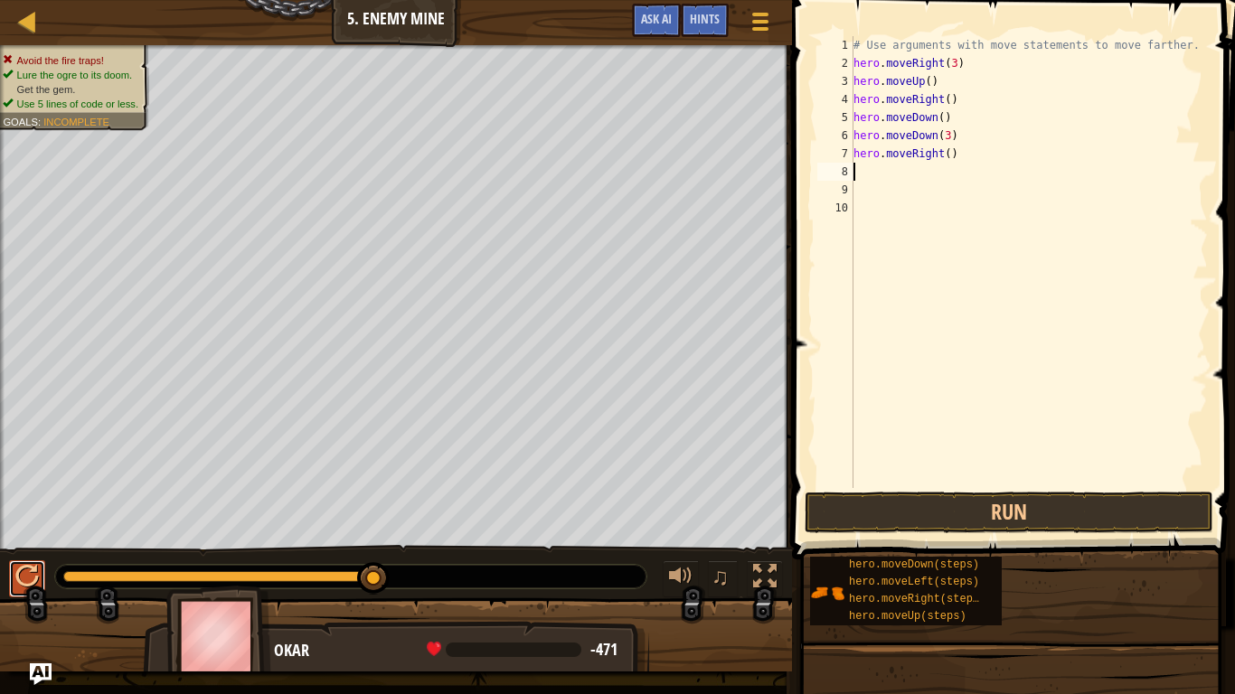
click at [19, 541] on div at bounding box center [27, 577] width 24 height 24
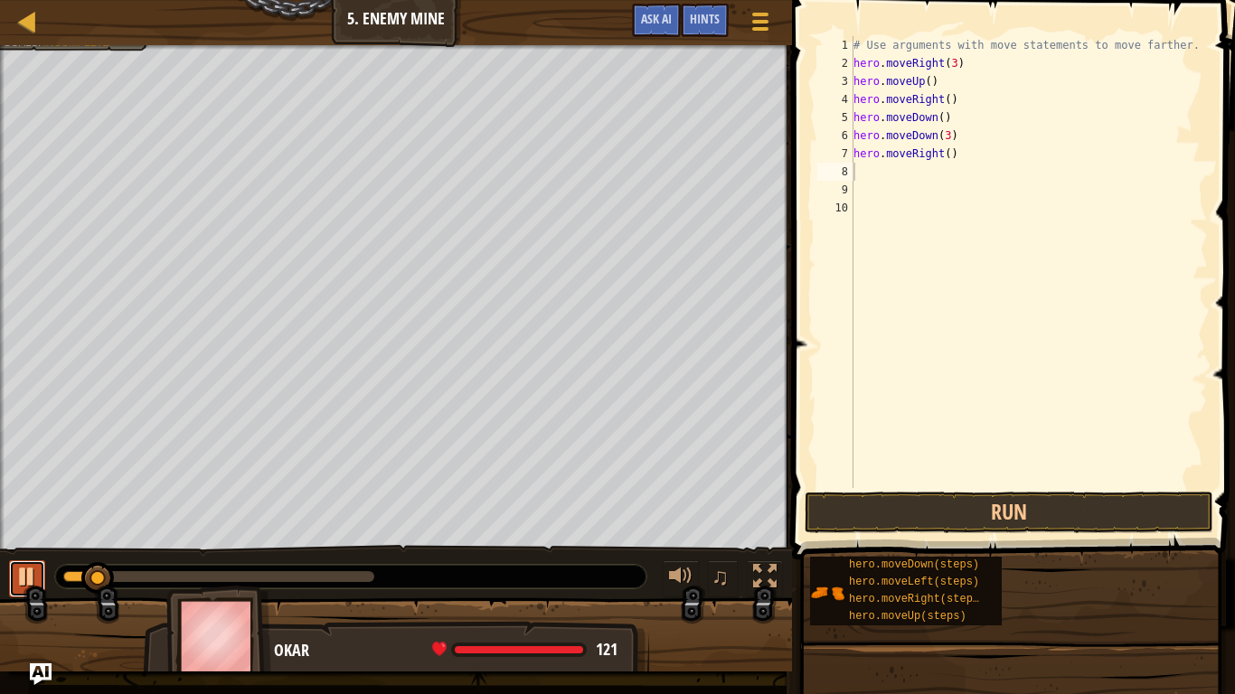
click at [24, 541] on div at bounding box center [27, 577] width 24 height 24
click at [969, 160] on div "# Use arguments with move statements to move farther. hero . moveRight ( 3 ) he…" at bounding box center [1029, 280] width 358 height 488
type textarea "h"
click at [1039, 137] on div "# Use arguments with move statements to move farther. hero . moveRight ( 3 ) he…" at bounding box center [1029, 280] width 358 height 488
click at [43, 541] on button at bounding box center [27, 579] width 36 height 37
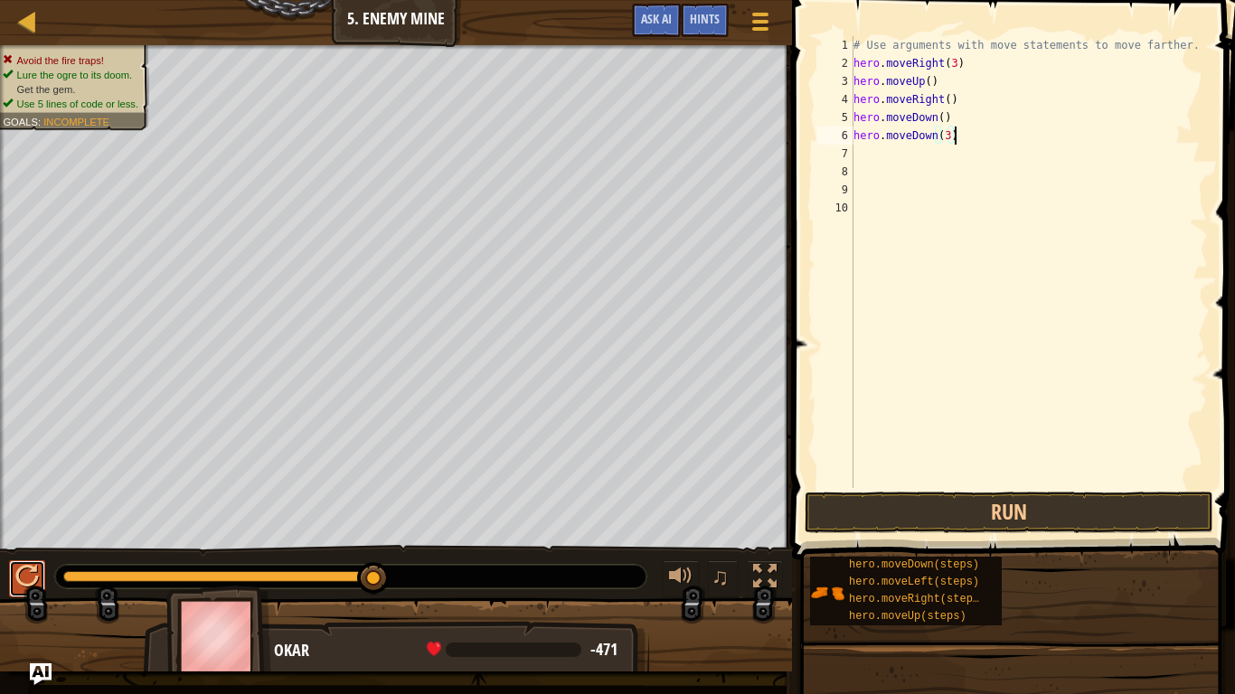
click at [19, 541] on div at bounding box center [27, 577] width 24 height 24
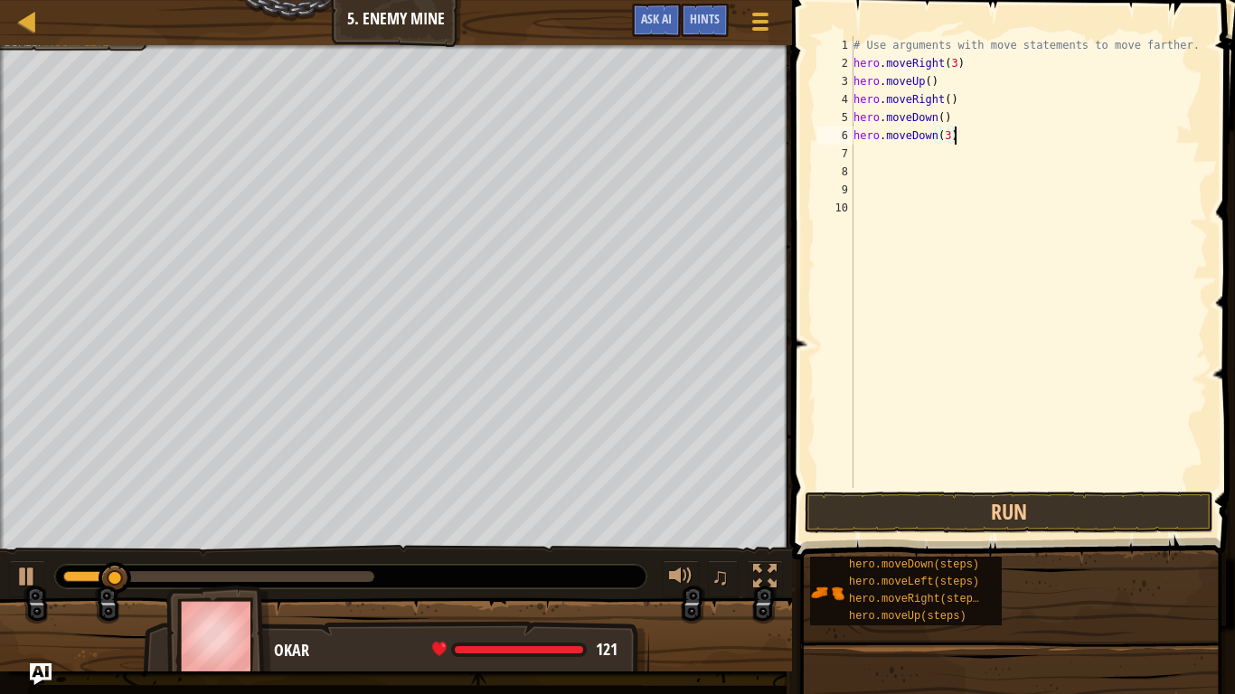
click at [947, 137] on div "# Use arguments with move statements to move farther. hero . moveRight ( 3 ) he…" at bounding box center [1029, 280] width 358 height 488
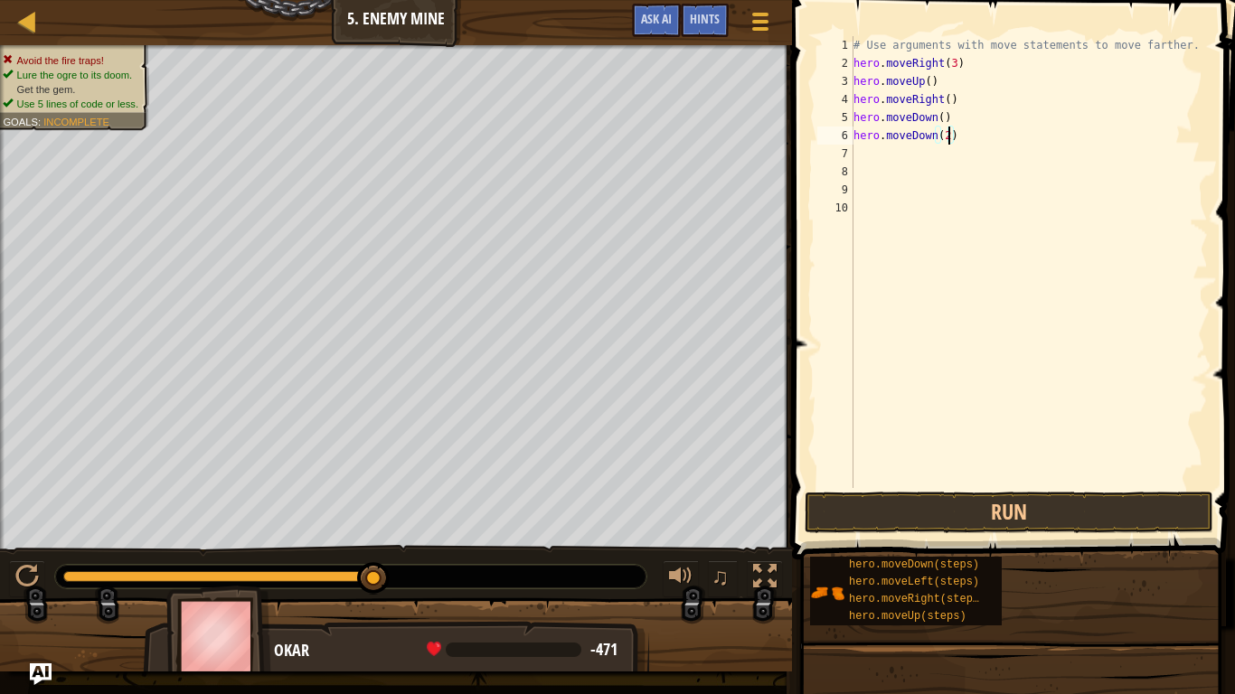
drag, startPoint x: 181, startPoint y: 581, endPoint x: 394, endPoint y: 626, distance: 217.9
click at [394, 541] on div "Avoid the fire traps! Lure the ogre to its doom. Get the gem. Use 5 lines of co…" at bounding box center [617, 358] width 1235 height 627
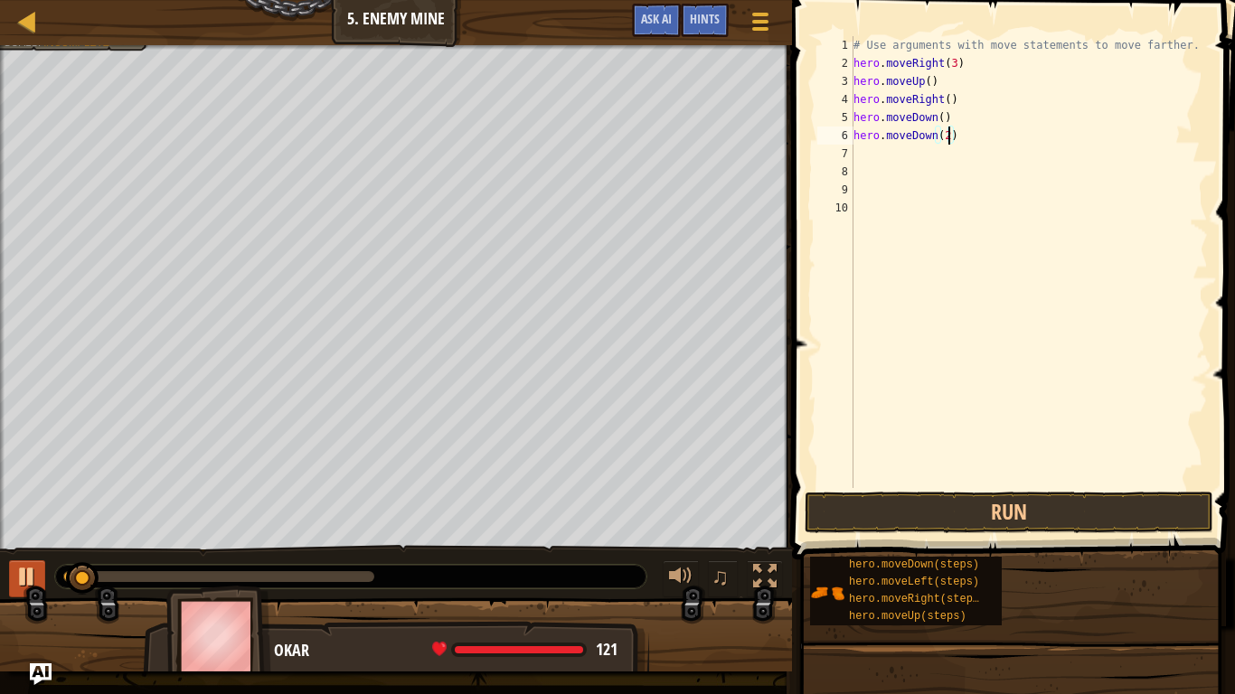
type textarea "hero.moveDown(2)"
click at [26, 541] on div at bounding box center [27, 577] width 24 height 24
drag, startPoint x: 109, startPoint y: 575, endPoint x: 363, endPoint y: 598, distance: 255.1
click at [363, 541] on div "Avoid the fire traps! Lure the ogre to its doom. Get the gem. Use 5 lines of co…" at bounding box center [617, 358] width 1235 height 627
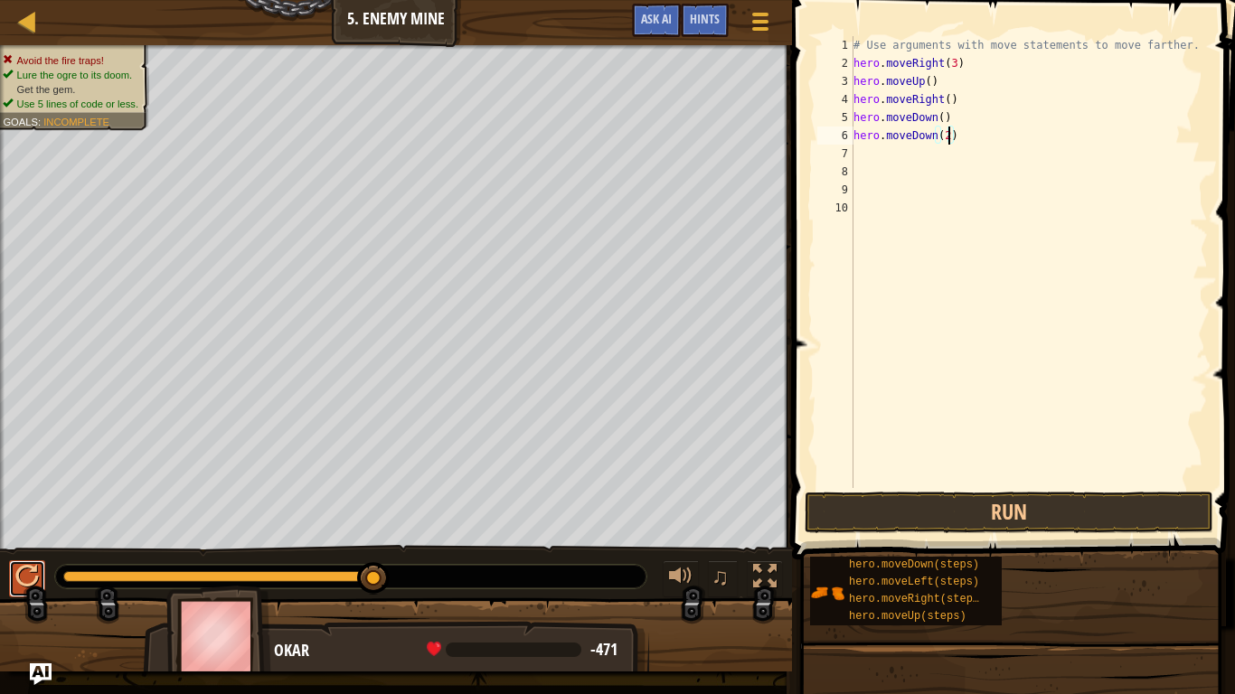
click at [34, 541] on div at bounding box center [27, 577] width 24 height 24
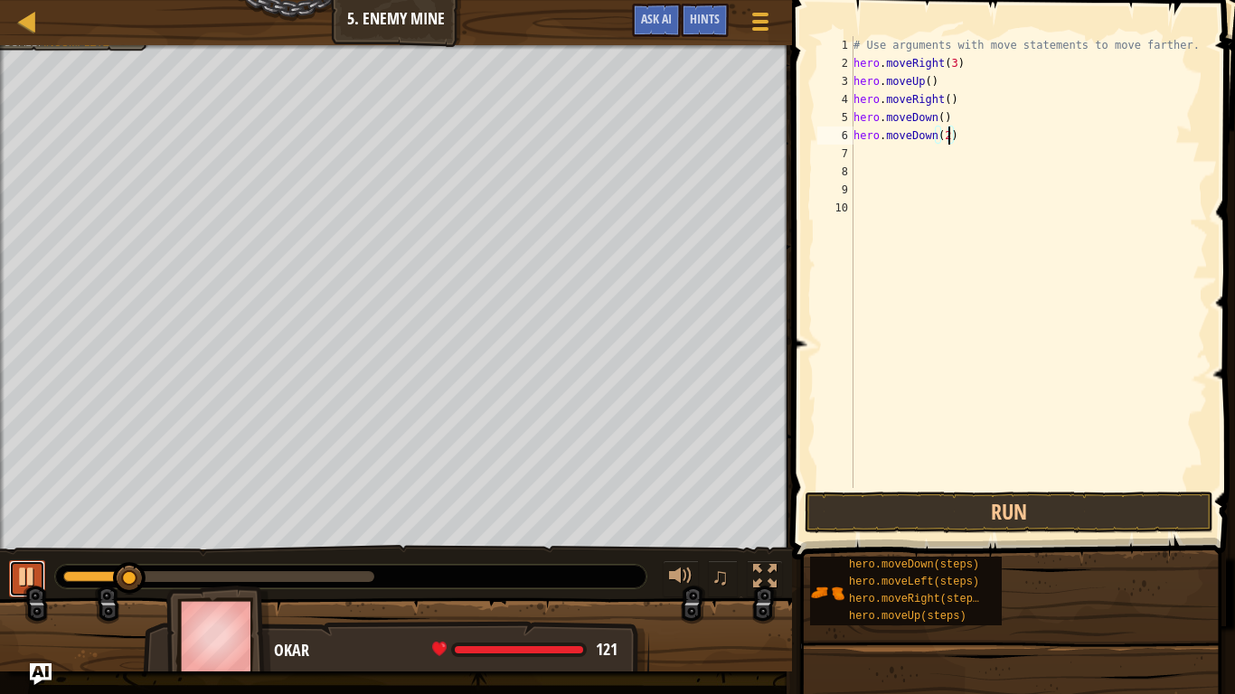
click at [24, 541] on div at bounding box center [27, 577] width 24 height 24
click at [894, 173] on div "# Use arguments with move statements to move farther. hero . moveRight ( 3 ) he…" at bounding box center [1029, 280] width 358 height 488
click at [889, 157] on div "# Use arguments with move statements to move farther. hero . moveRight ( 3 ) he…" at bounding box center [1029, 280] width 358 height 488
type textarea "m"
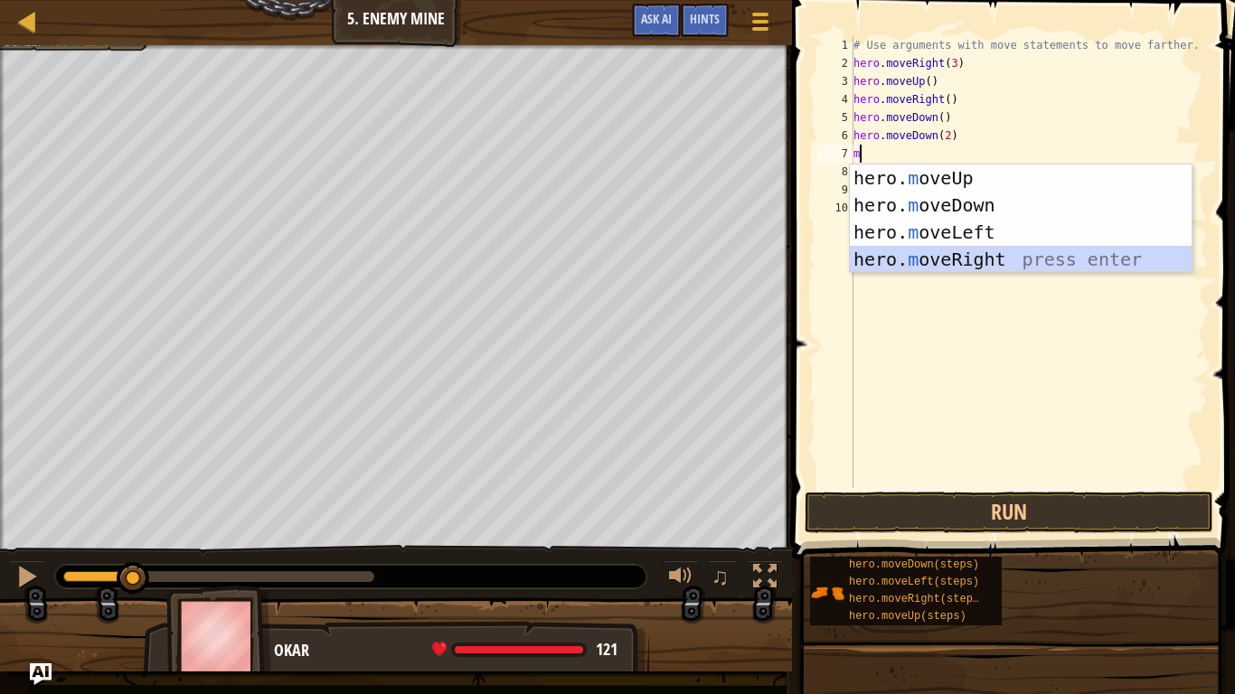
click at [987, 252] on div "hero. m oveUp press enter hero. m oveDown press enter hero. m oveLeft press ent…" at bounding box center [1021, 246] width 342 height 163
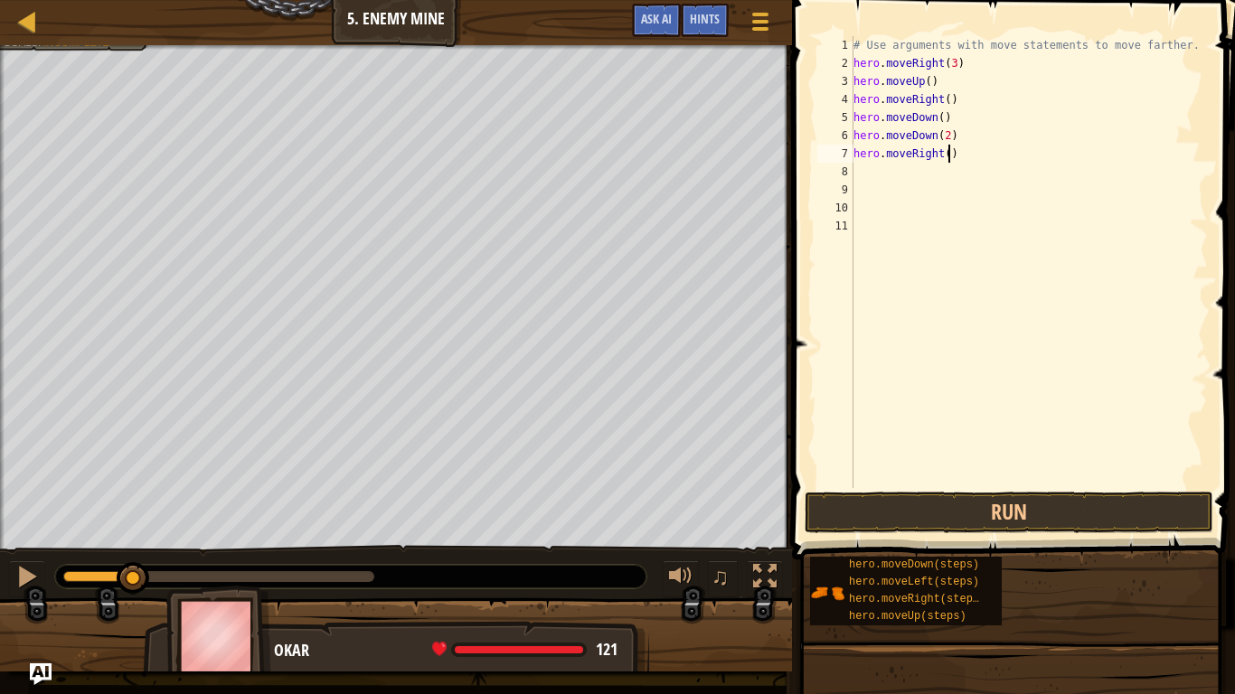
click at [948, 152] on div "# Use arguments with move statements to move farther. hero . moveRight ( 3 ) he…" at bounding box center [1029, 280] width 358 height 488
type textarea "hero.moveRight(2)"
click at [1022, 504] on button "Run" at bounding box center [1009, 513] width 409 height 42
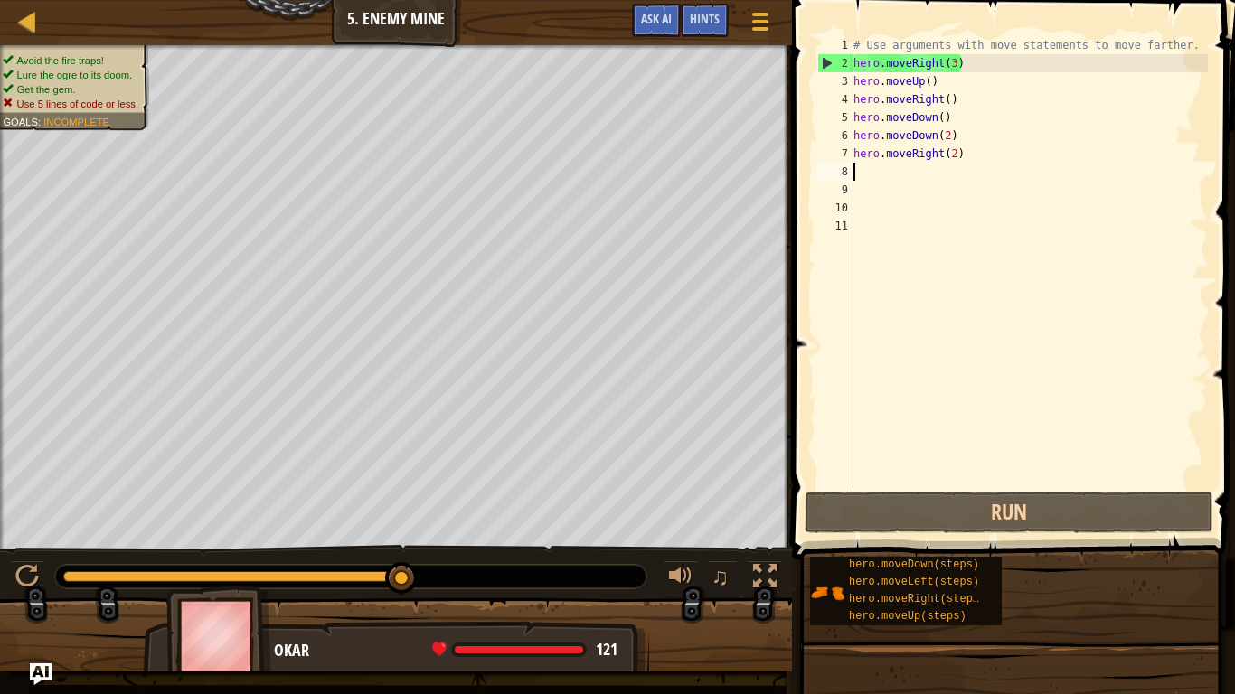
click at [982, 173] on div "# Use arguments with move statements to move farther. hero . moveRight ( 3 ) he…" at bounding box center [1029, 280] width 358 height 488
click at [1189, 49] on div "# Use arguments with move statements to move farther. hero . moveRight ( 3 ) he…" at bounding box center [1029, 280] width 358 height 488
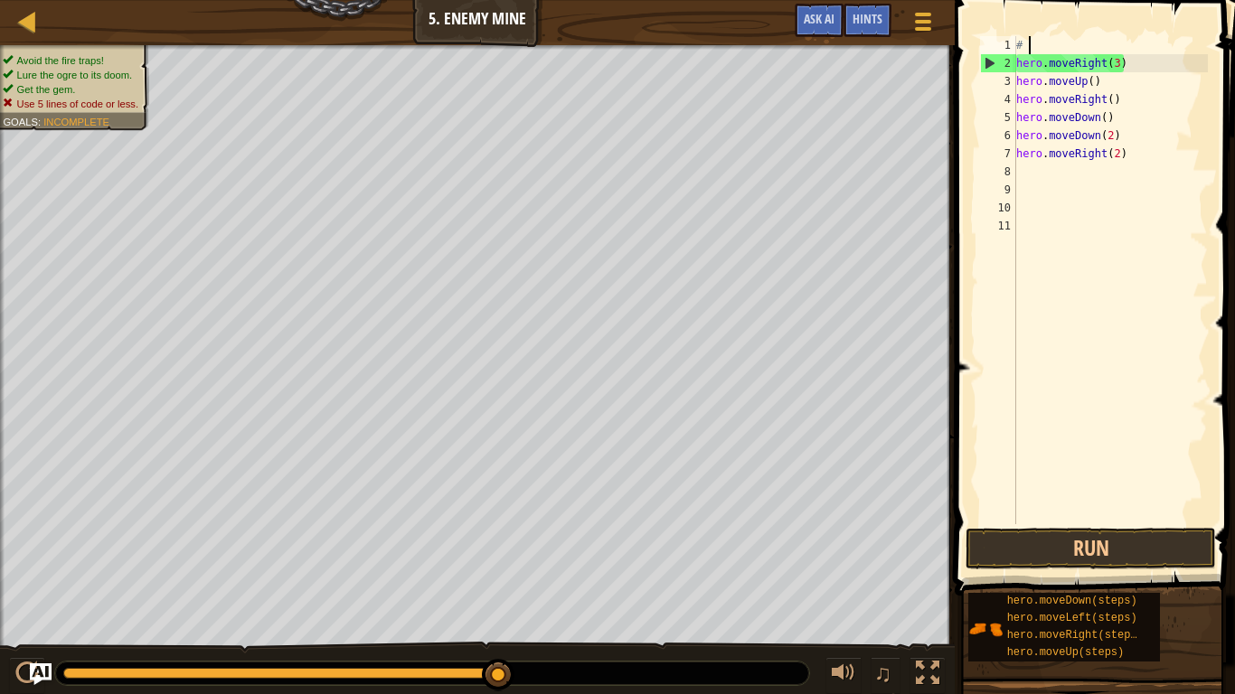
type textarea "#"
click at [1126, 194] on div "hero . moveRight ( 3 ) hero . moveUp ( ) hero . moveRight ( ) hero . moveDown (…" at bounding box center [1110, 298] width 195 height 524
click at [1055, 541] on button "Run" at bounding box center [1091, 549] width 250 height 42
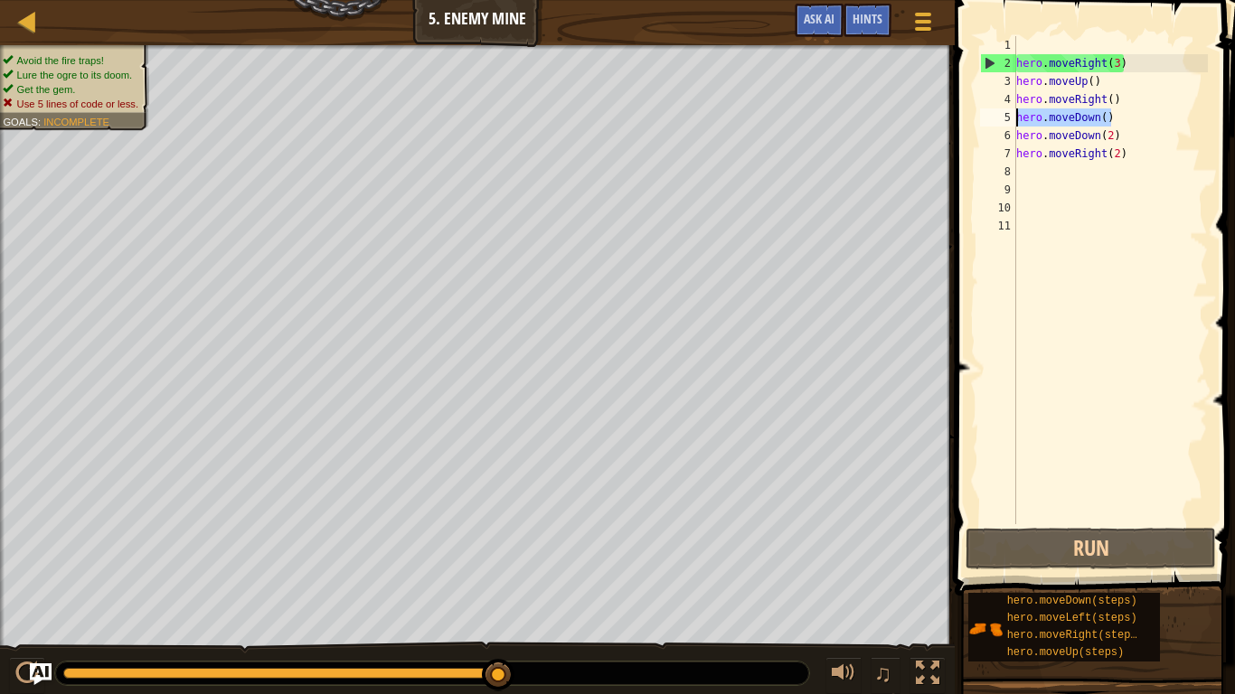
drag, startPoint x: 1118, startPoint y: 116, endPoint x: 1007, endPoint y: 122, distance: 111.4
click at [1007, 122] on div "1 2 3 4 5 6 7 8 9 10 11 hero . moveRight ( 3 ) hero . moveUp ( ) hero . moveRig…" at bounding box center [1091, 280] width 231 height 488
type textarea "hero.moveDown()"
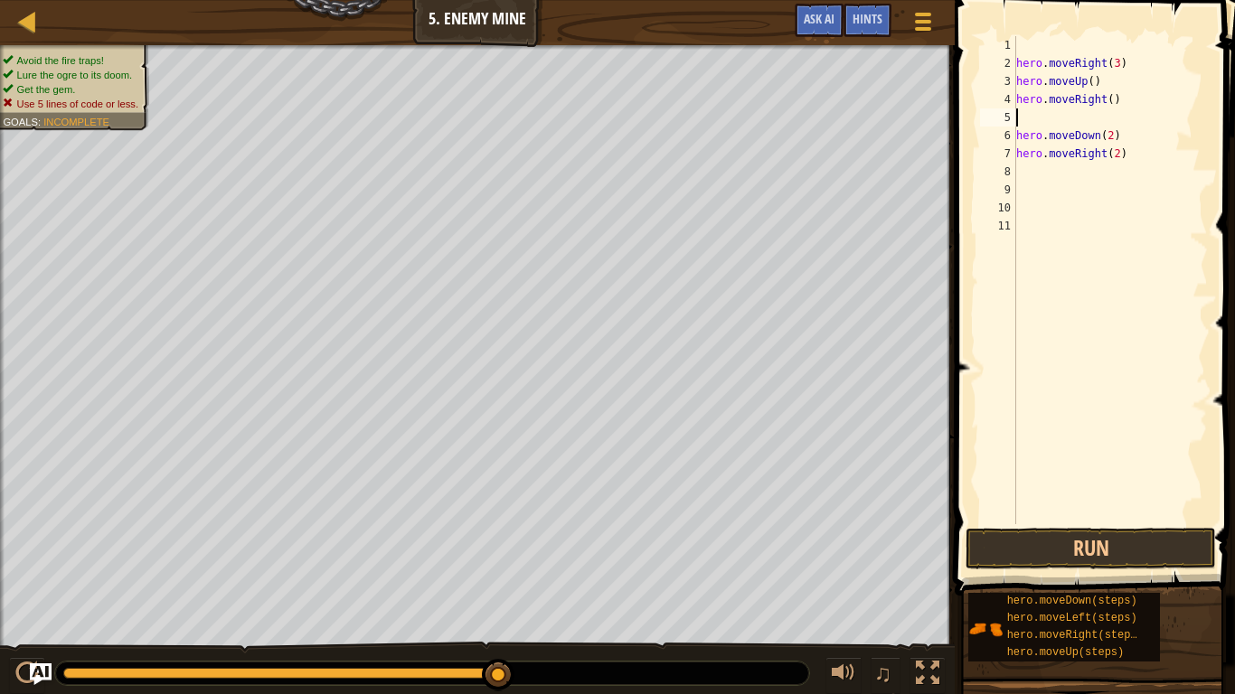
click at [1112, 139] on div "hero . moveRight ( 3 ) hero . moveUp ( ) hero . moveRight ( ) hero . moveDown (…" at bounding box center [1110, 298] width 195 height 524
type textarea "hero.moveDown(3)"
click at [1023, 541] on button "Run" at bounding box center [1091, 549] width 250 height 42
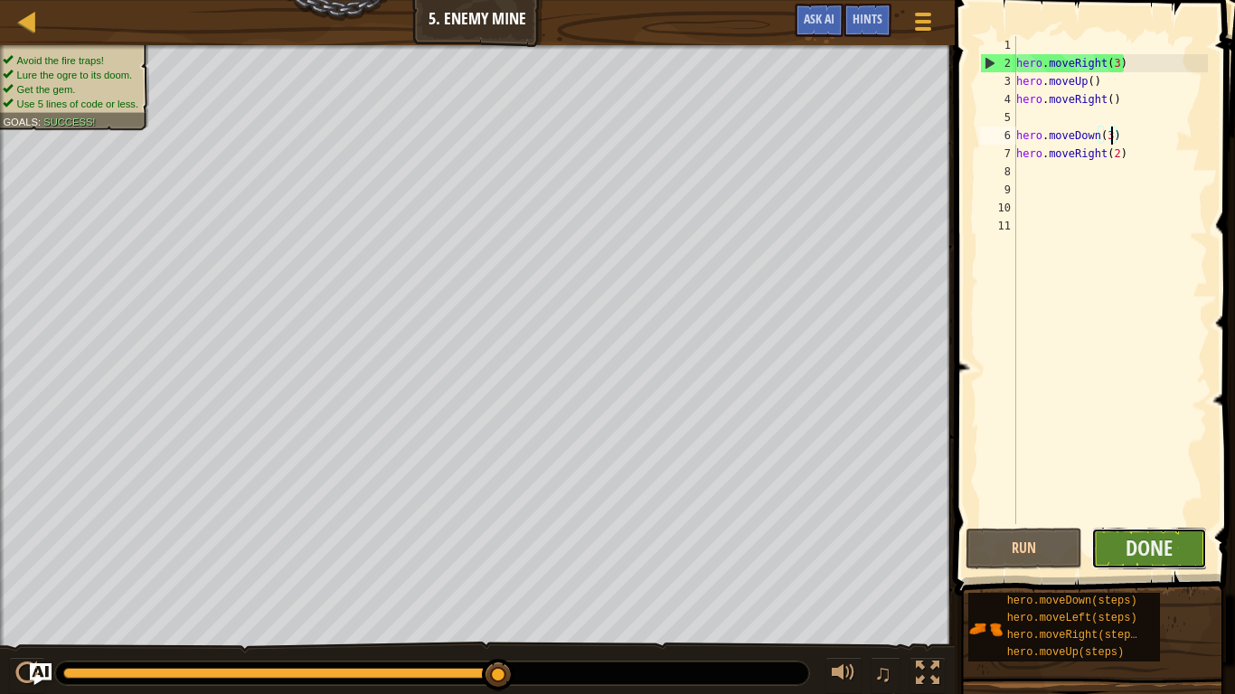
click at [1173, 541] on button "Done" at bounding box center [1149, 549] width 117 height 42
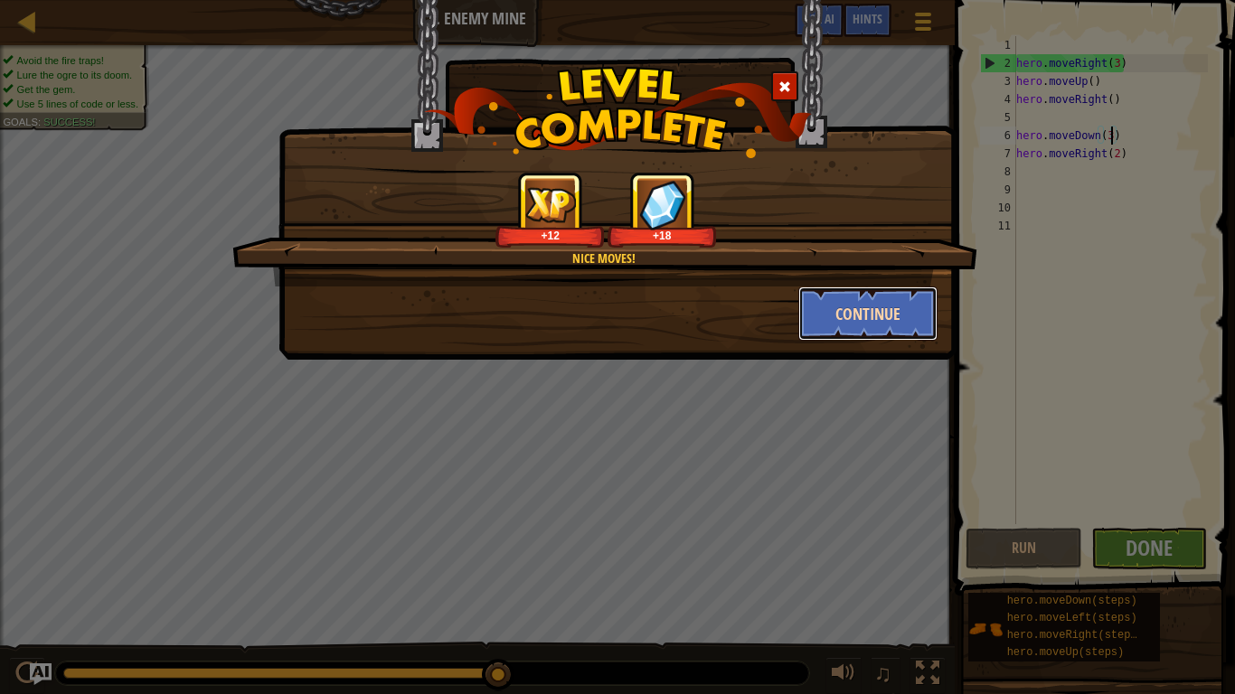
click at [847, 325] on button "Continue" at bounding box center [868, 314] width 140 height 54
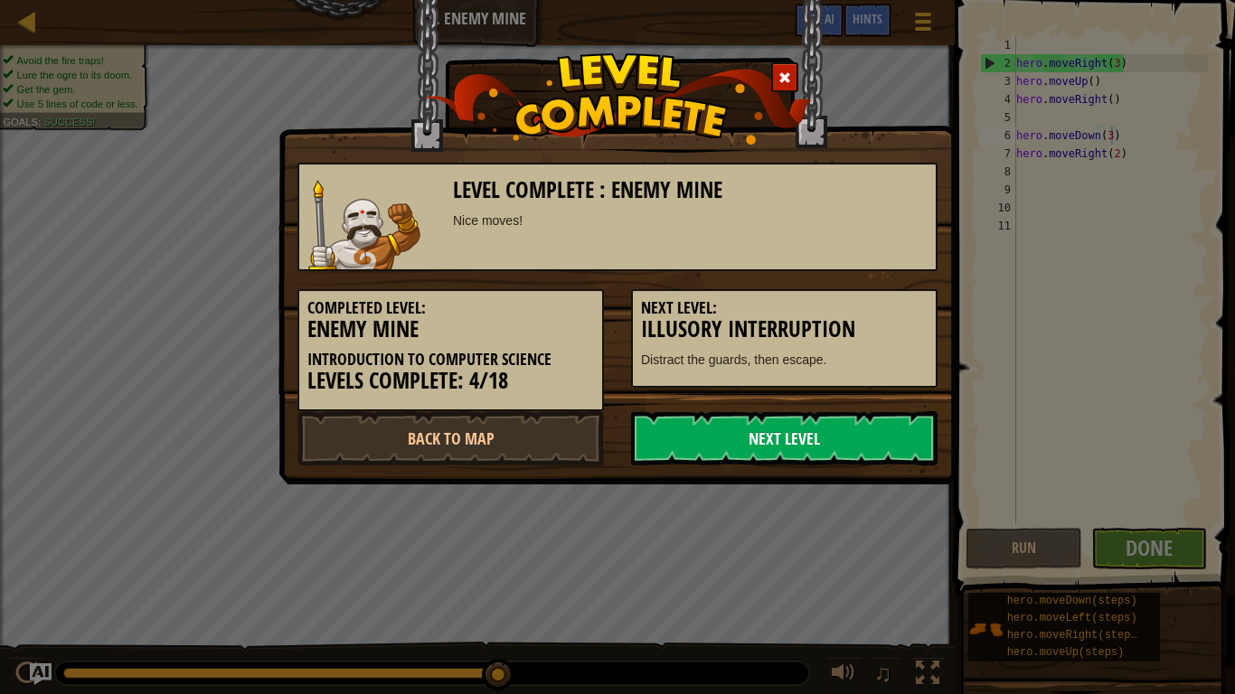
click at [789, 432] on link "Next Level" at bounding box center [784, 438] width 306 height 54
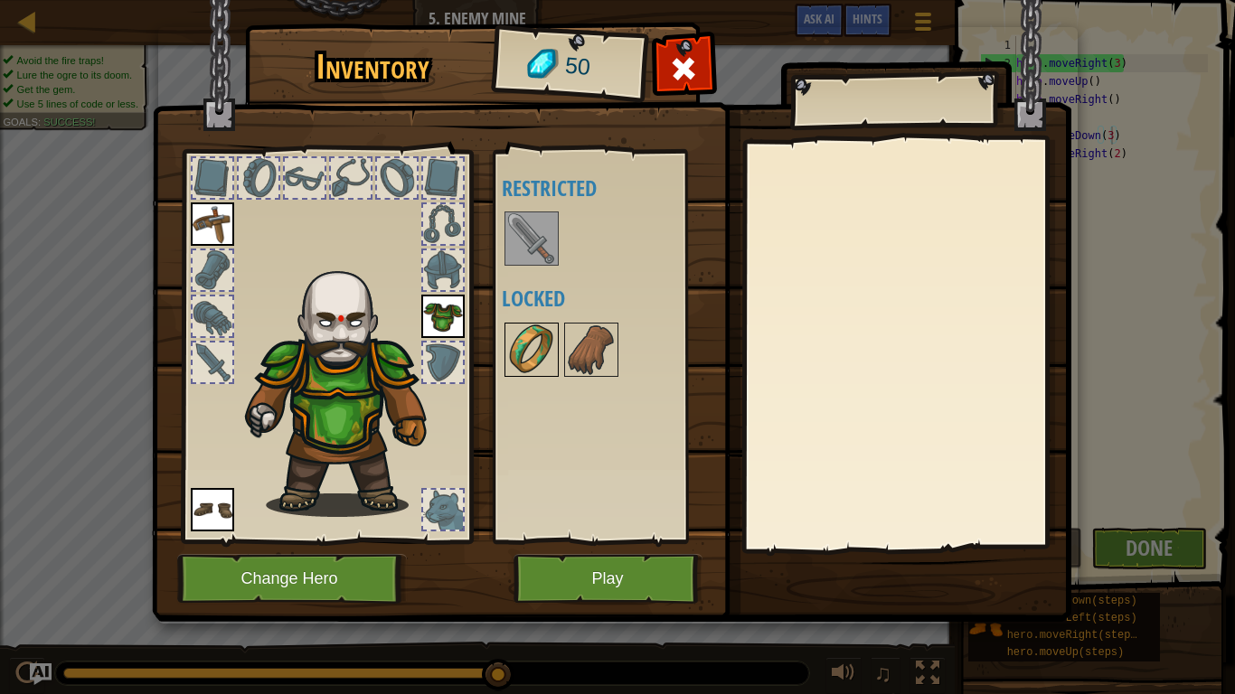
click at [519, 337] on img at bounding box center [531, 350] width 51 height 51
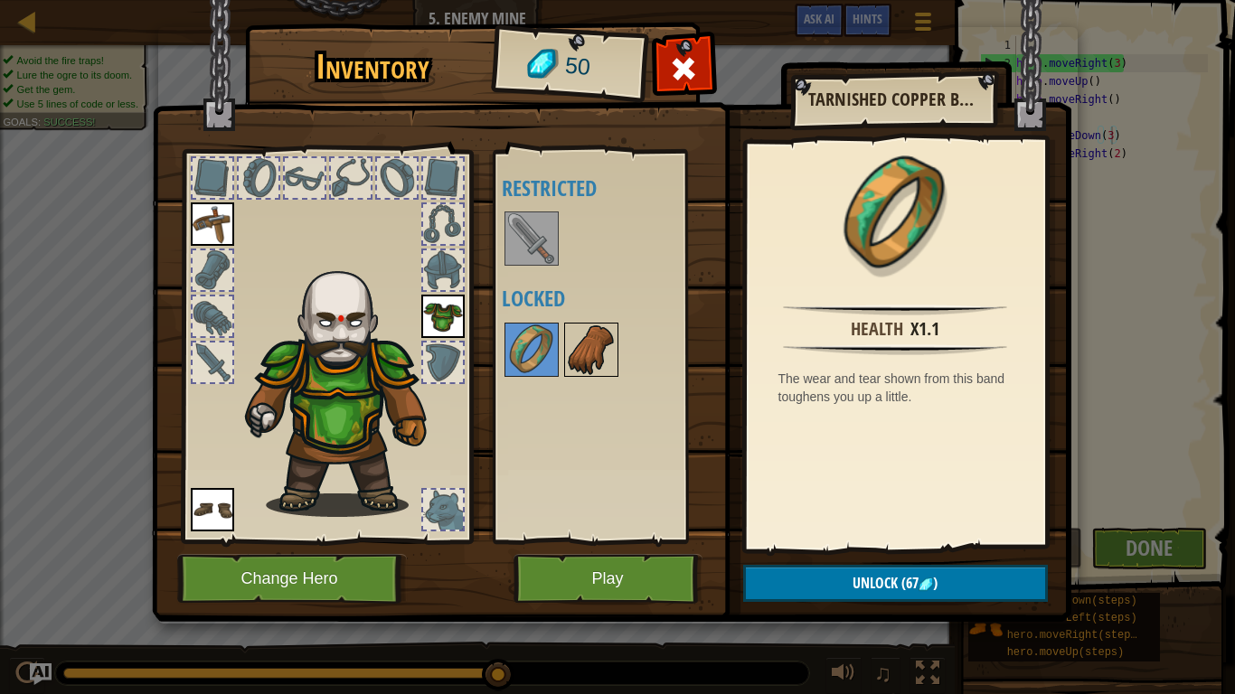
click at [580, 352] on img at bounding box center [591, 350] width 51 height 51
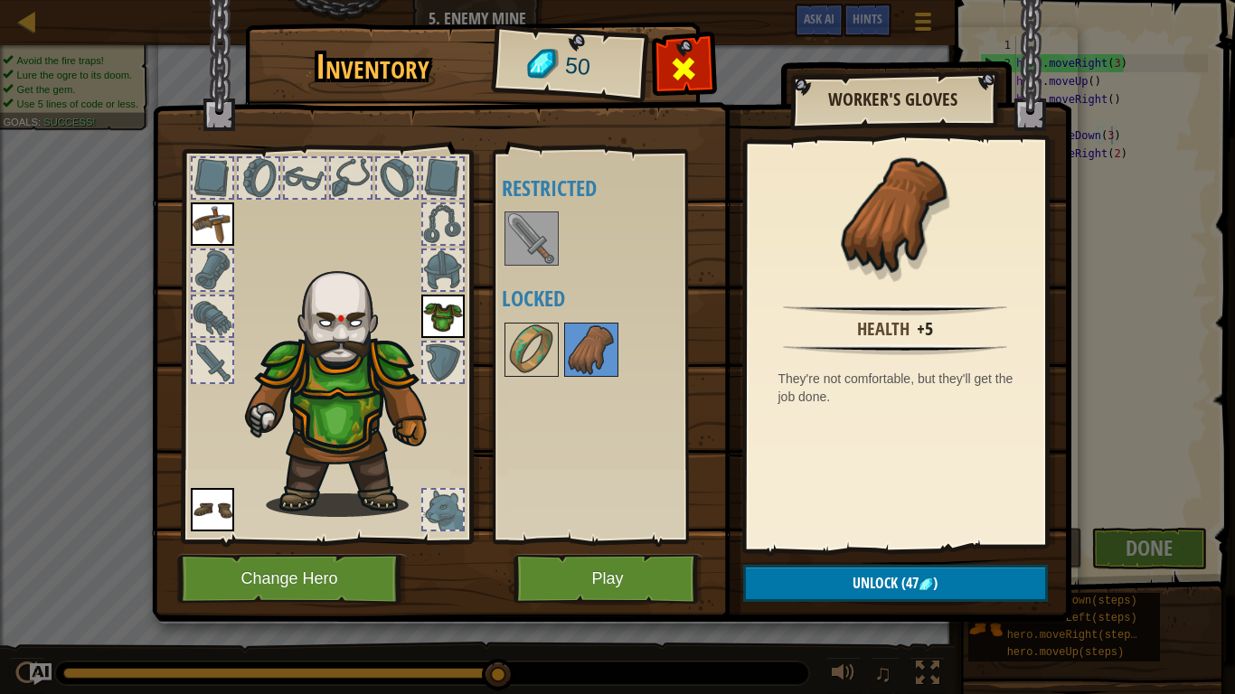
click at [692, 71] on span at bounding box center [683, 68] width 29 height 29
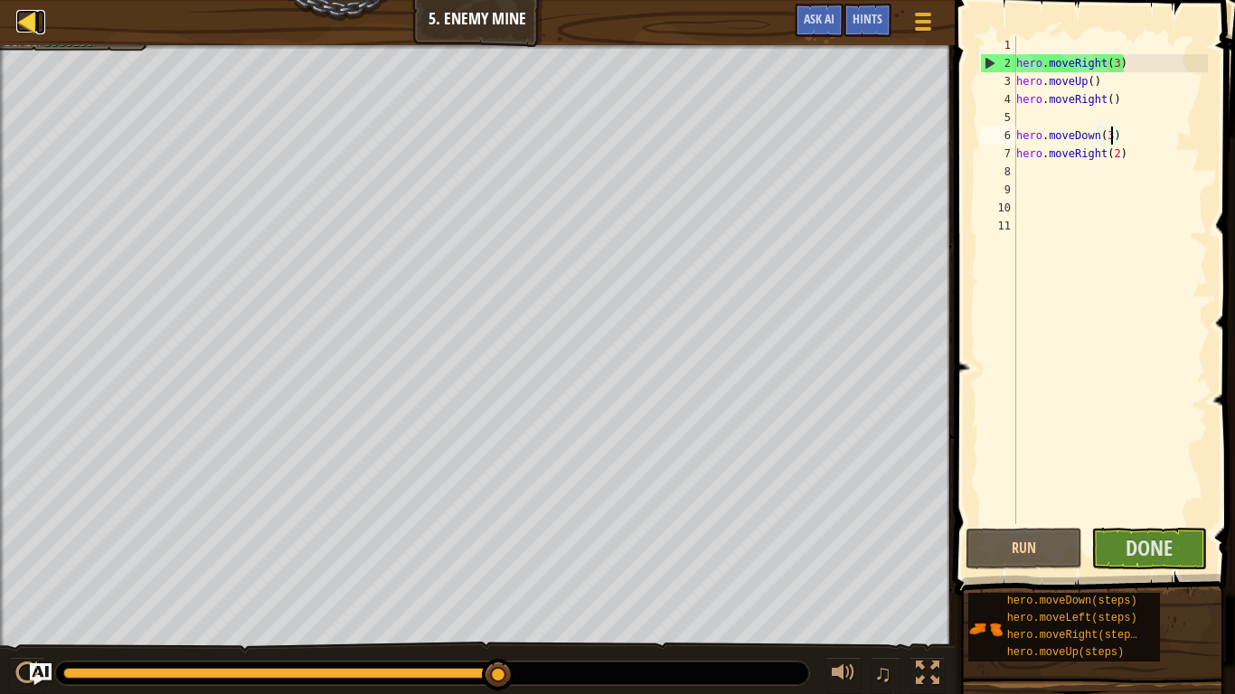
click at [30, 21] on div at bounding box center [27, 21] width 23 height 23
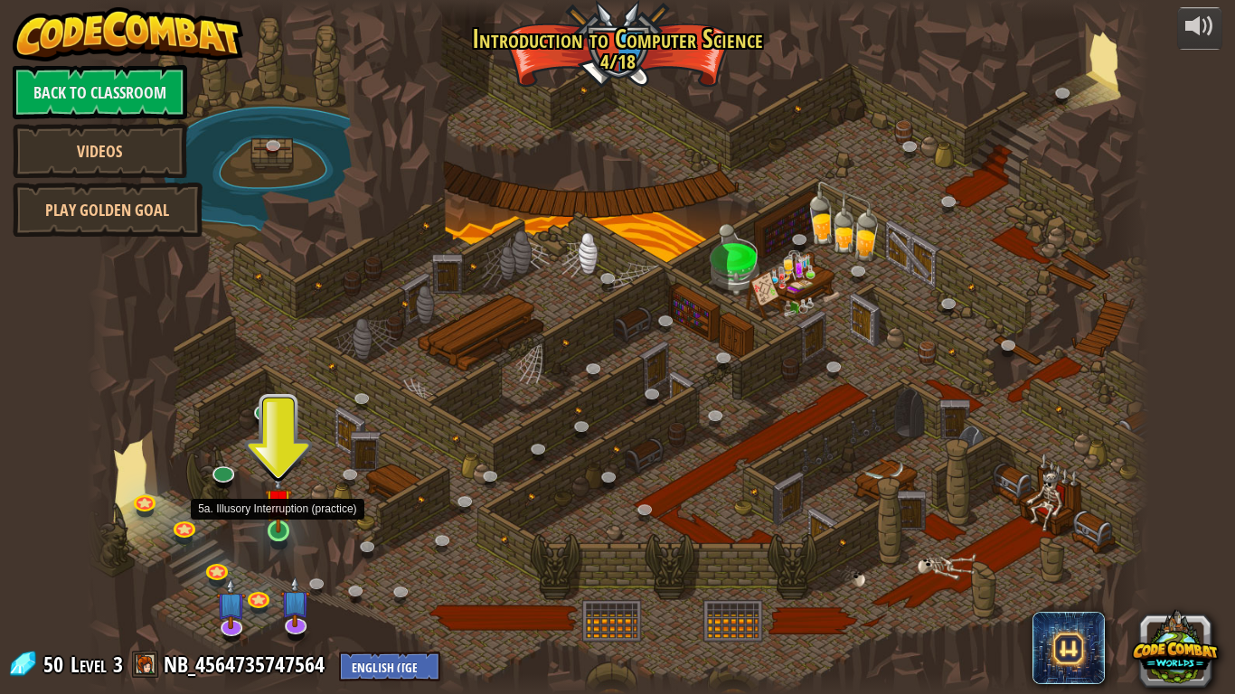
click at [274, 526] on img at bounding box center [278, 501] width 27 height 61
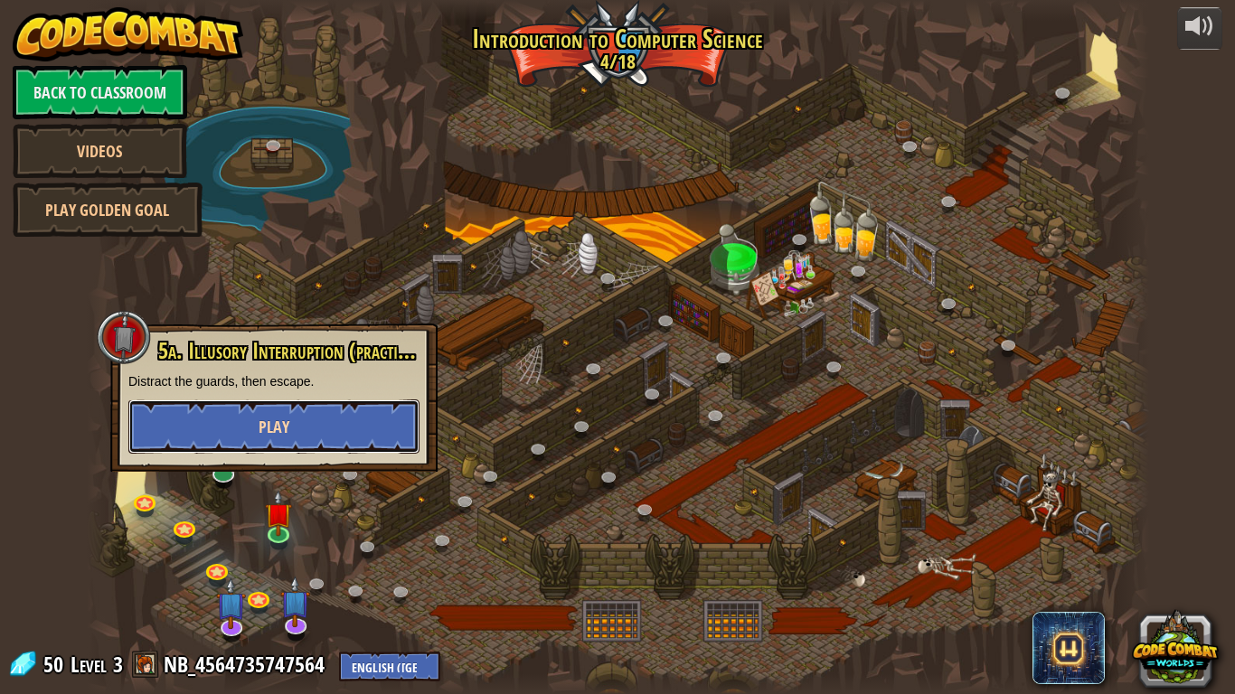
click at [322, 418] on button "Play" at bounding box center [273, 427] width 291 height 54
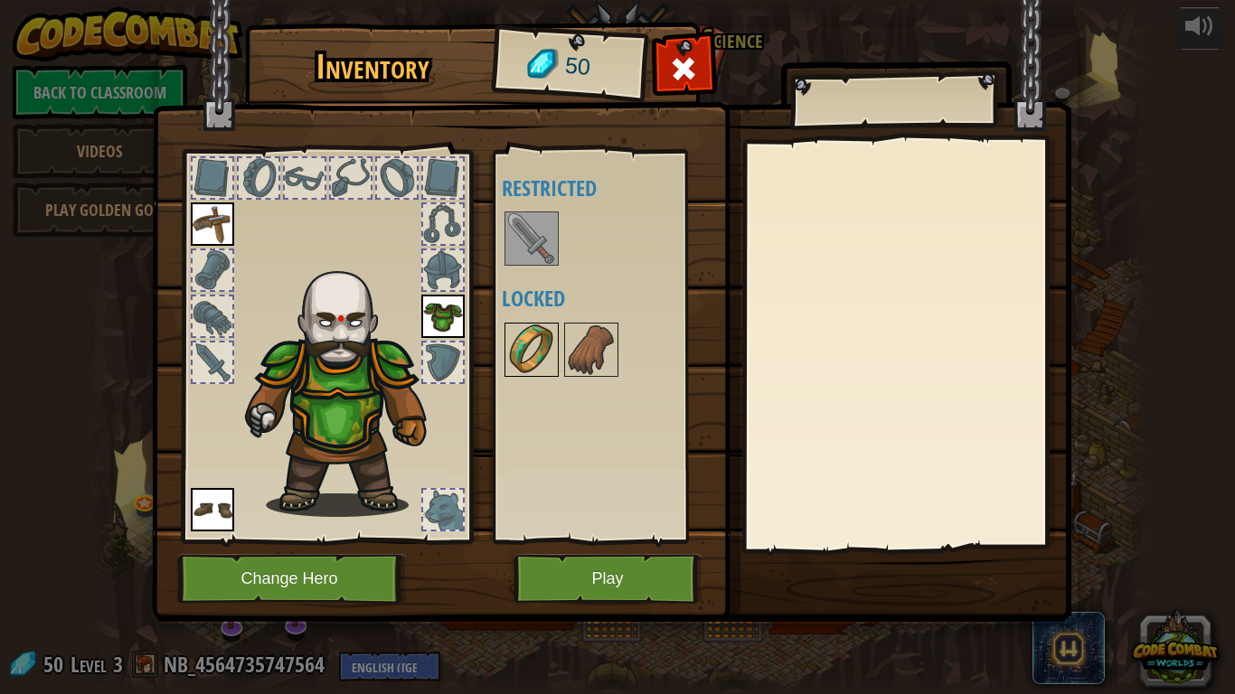
click at [542, 345] on img at bounding box center [531, 350] width 51 height 51
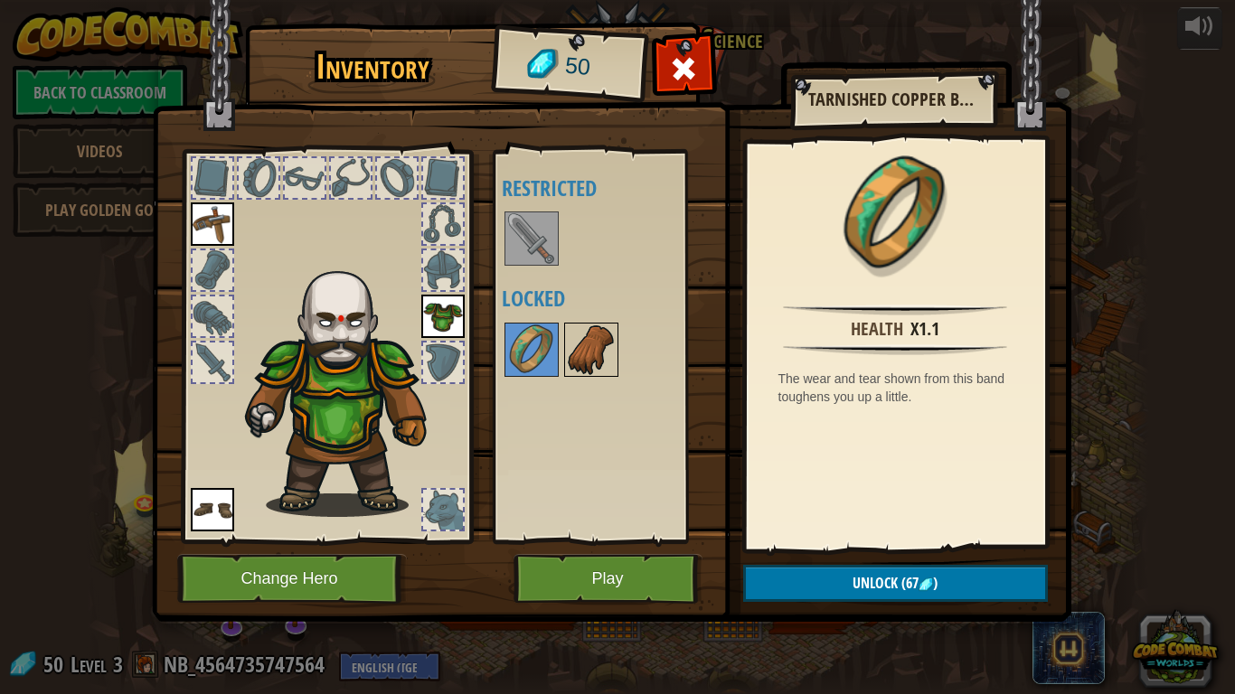
click at [585, 345] on img at bounding box center [591, 350] width 51 height 51
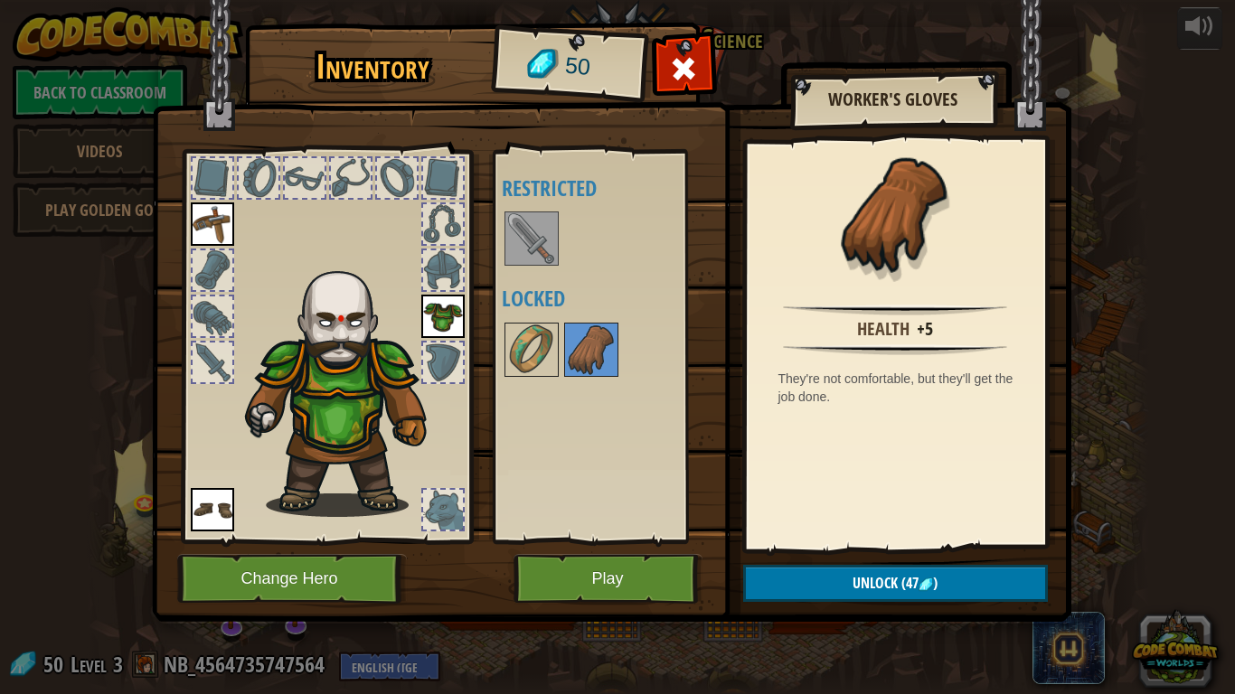
click at [523, 247] on img at bounding box center [531, 238] width 51 height 51
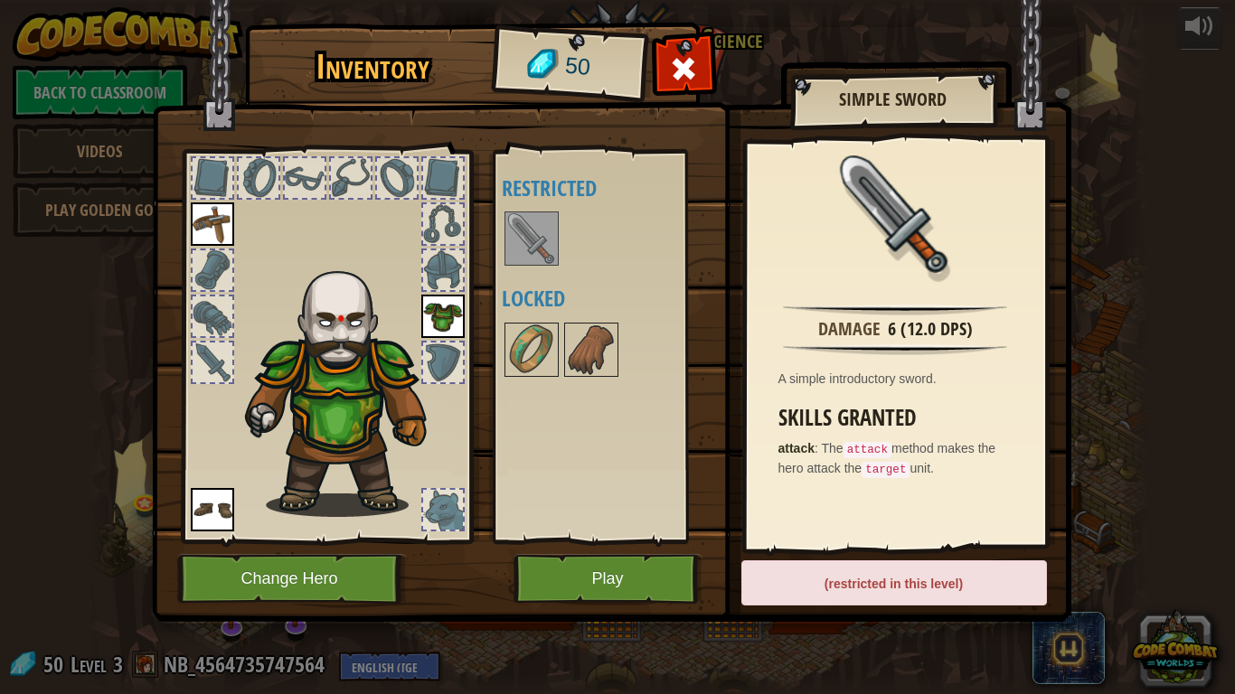
click at [445, 174] on div at bounding box center [443, 178] width 40 height 40
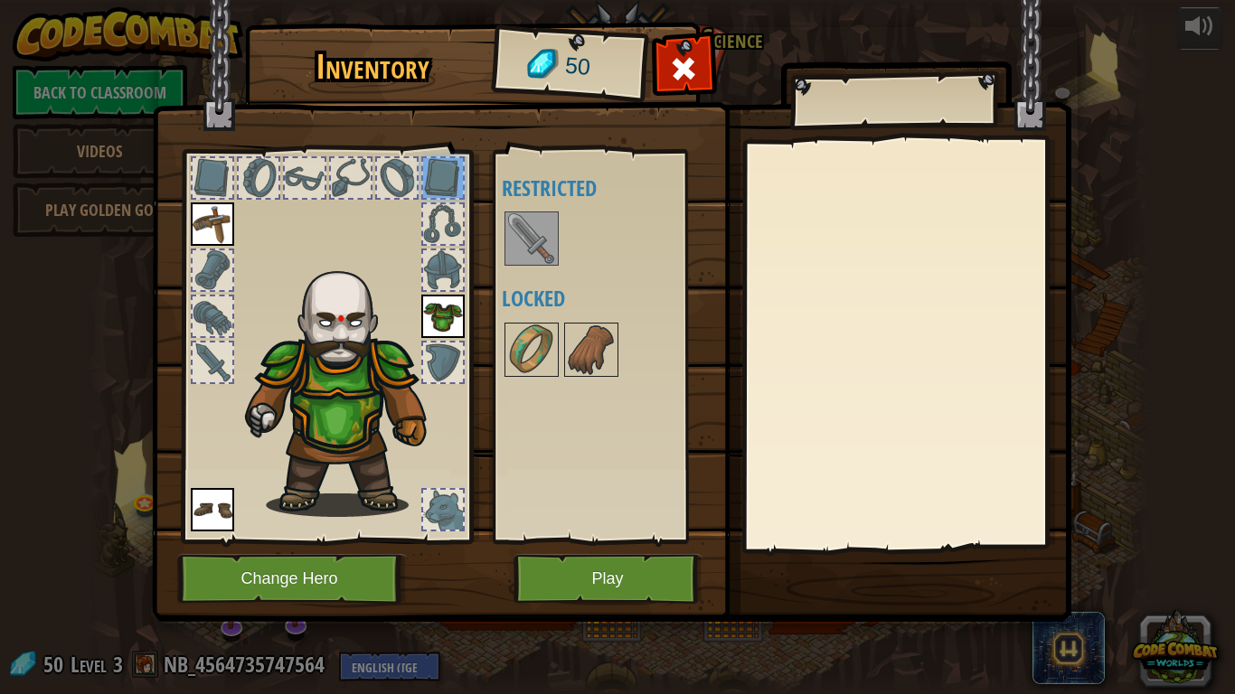
click at [400, 170] on div at bounding box center [397, 178] width 40 height 40
click at [345, 167] on div at bounding box center [351, 178] width 40 height 40
click at [244, 170] on div at bounding box center [259, 178] width 40 height 40
click at [196, 174] on div at bounding box center [213, 178] width 40 height 40
click at [687, 65] on span at bounding box center [683, 68] width 29 height 29
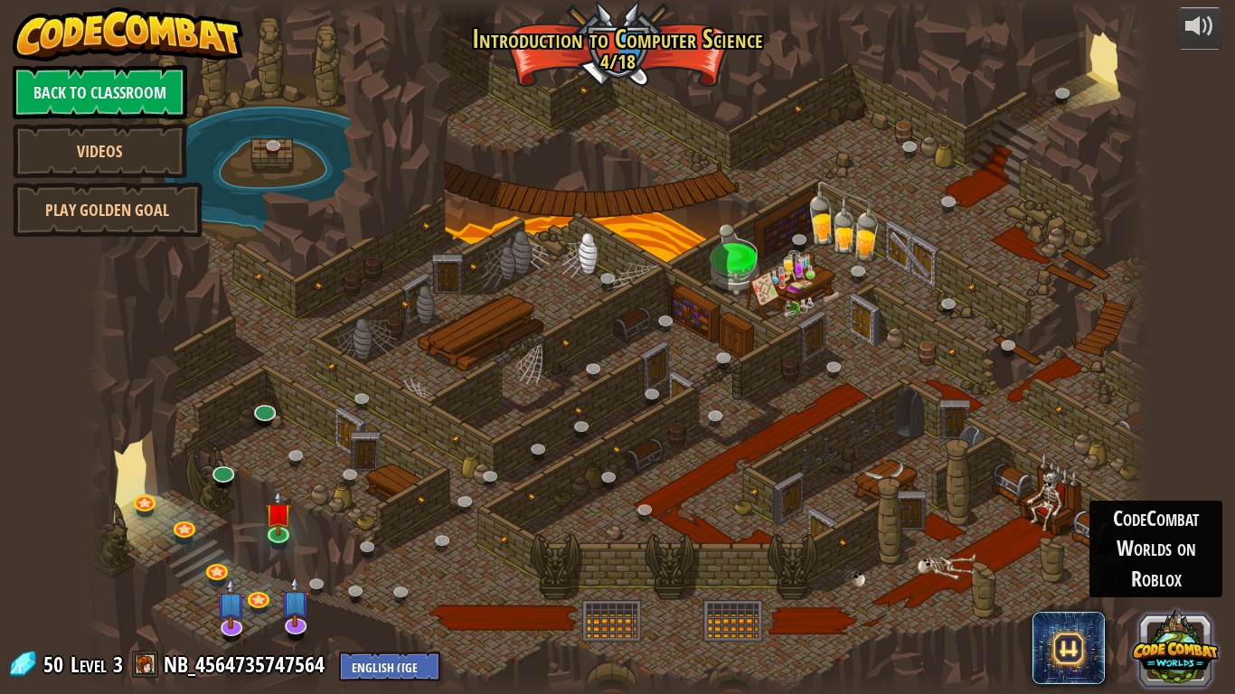
click at [1164, 541] on button at bounding box center [1175, 648] width 87 height 87
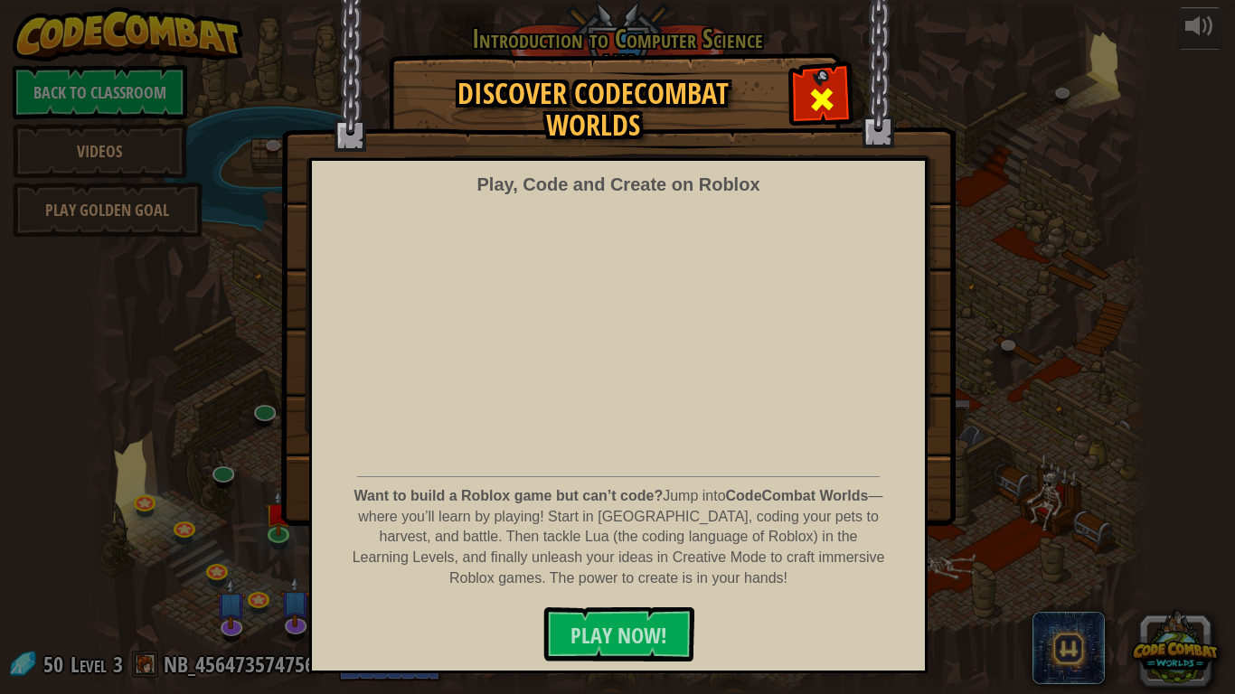
click at [808, 91] on span at bounding box center [821, 99] width 29 height 29
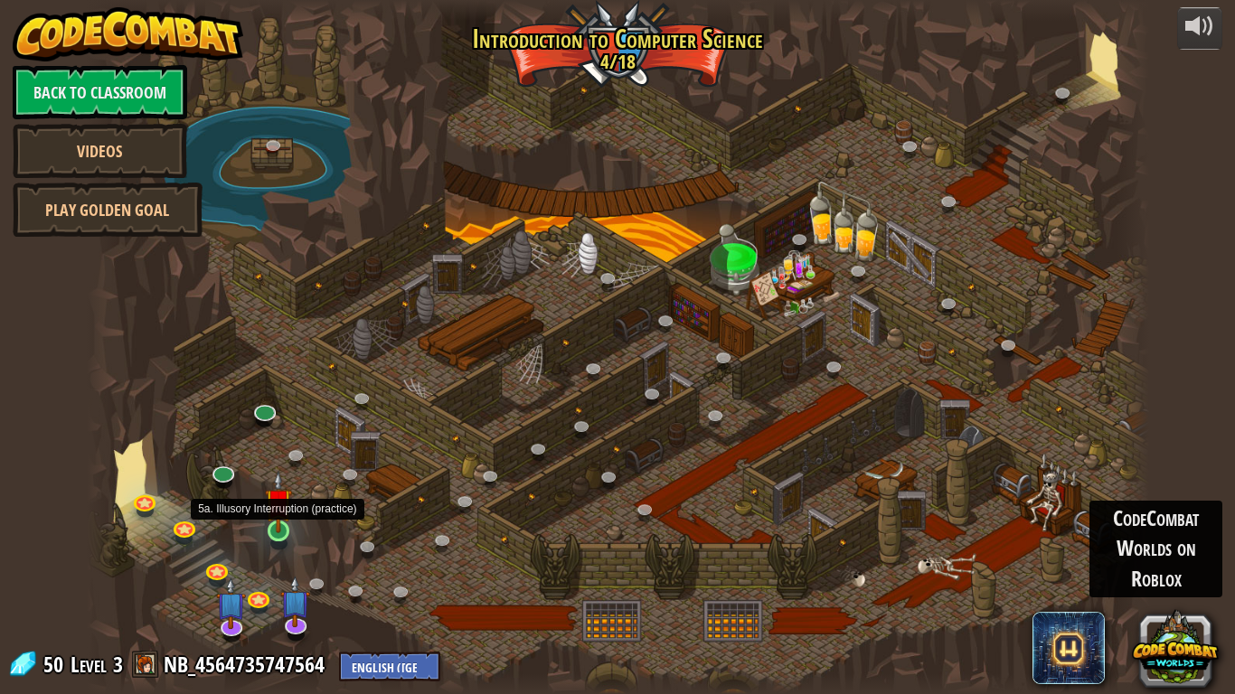
click at [283, 528] on img at bounding box center [278, 501] width 27 height 61
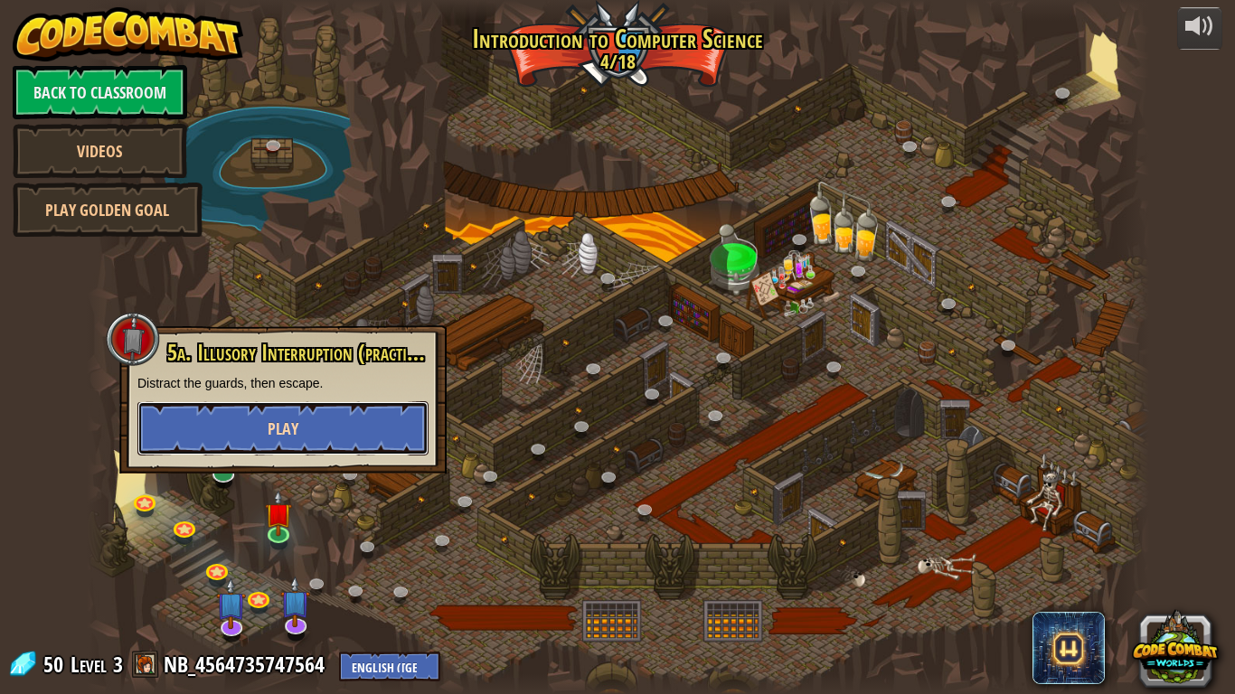
click at [297, 431] on span "Play" at bounding box center [283, 429] width 31 height 23
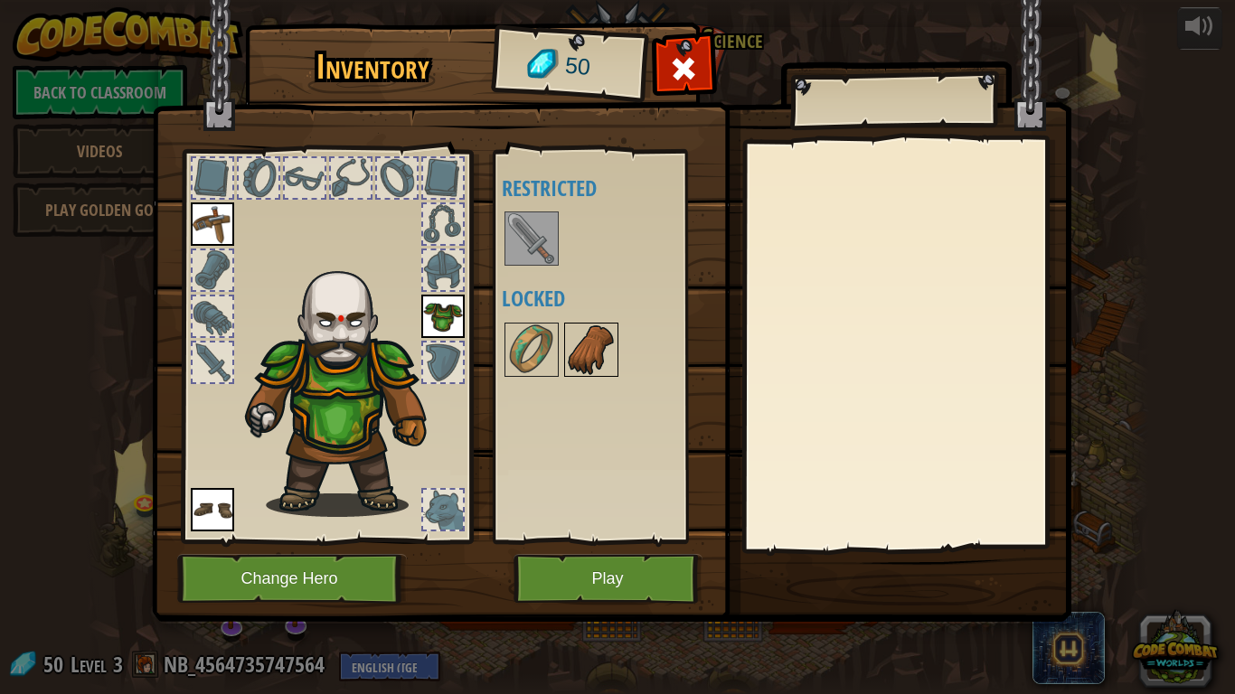
click at [574, 353] on img at bounding box center [591, 350] width 51 height 51
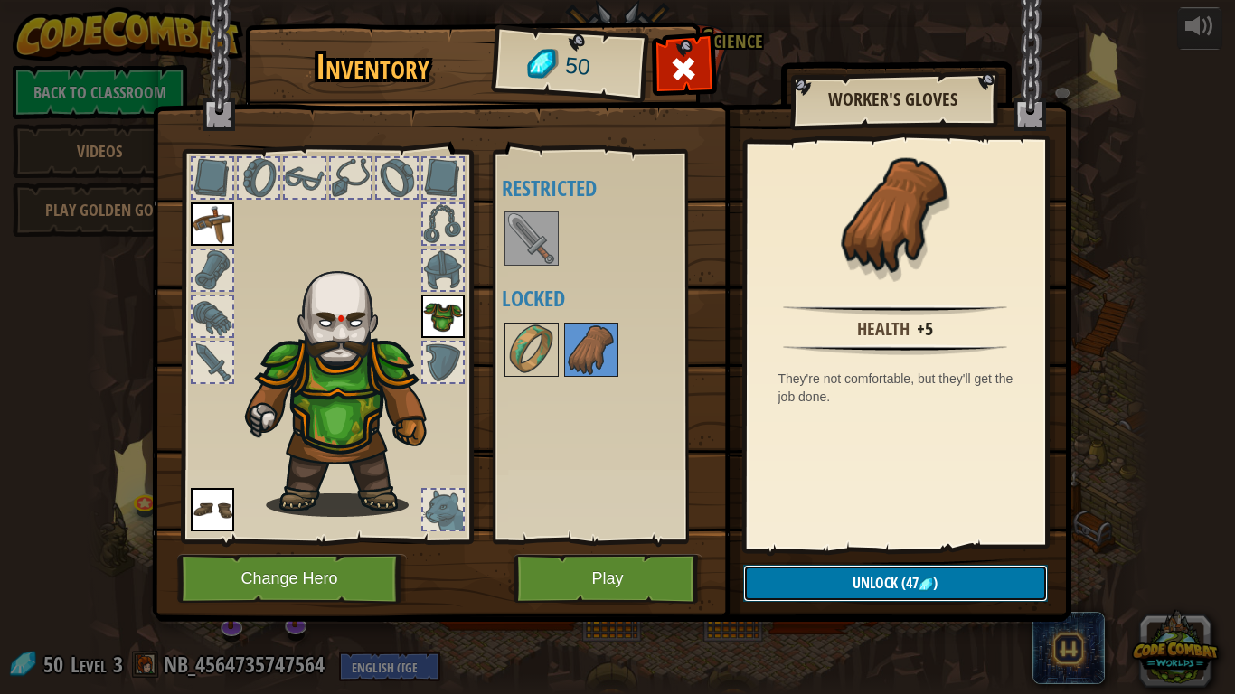
click at [809, 541] on button "Unlock (47 )" at bounding box center [895, 583] width 305 height 37
click at [849, 541] on button "Confirm" at bounding box center [895, 583] width 305 height 37
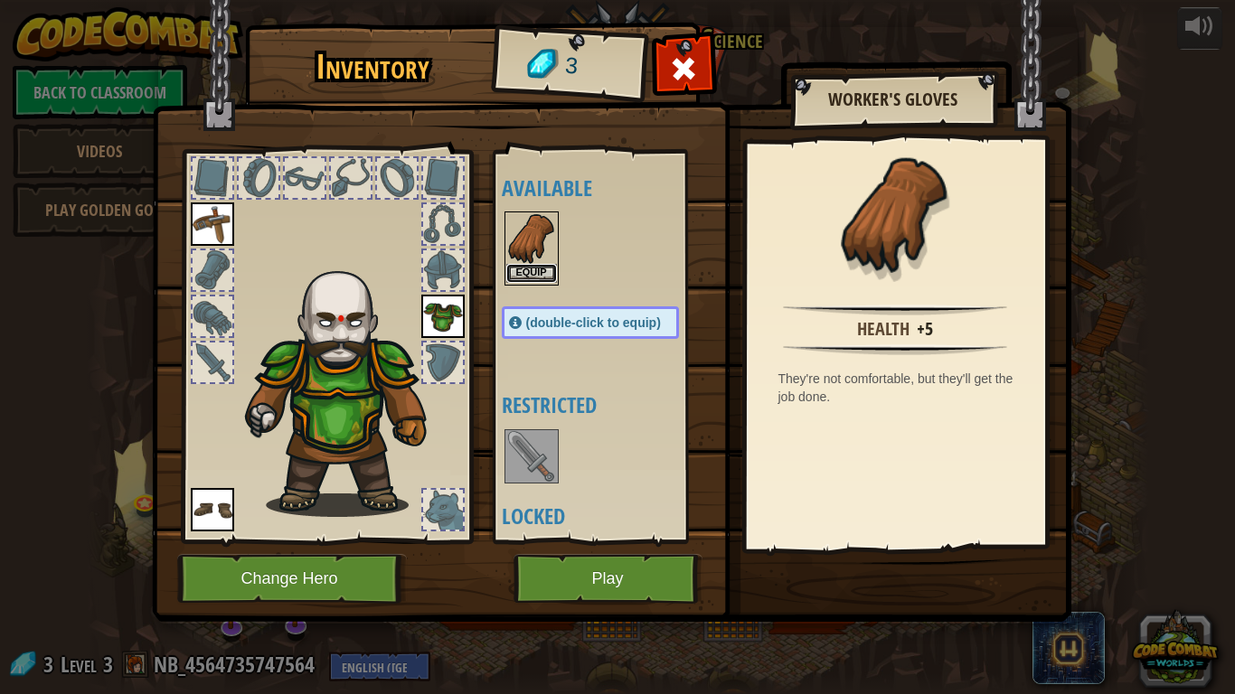
click at [551, 273] on button "Equip" at bounding box center [531, 273] width 51 height 19
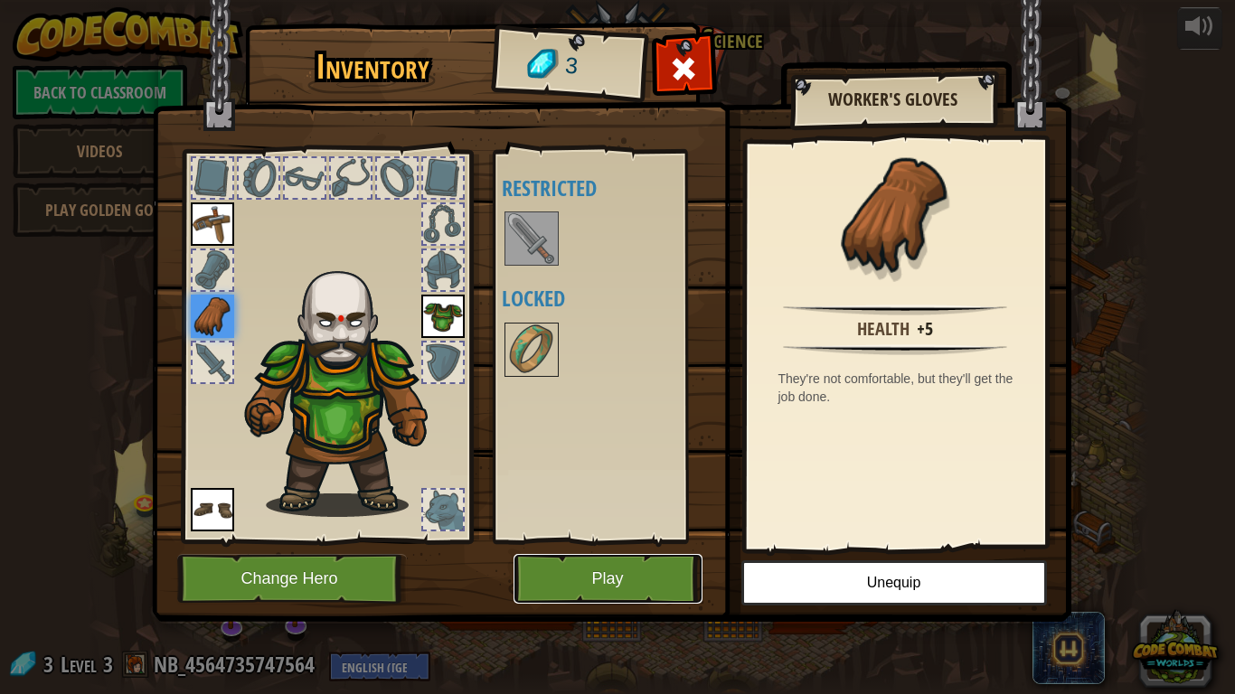
click at [672, 541] on button "Play" at bounding box center [608, 579] width 189 height 50
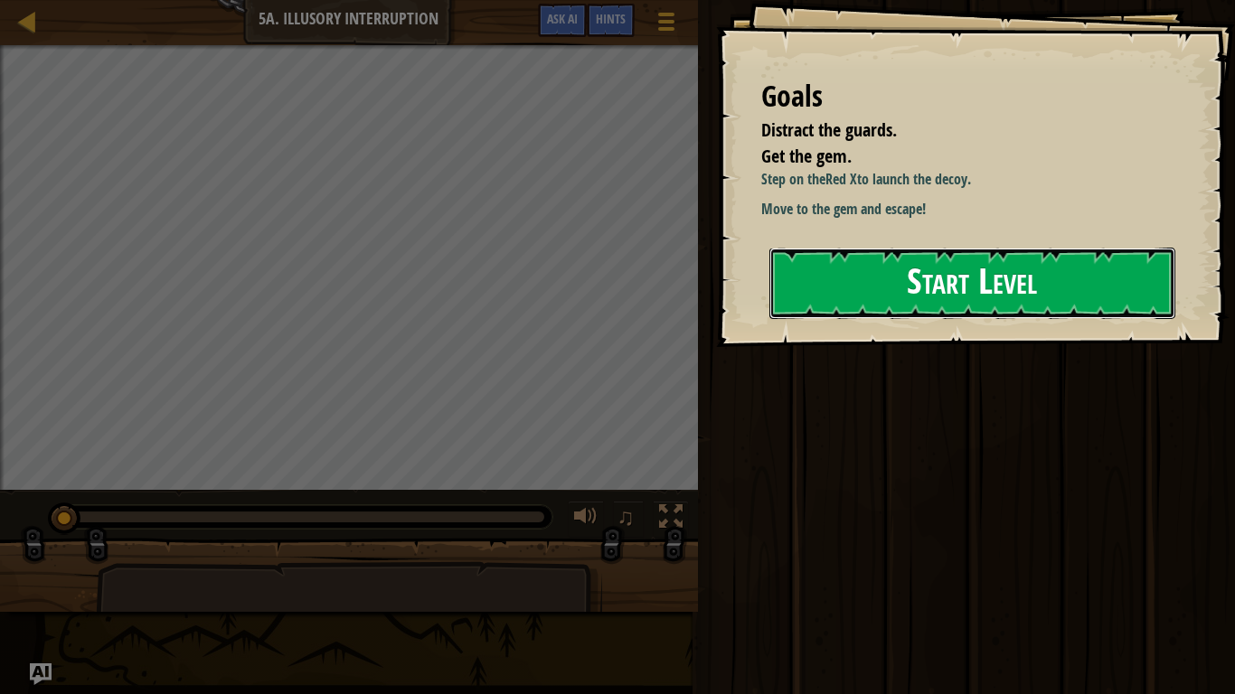
click at [1026, 297] on button "Start Level" at bounding box center [972, 283] width 406 height 71
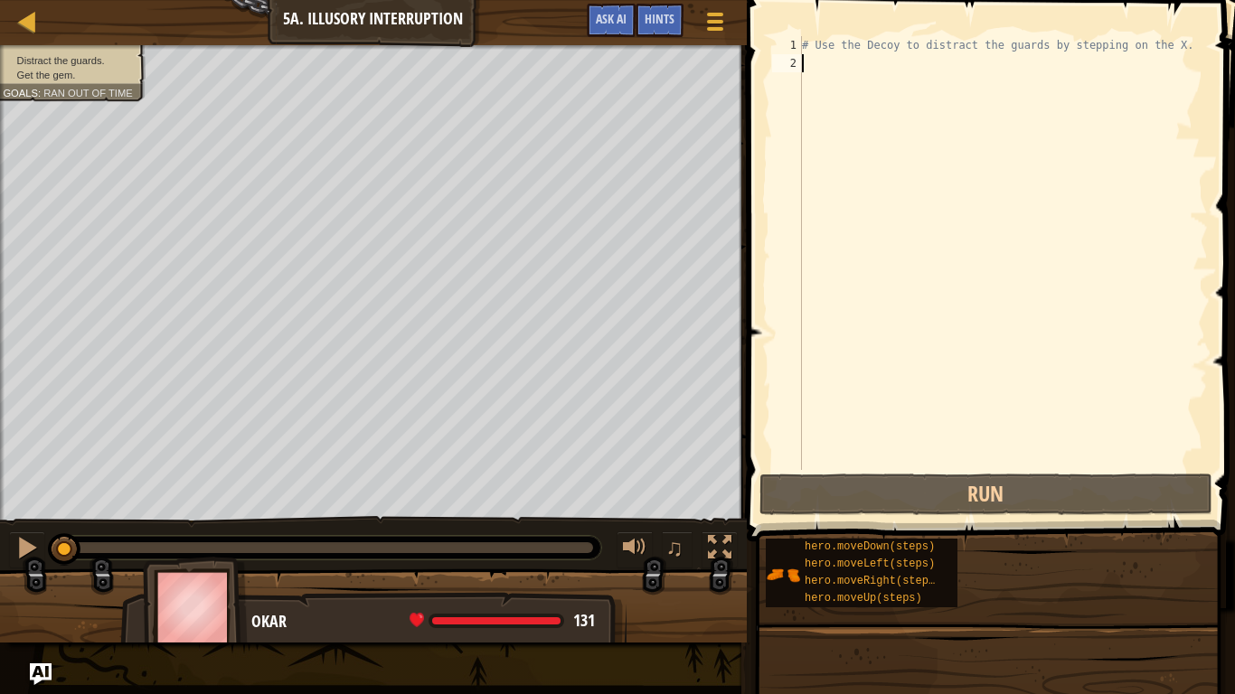
type textarea "u"
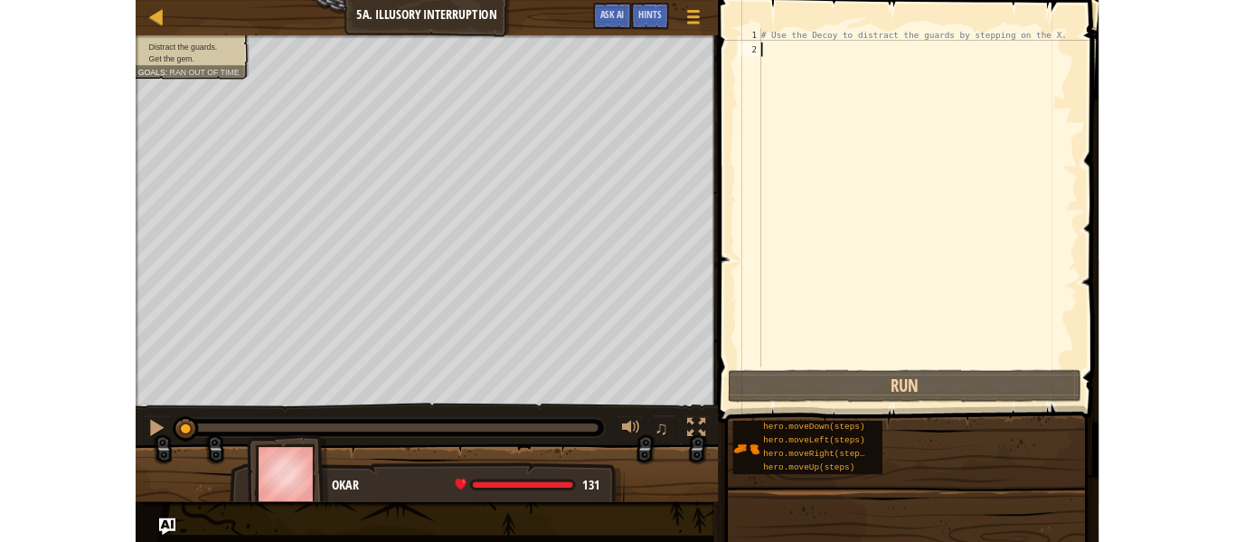
scroll to position [8, 0]
